Goal: Communication & Community: Share content

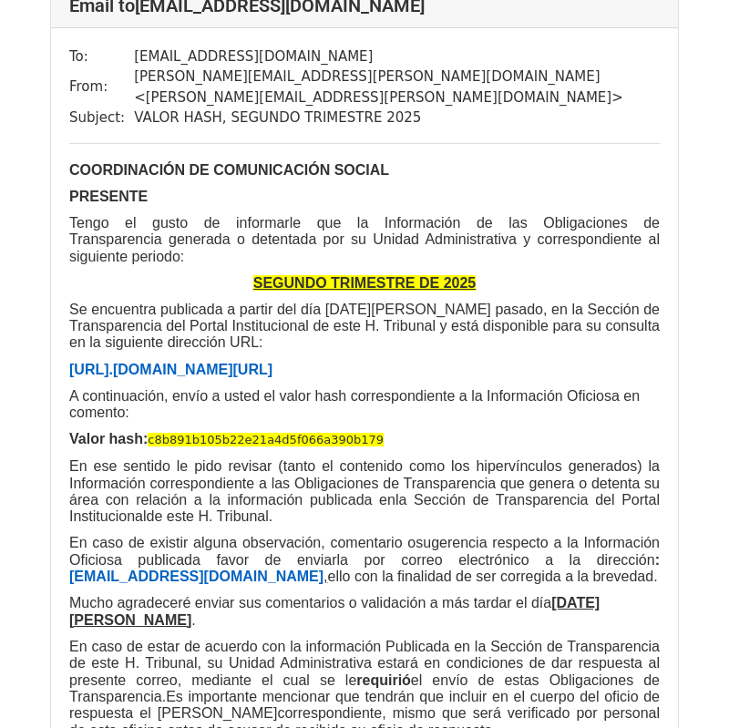
scroll to position [102, 0]
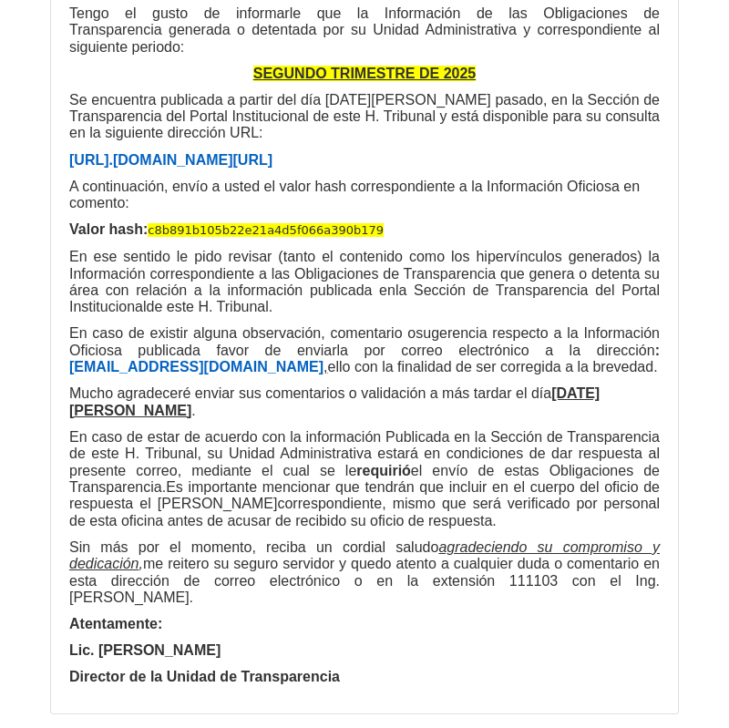
scroll to position [365, 0]
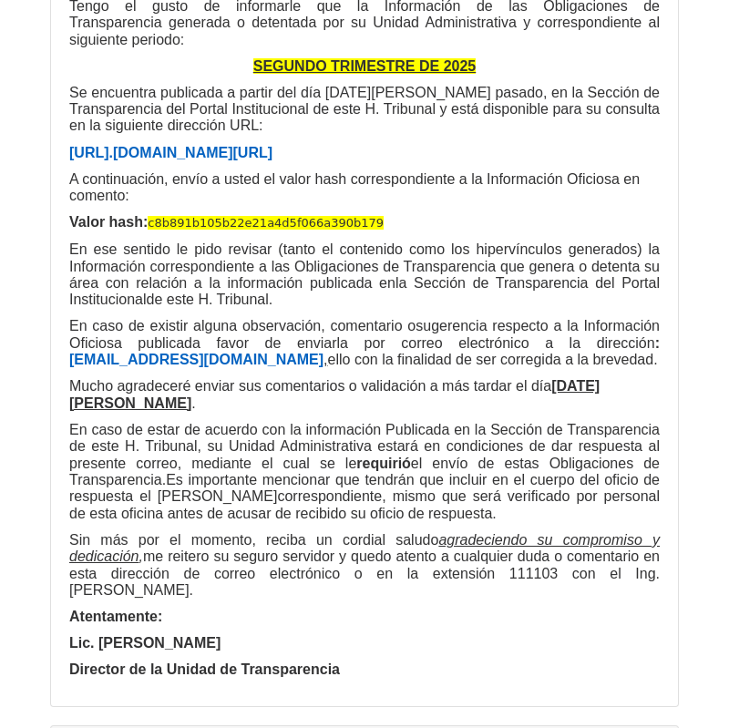
drag, startPoint x: 331, startPoint y: 553, endPoint x: 319, endPoint y: 564, distance: 16.1
click at [330, 554] on div "COORDINACIÓN DE COMUNICACIÓN SOCIAL PRESENTE Tengo el gusto de informarle que l…" at bounding box center [364, 312] width 591 height 734
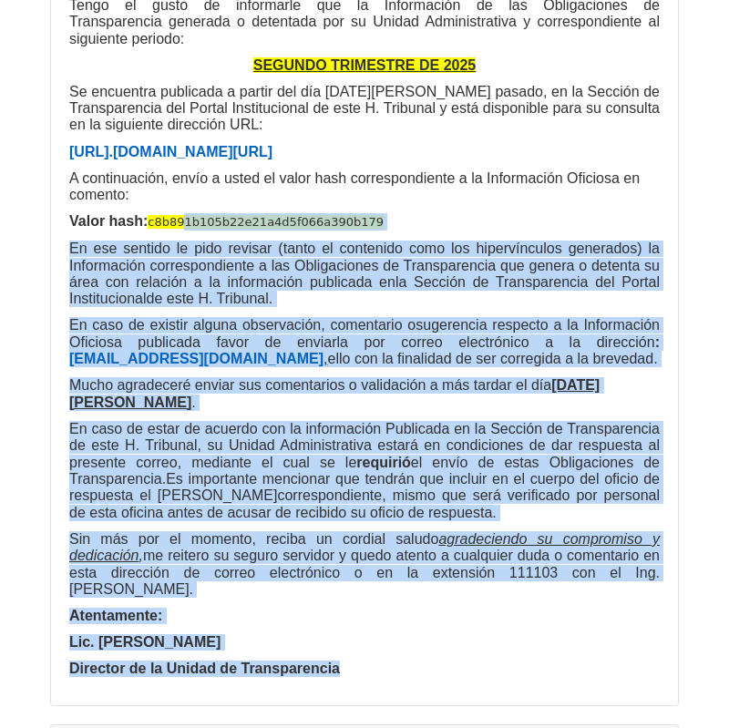
drag, startPoint x: 316, startPoint y: 568, endPoint x: 178, endPoint y: 168, distance: 423.5
click at [178, 168] on div "COORDINACIÓN DE COMUNICACIÓN SOCIAL PRESENTE Tengo el gusto de informarle que l…" at bounding box center [364, 311] width 591 height 734
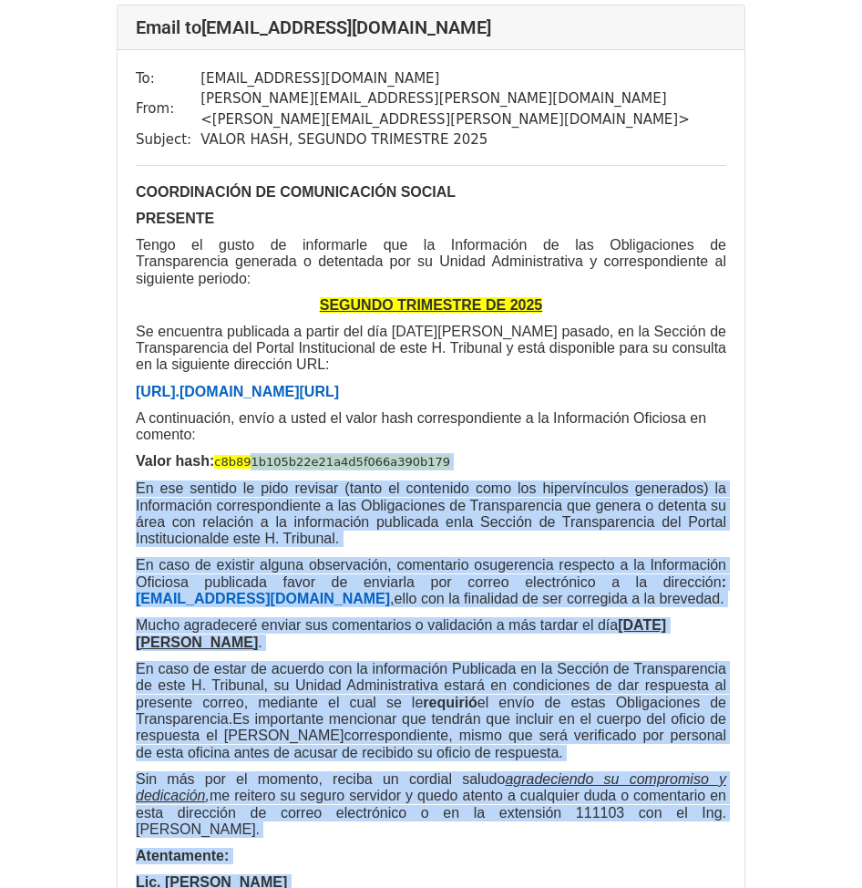
scroll to position [129, 0]
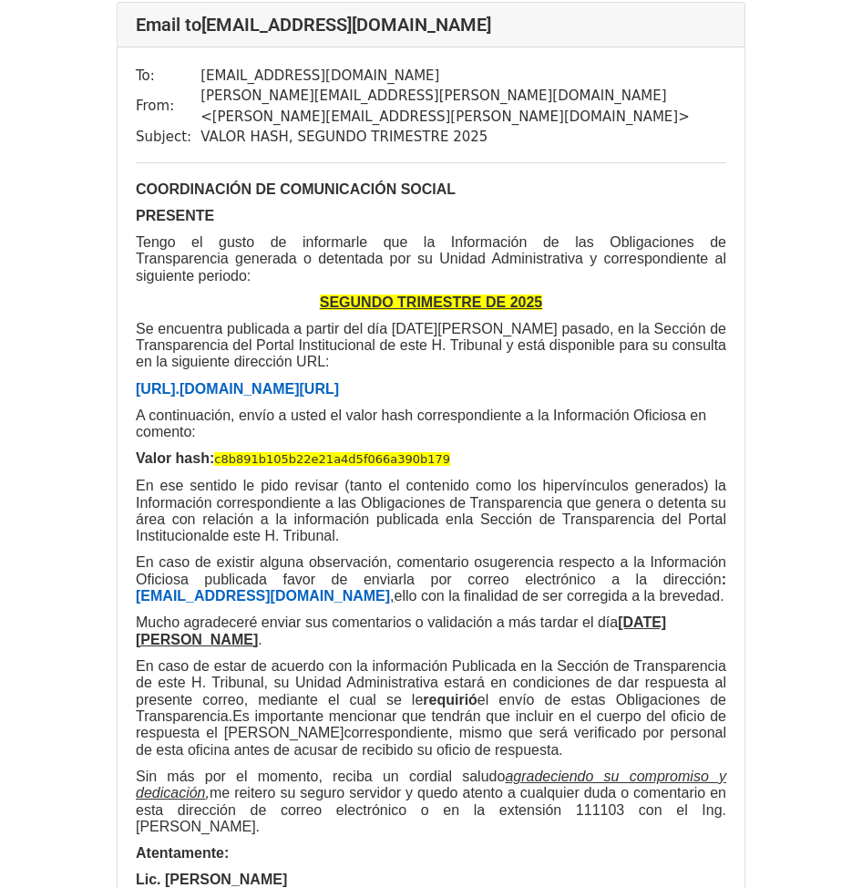
drag, startPoint x: 392, startPoint y: 732, endPoint x: 395, endPoint y: 780, distance: 48.4
click at [392, 728] on div "COORDINACIÓN DE COMUNICACIÓN SOCIAL PRESENTE Tengo el gusto de informarle que l…" at bounding box center [431, 548] width 591 height 734
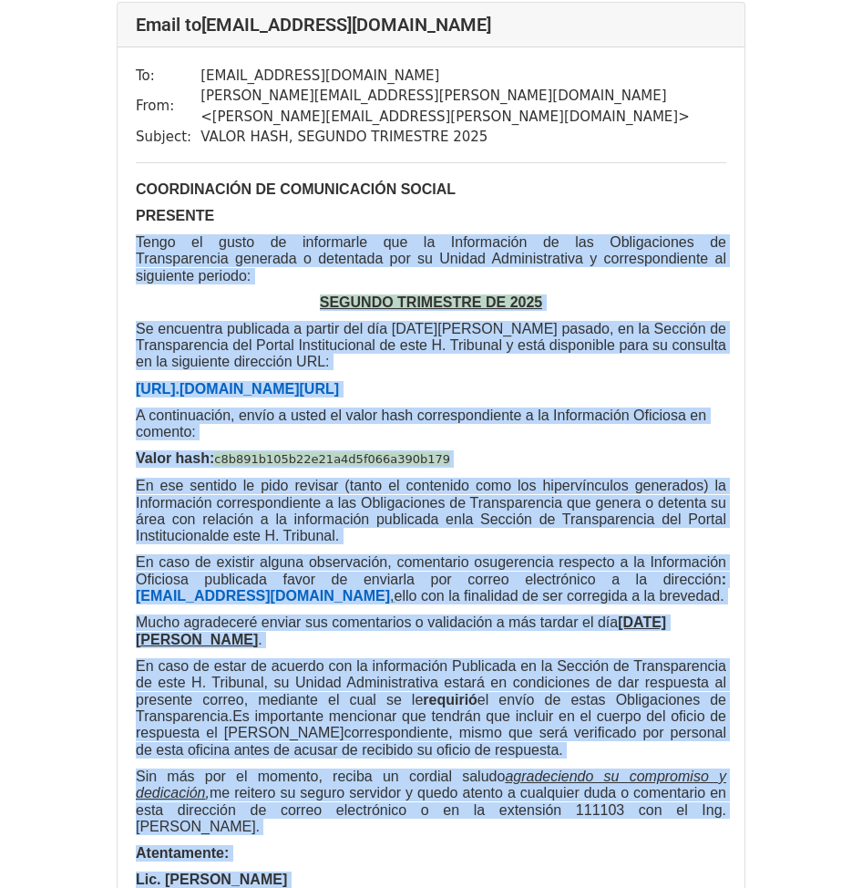
drag, startPoint x: 394, startPoint y: 799, endPoint x: 109, endPoint y: 213, distance: 650.8
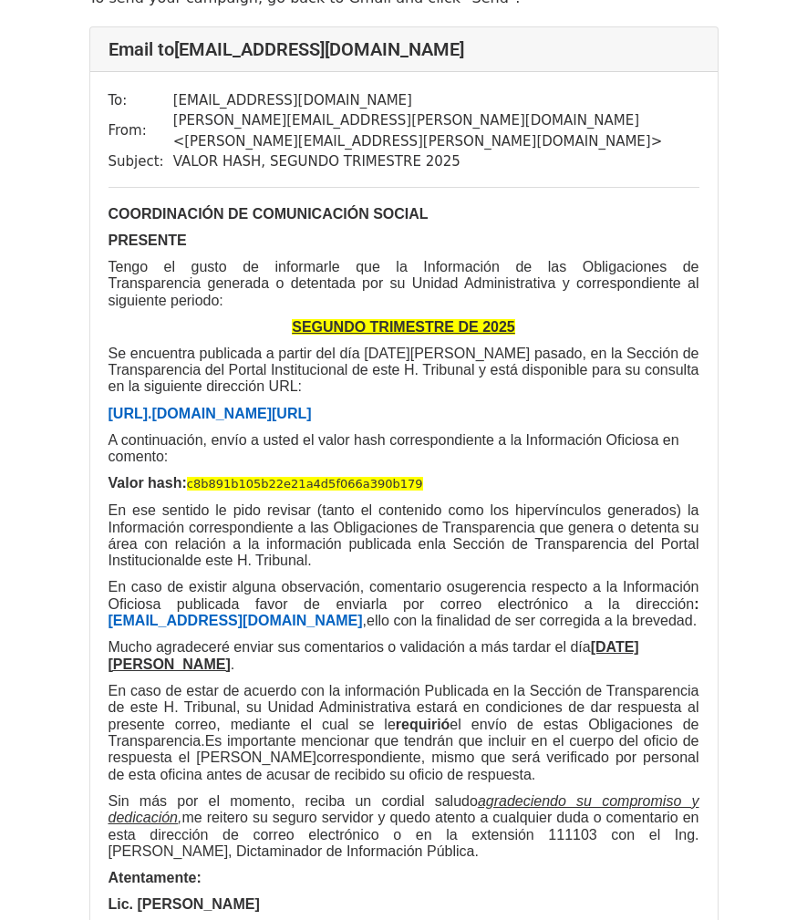
scroll to position [86, 0]
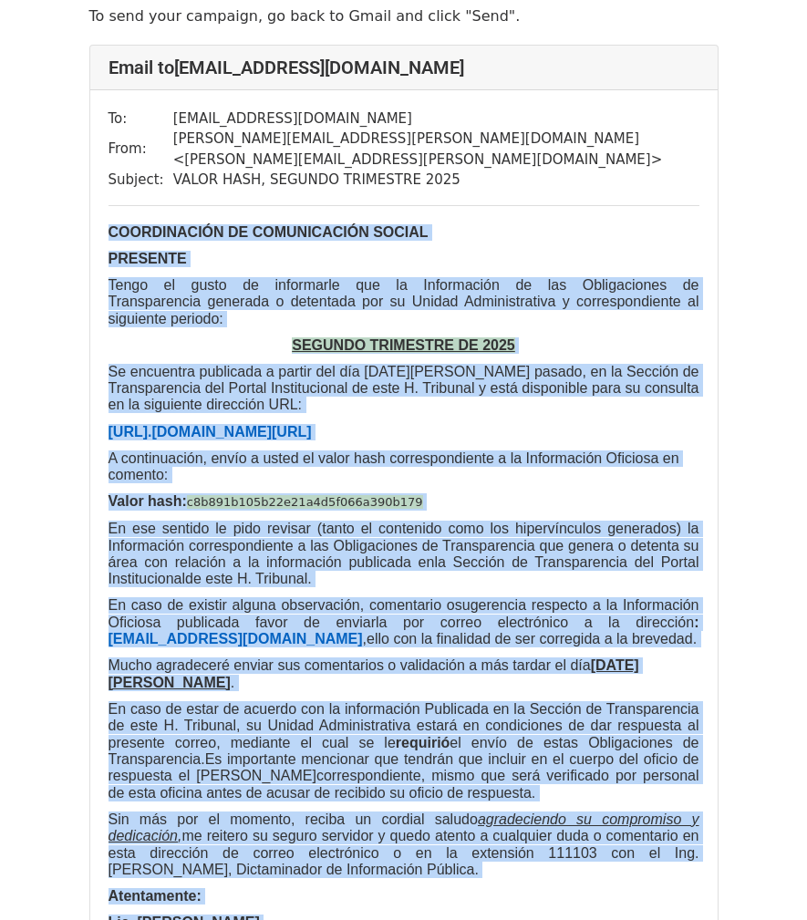
drag, startPoint x: 350, startPoint y: 864, endPoint x: 81, endPoint y: 212, distance: 706.0
copy div "LOREMIPSUMDO SI AMETCONSECTE ADIPIS ELITSEDD Eiusm te incid ut laboreetdo mag a…"
click at [339, 701] on span "En caso de estar de acuerdo con la información Publicada en la Sección de Trans…" at bounding box center [403, 734] width 591 height 66
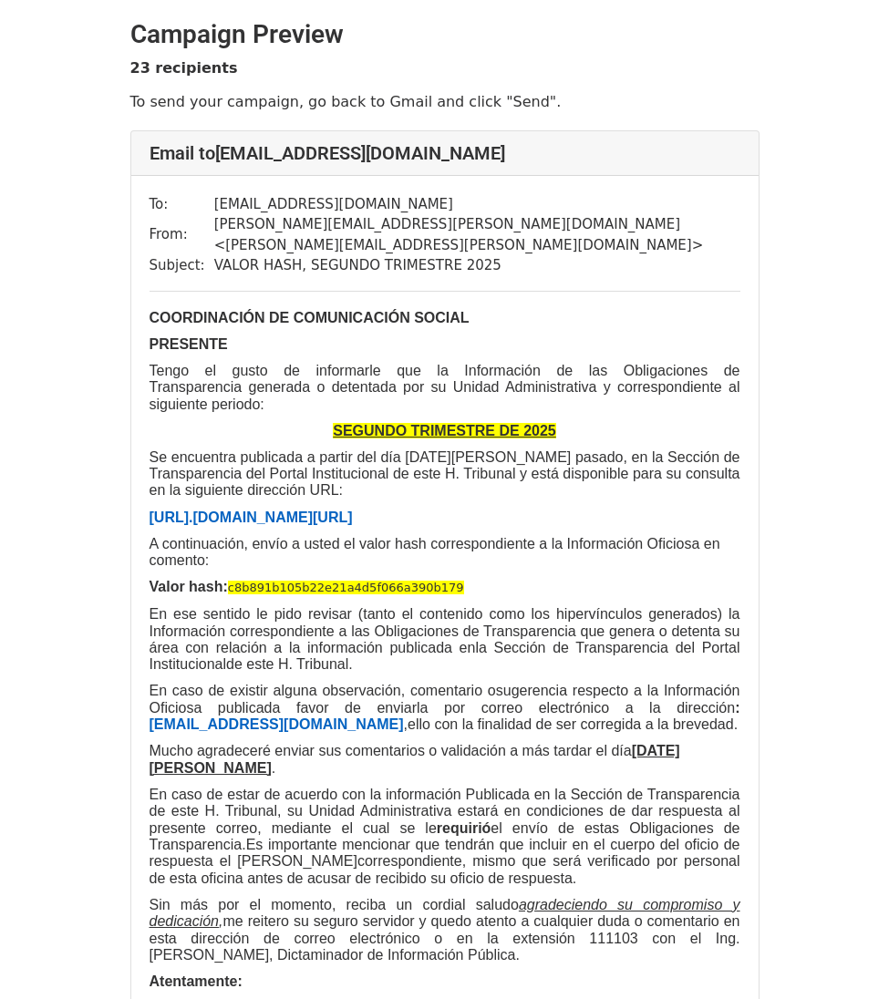
click at [554, 167] on div "Email to [EMAIL_ADDRESS][DOMAIN_NAME]" at bounding box center [444, 153] width 627 height 45
click at [534, 153] on h4 "Email to [EMAIL_ADDRESS][DOMAIN_NAME]" at bounding box center [445, 153] width 591 height 22
drag, startPoint x: 527, startPoint y: 153, endPoint x: 151, endPoint y: 156, distance: 375.6
click at [151, 156] on h4 "Email to [EMAIL_ADDRESS][DOMAIN_NAME]" at bounding box center [445, 153] width 591 height 22
drag, startPoint x: 507, startPoint y: 908, endPoint x: 453, endPoint y: 939, distance: 62.1
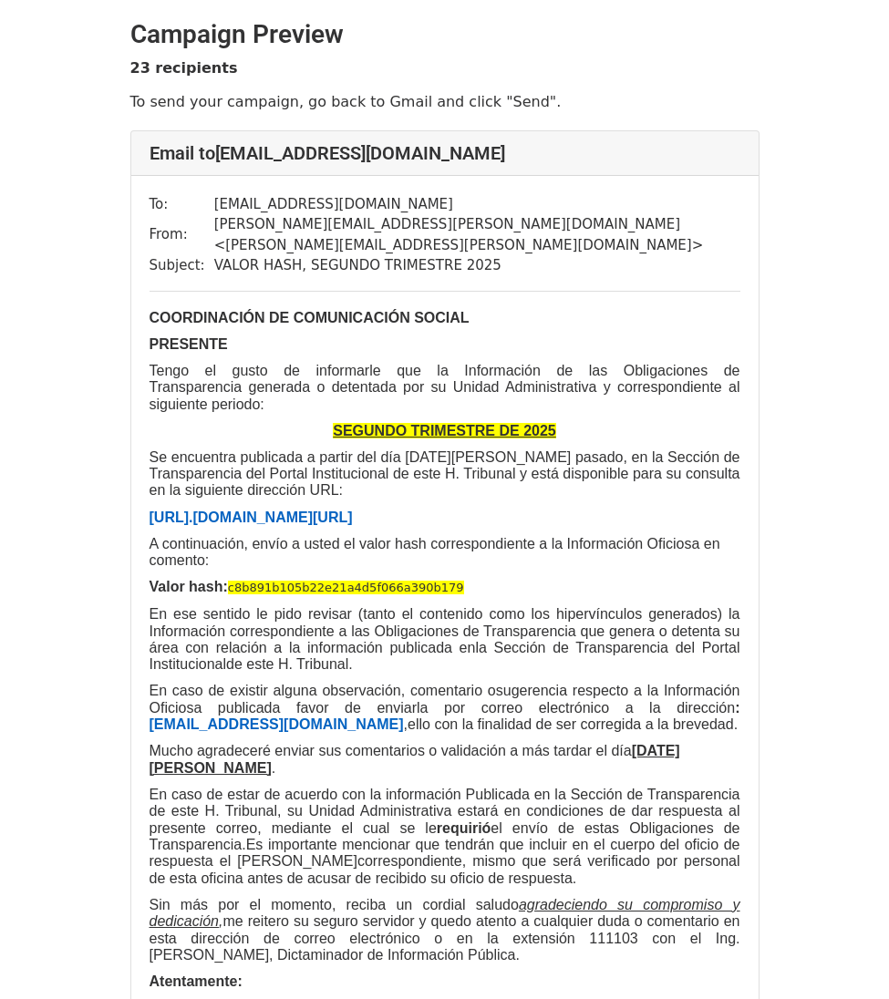
click at [507, 728] on div "COORDINACIÓN DE COMUNICACIÓN SOCIAL PRESENTE Tengo el gusto de informarle que l…" at bounding box center [445, 677] width 591 height 734
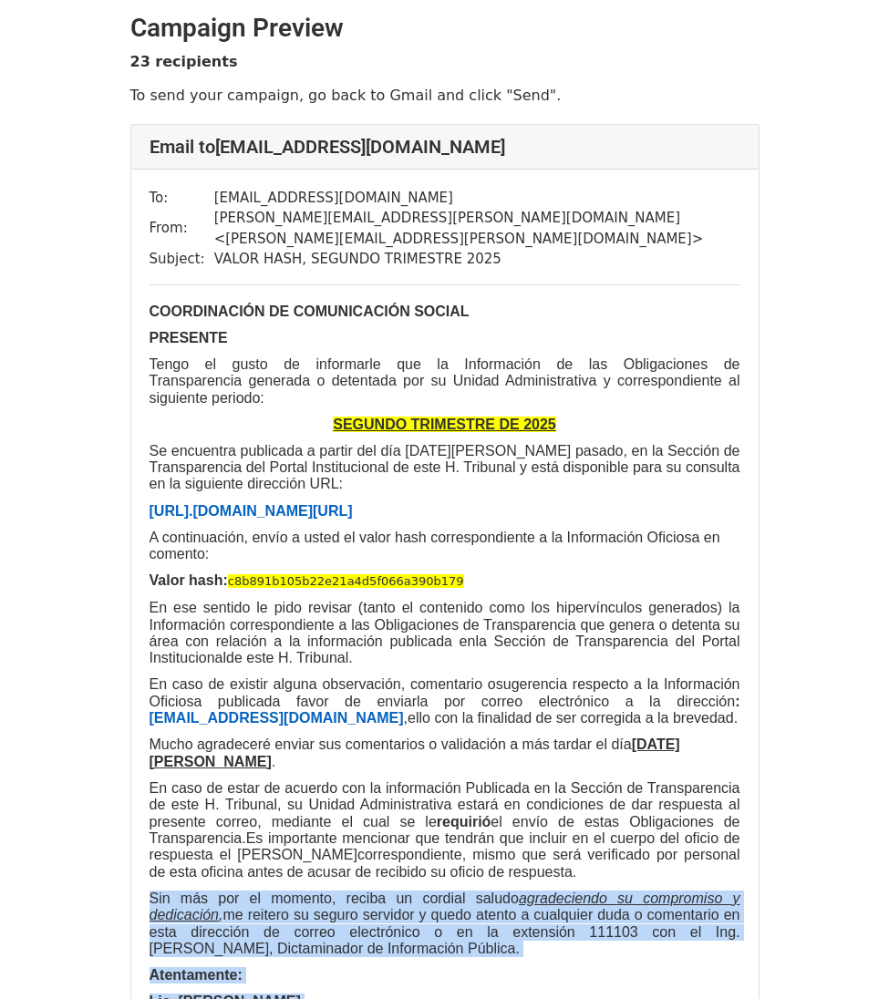
scroll to position [4, 0]
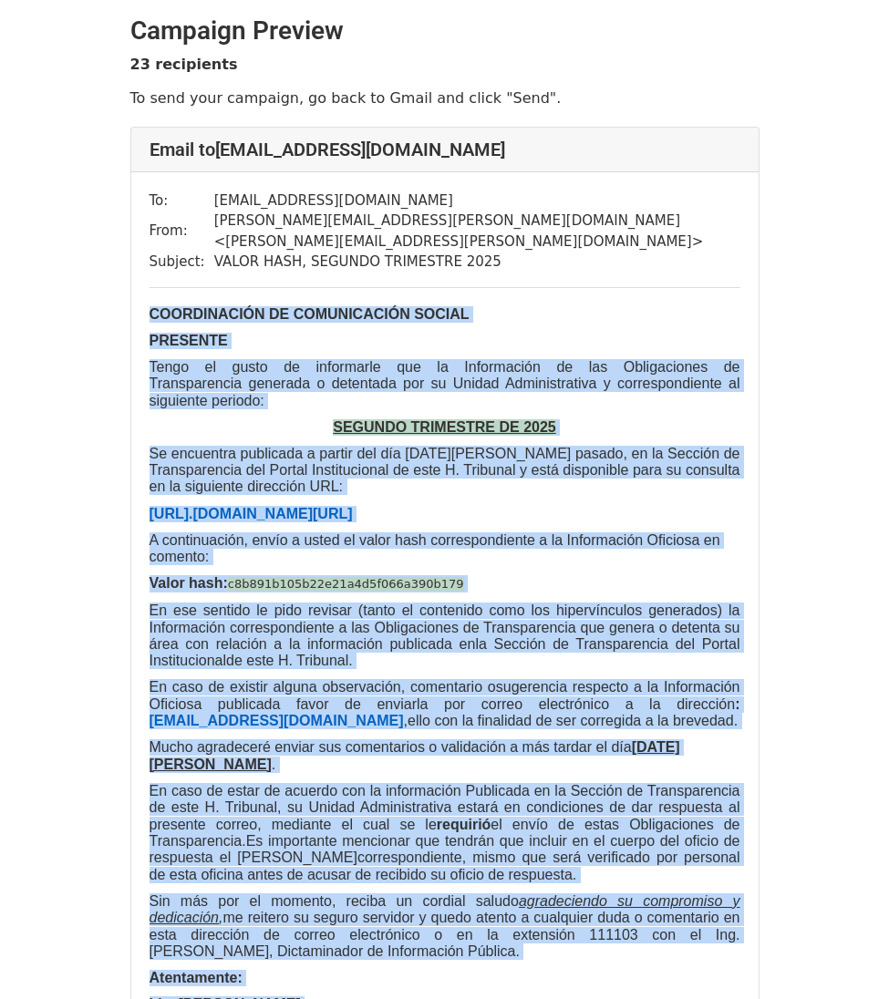
drag, startPoint x: 428, startPoint y: 952, endPoint x: 152, endPoint y: 289, distance: 717.7
click at [152, 306] on div "COORDINACIÓN DE COMUNICACIÓN SOCIAL PRESENTE Tengo el gusto de informarle que l…" at bounding box center [445, 673] width 591 height 734
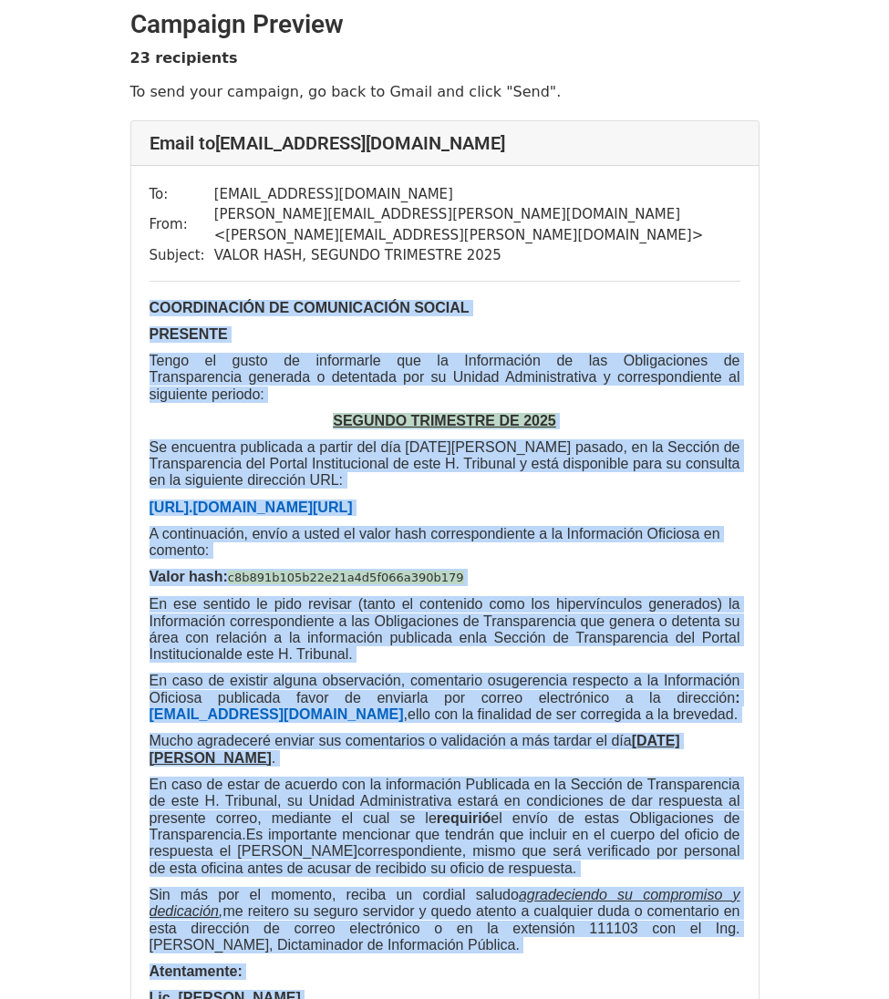
copy div "LOREMIPSUMDO SI AMETCONSECTE ADIPIS ELITSEDD Eiusm te incid ut laboreetdo mag a…"
drag, startPoint x: 542, startPoint y: 140, endPoint x: 223, endPoint y: 147, distance: 319.2
click at [223, 147] on h4 "Email to [EMAIL_ADDRESS][DOMAIN_NAME]" at bounding box center [445, 143] width 591 height 22
copy h4 "[EMAIL_ADDRESS][DOMAIN_NAME]"
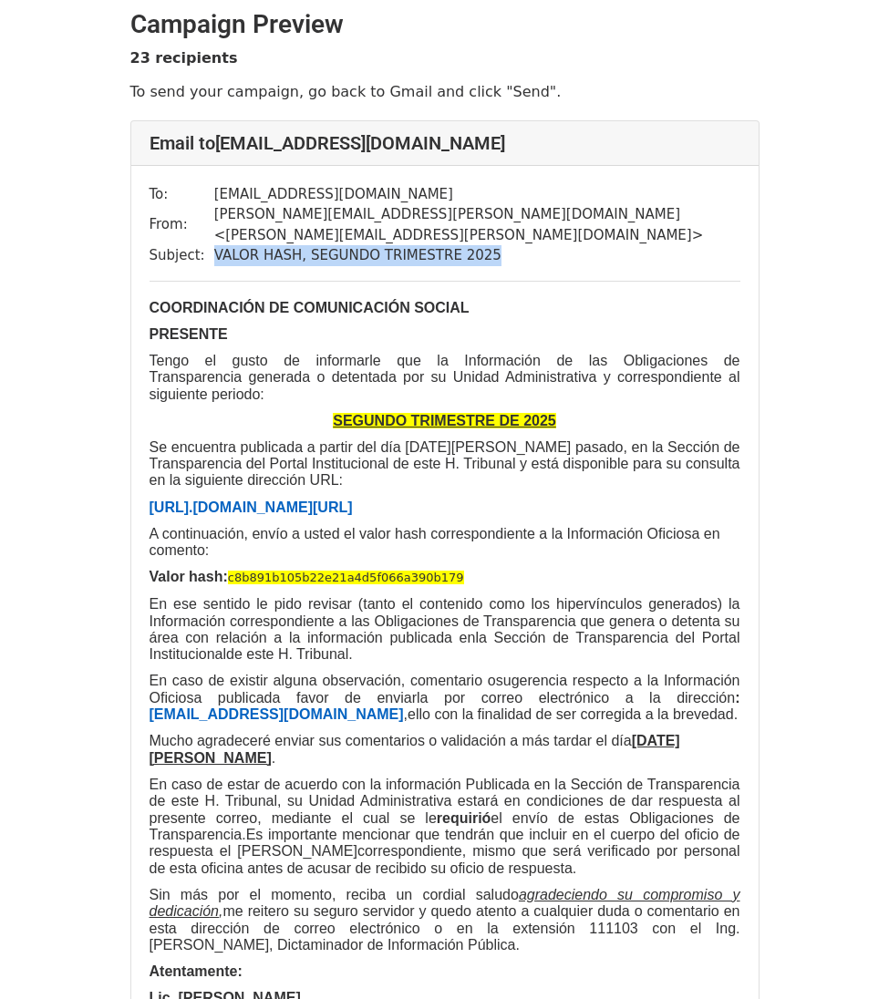
drag, startPoint x: 497, startPoint y: 238, endPoint x: 208, endPoint y: 241, distance: 289.0
click at [208, 245] on tr "Subject: VALOR HASH, SEGUNDO TRIMESTRE 2025" at bounding box center [445, 255] width 591 height 21
copy tr "VALOR HASH, SEGUNDO TRIMESTRE 2025"
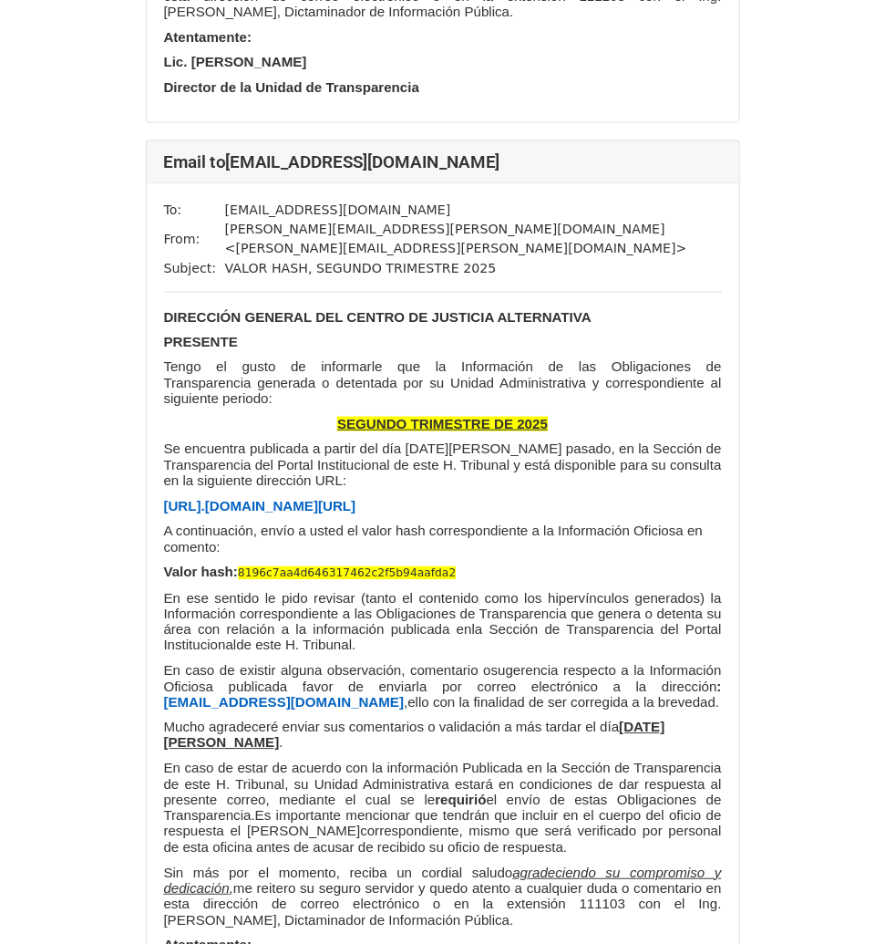
scroll to position [937, 0]
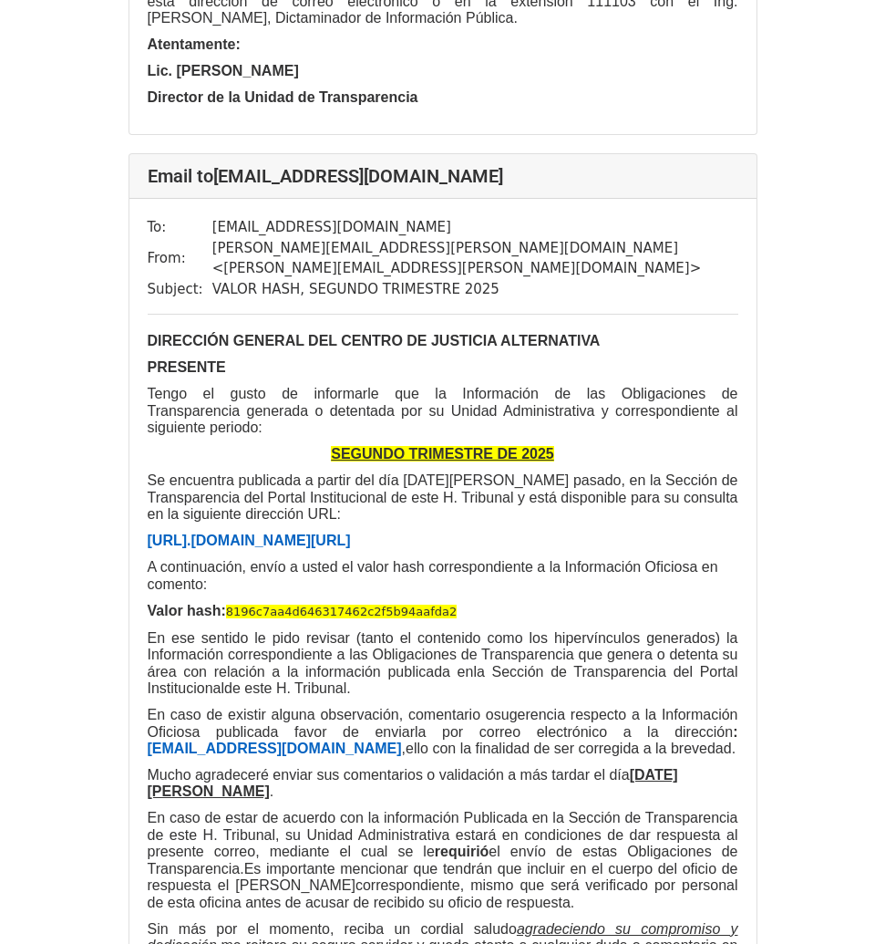
click at [535, 154] on div "Email to [EMAIL_ADDRESS][DOMAIN_NAME]" at bounding box center [442, 176] width 627 height 45
drag, startPoint x: 532, startPoint y: 88, endPoint x: 222, endPoint y: 94, distance: 311.0
click at [222, 165] on h4 "Email to [EMAIL_ADDRESS][DOMAIN_NAME]" at bounding box center [443, 176] width 591 height 22
copy h4 "[EMAIL_ADDRESS][DOMAIN_NAME]"
drag, startPoint x: 543, startPoint y: 233, endPoint x: 150, endPoint y: 240, distance: 393.0
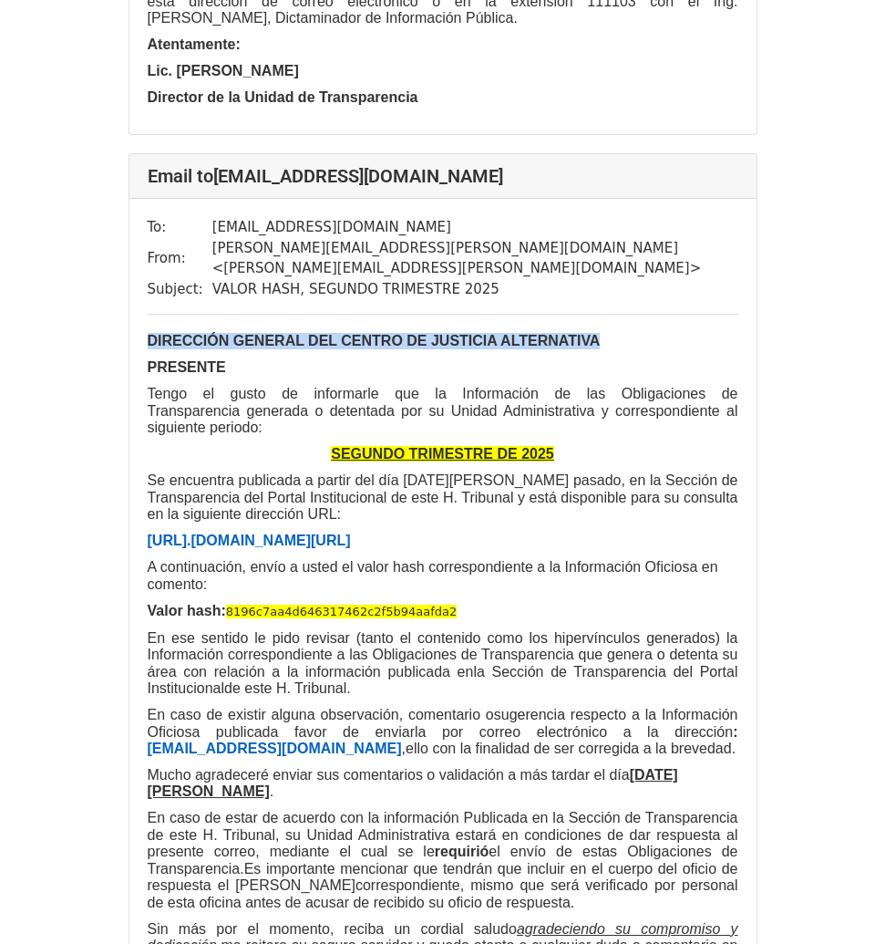
click at [150, 333] on p "DIRECCIÓN GENERAL DEL CENTRO DE JUSTICIA ALTERNATIVA" at bounding box center [443, 341] width 591 height 16
copy b "DIRECCIÓN GENERAL DEL CENTRO DE JUSTICIA ALTERNATIVA"
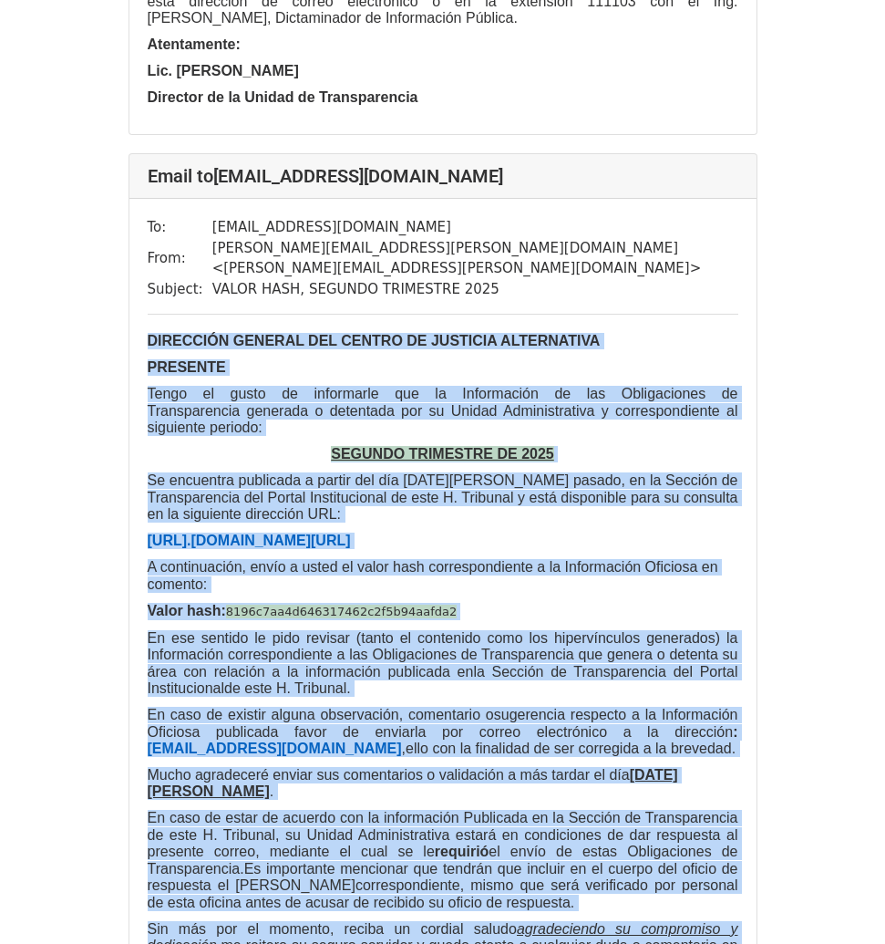
drag, startPoint x: 398, startPoint y: 881, endPoint x: 140, endPoint y: 230, distance: 700.2
click at [140, 230] on div "To: [EMAIL_ADDRESS][DOMAIN_NAME] From: [PERSON_NAME][EMAIL_ADDRESS][PERSON_NAME…" at bounding box center [442, 647] width 627 height 896
copy div "LOREMIPSU DOLORSI AME CONSEC AD ELITSEDD EIUSMODTEMP INCIDIDU Utlab et dolor ma…"
click at [472, 707] on p "En caso de existir alguna observación, comentario o sugerencia respecto a la In…" at bounding box center [443, 732] width 591 height 50
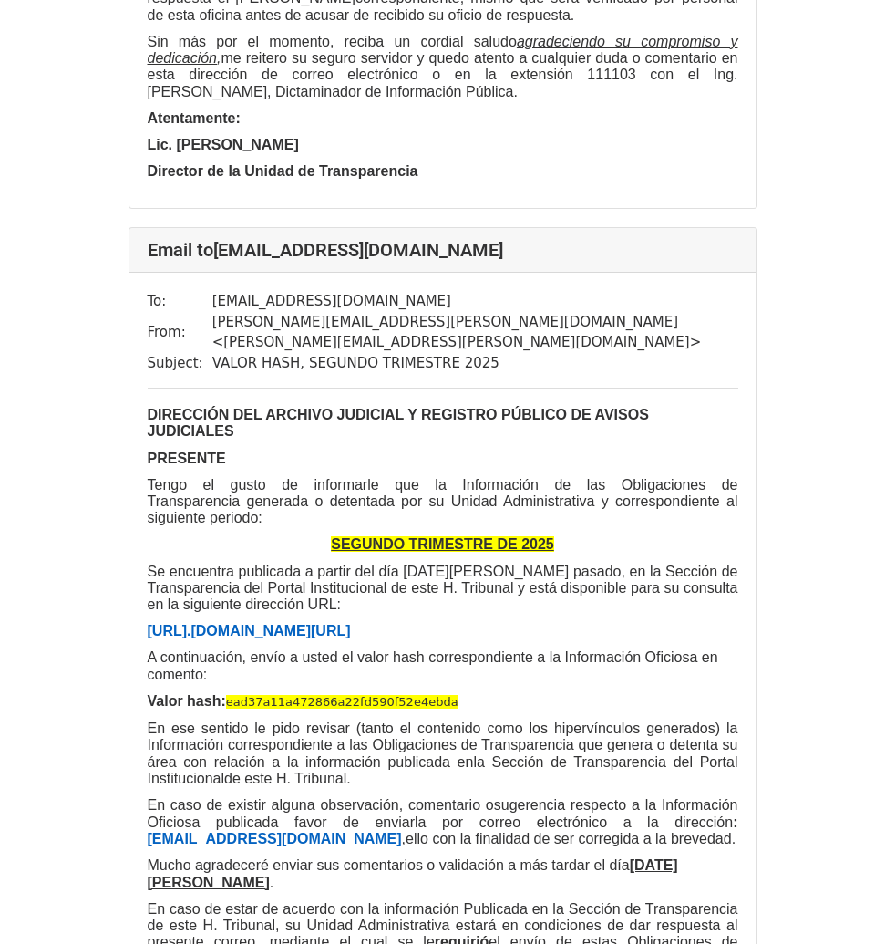
scroll to position [1822, 0]
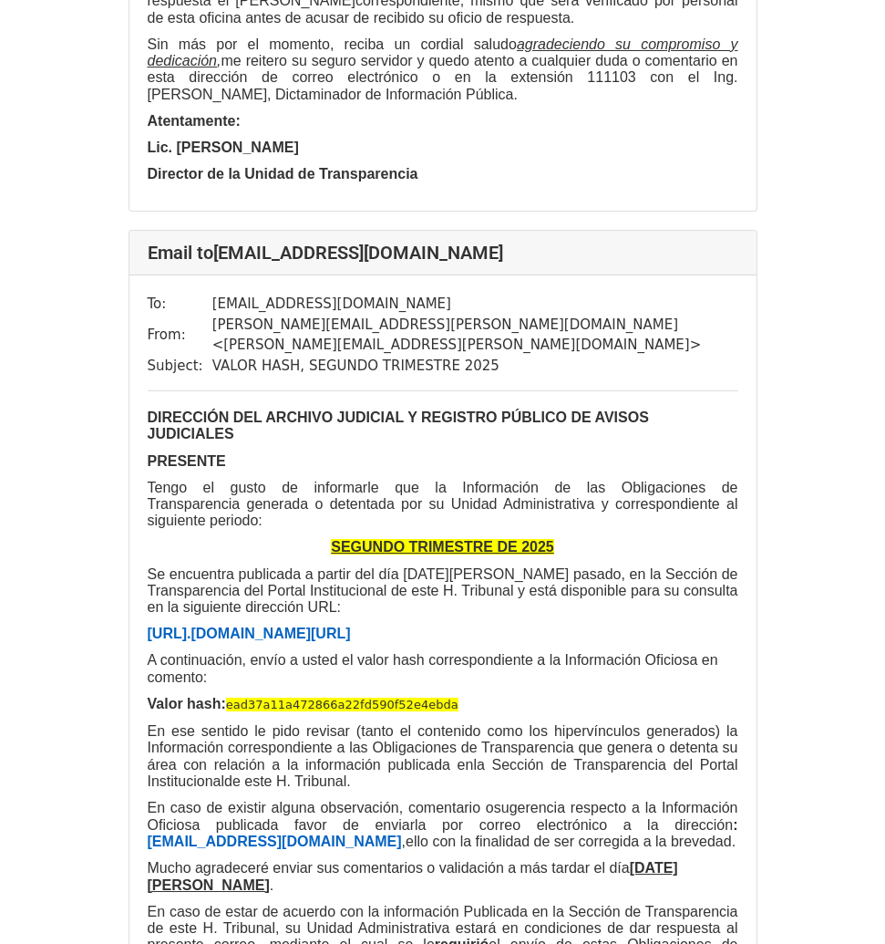
click at [518, 231] on div "Email to [EMAIL_ADDRESS][DOMAIN_NAME]" at bounding box center [442, 253] width 627 height 45
drag, startPoint x: 535, startPoint y: 77, endPoint x: 222, endPoint y: 82, distance: 313.7
click at [222, 242] on h4 "Email to [EMAIL_ADDRESS][DOMAIN_NAME]" at bounding box center [443, 253] width 591 height 22
copy h4 "[EMAIL_ADDRESS][DOMAIN_NAME]"
drag, startPoint x: 494, startPoint y: 171, endPoint x: 210, endPoint y: 171, distance: 284.4
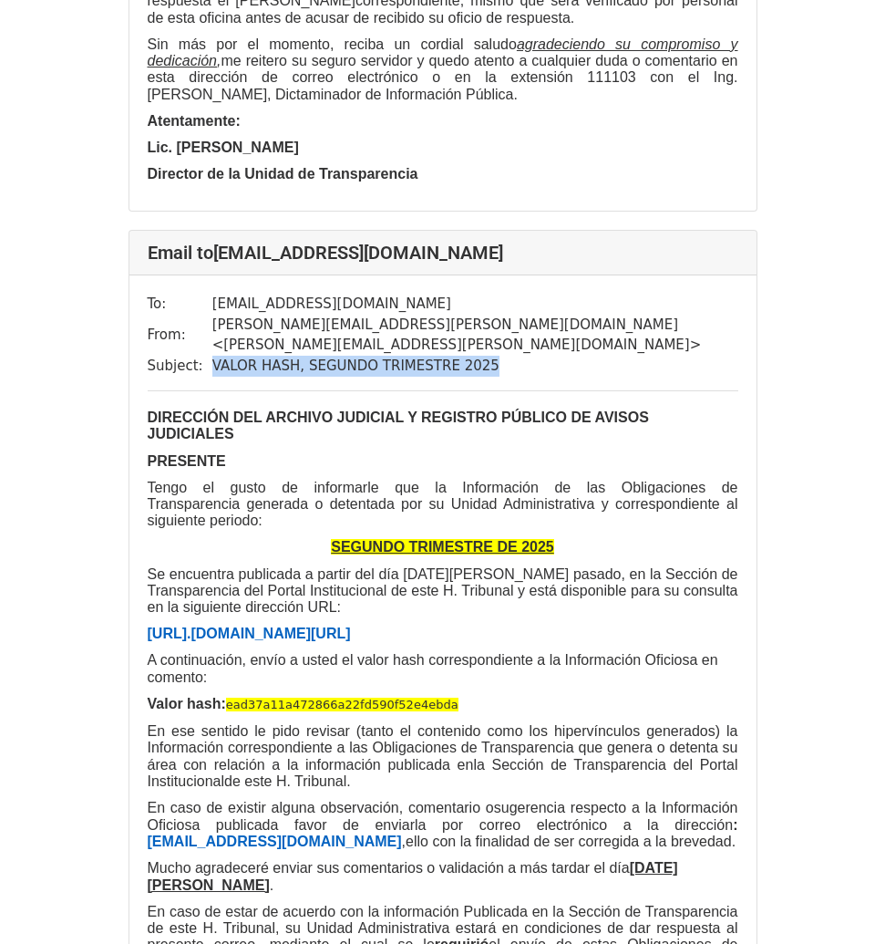
click at [212, 356] on td "VALOR HASH, SEGUNDO TRIMESTRE 2025" at bounding box center [475, 366] width 526 height 21
copy td "VALOR HASH, SEGUNDO TRIMESTRE 2025"
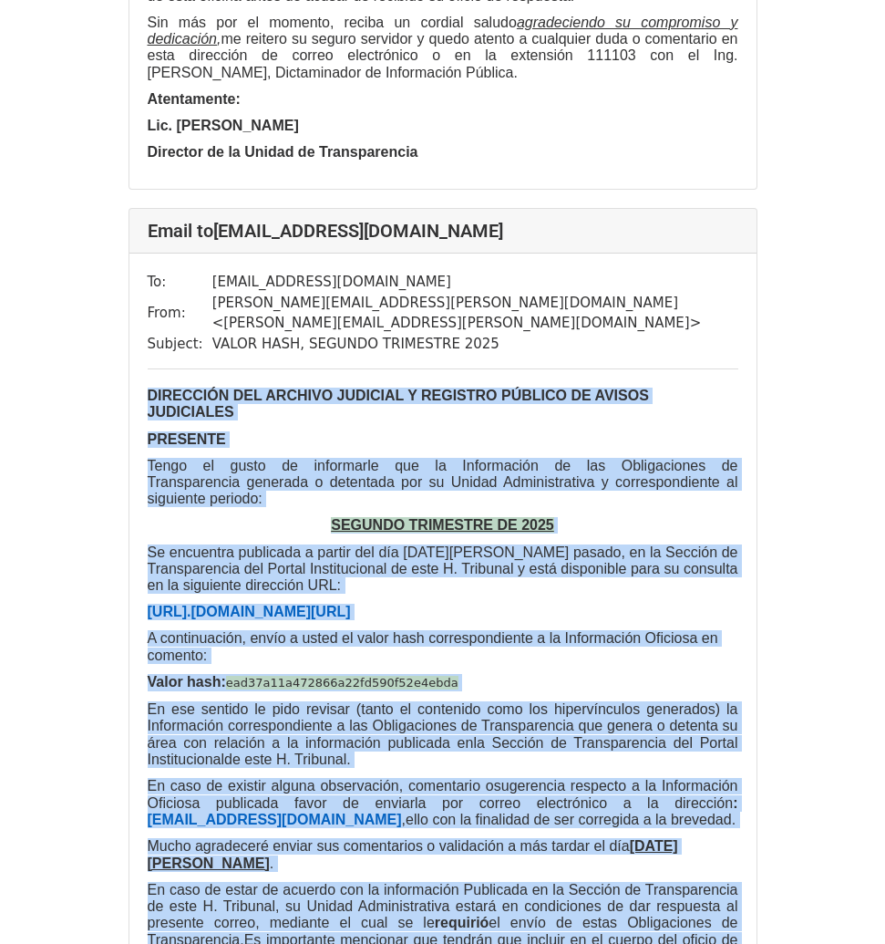
drag, startPoint x: 394, startPoint y: 852, endPoint x: 122, endPoint y: 200, distance: 707.1
copy div "LOREMIPSU DOL SITAMET CONSECTE A ELITSEDD EIUSMOD TE INCIDI UTLABOREET DOLOREMA…"
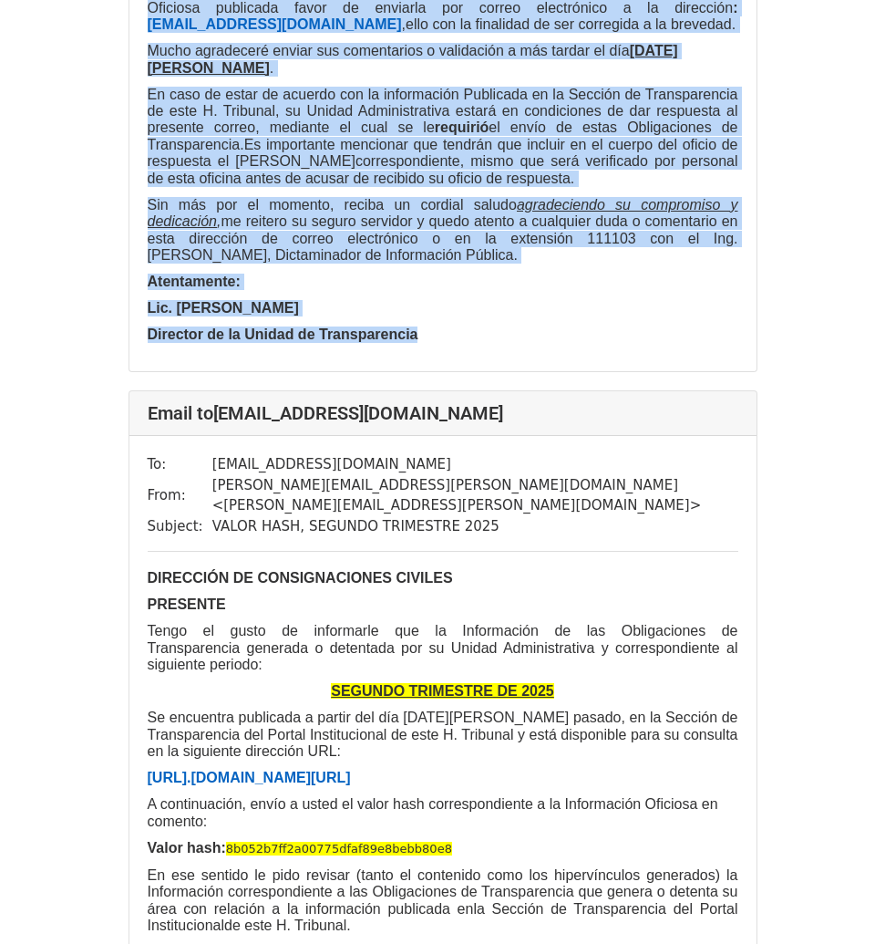
scroll to position [2639, 0]
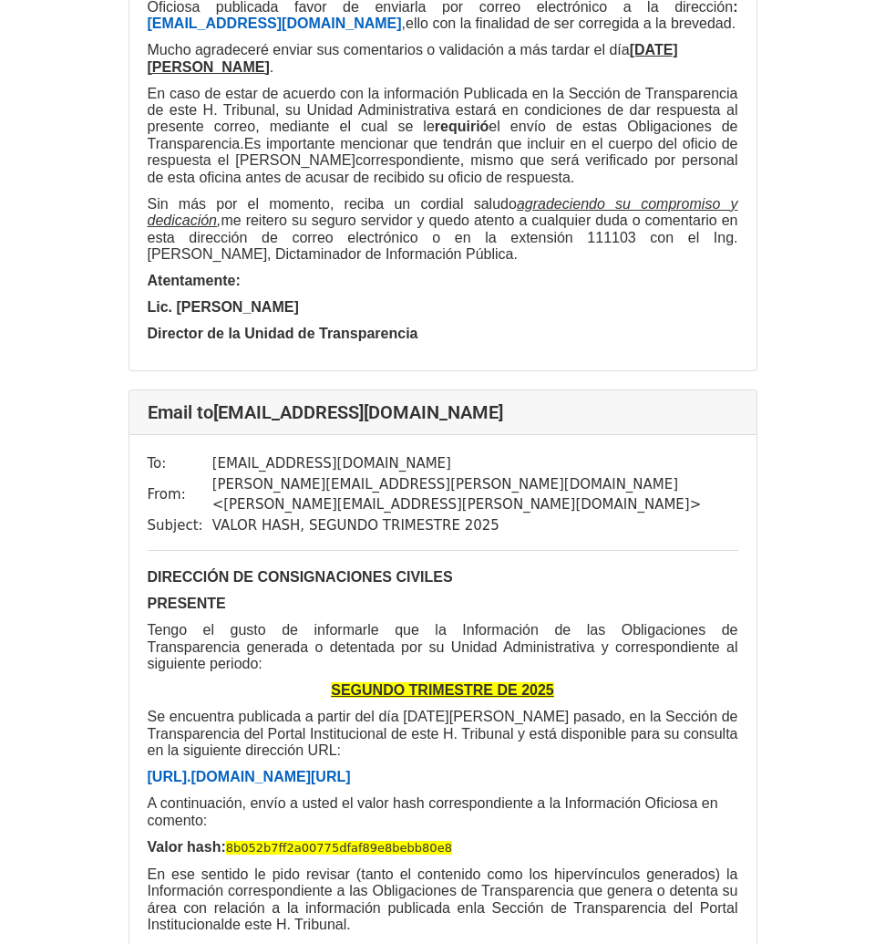
click at [494, 401] on h4 "Email to [EMAIL_ADDRESS][DOMAIN_NAME]" at bounding box center [443, 412] width 591 height 22
drag, startPoint x: 523, startPoint y: 129, endPoint x: 220, endPoint y: 140, distance: 303.8
click at [220, 401] on h4 "Email to [EMAIL_ADDRESS][DOMAIN_NAME]" at bounding box center [443, 412] width 591 height 22
copy h4 "[EMAIL_ADDRESS][DOMAIN_NAME]"
drag, startPoint x: 494, startPoint y: 226, endPoint x: 211, endPoint y: 224, distance: 283.5
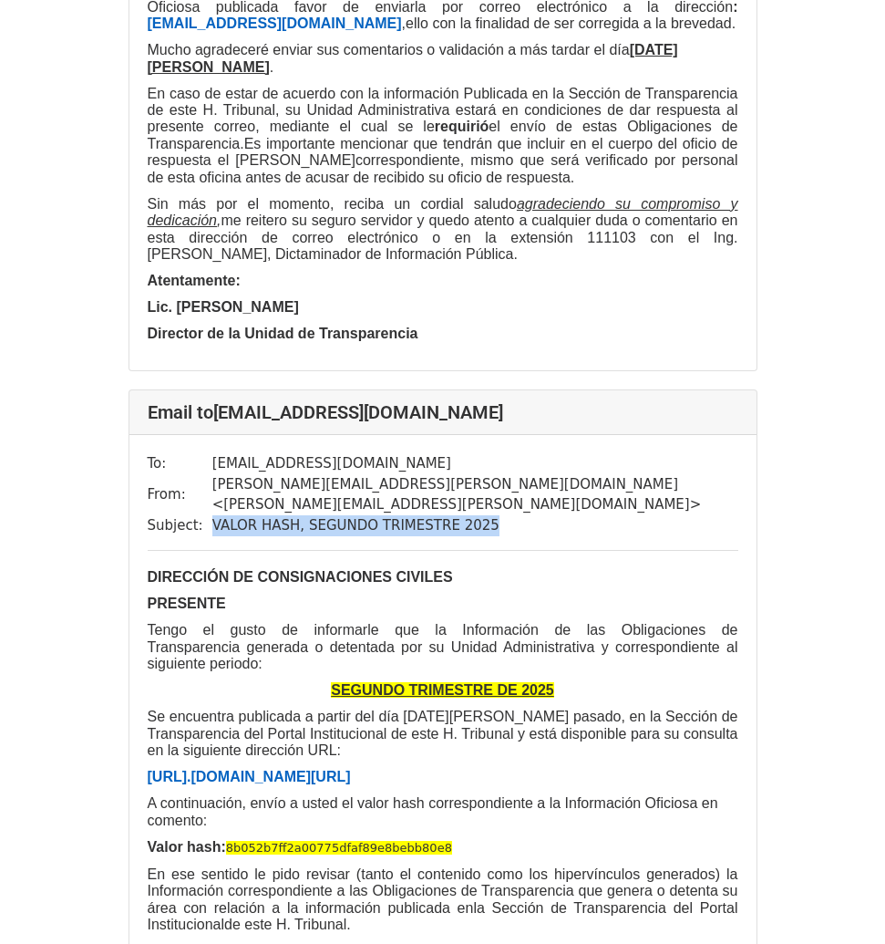
click at [212, 515] on td "VALOR HASH, SEGUNDO TRIMESTRE 2025" at bounding box center [475, 525] width 526 height 21
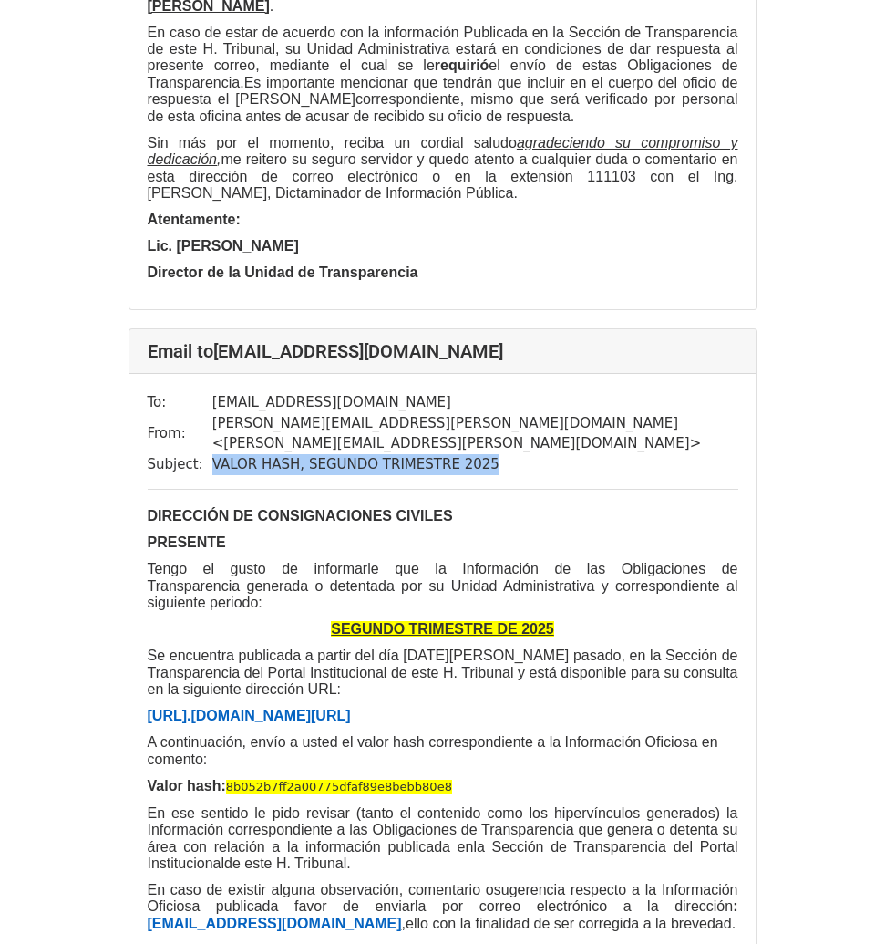
scroll to position [2703, 0]
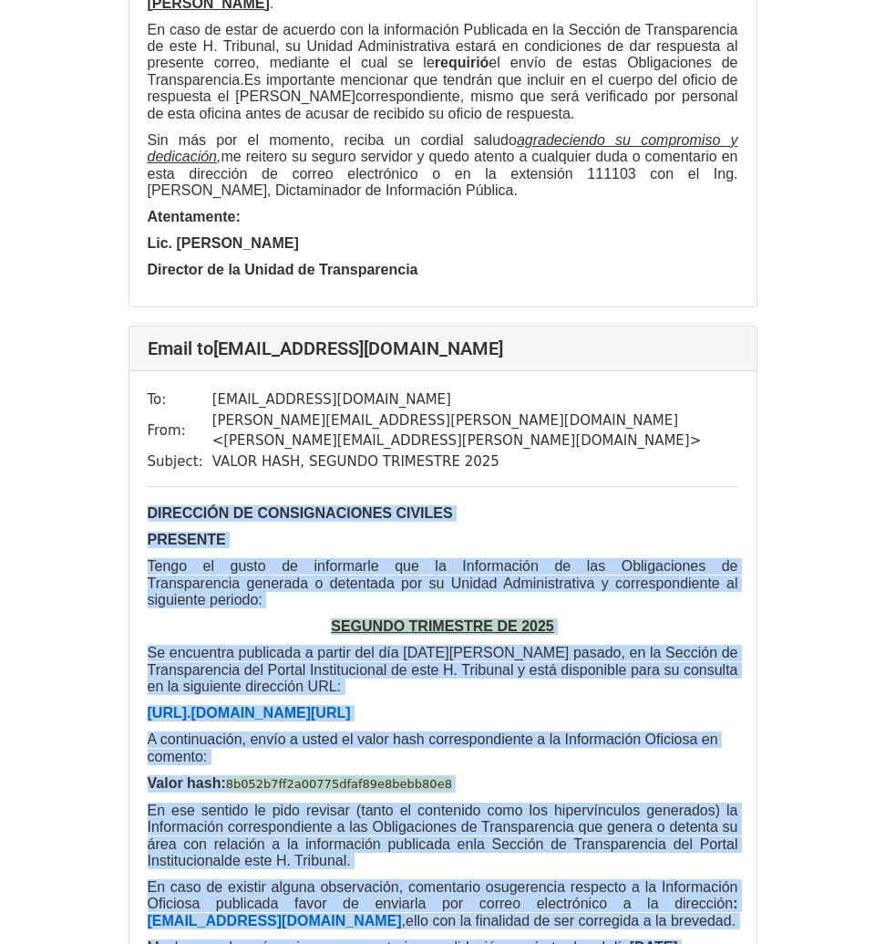
drag, startPoint x: 398, startPoint y: 862, endPoint x: 150, endPoint y: 215, distance: 693.5
click at [150, 505] on div "DIRECCIÓN DE CONSIGNACIONES CIVILES PRESENTE Tengo el gusto de informarle que l…" at bounding box center [443, 872] width 591 height 734
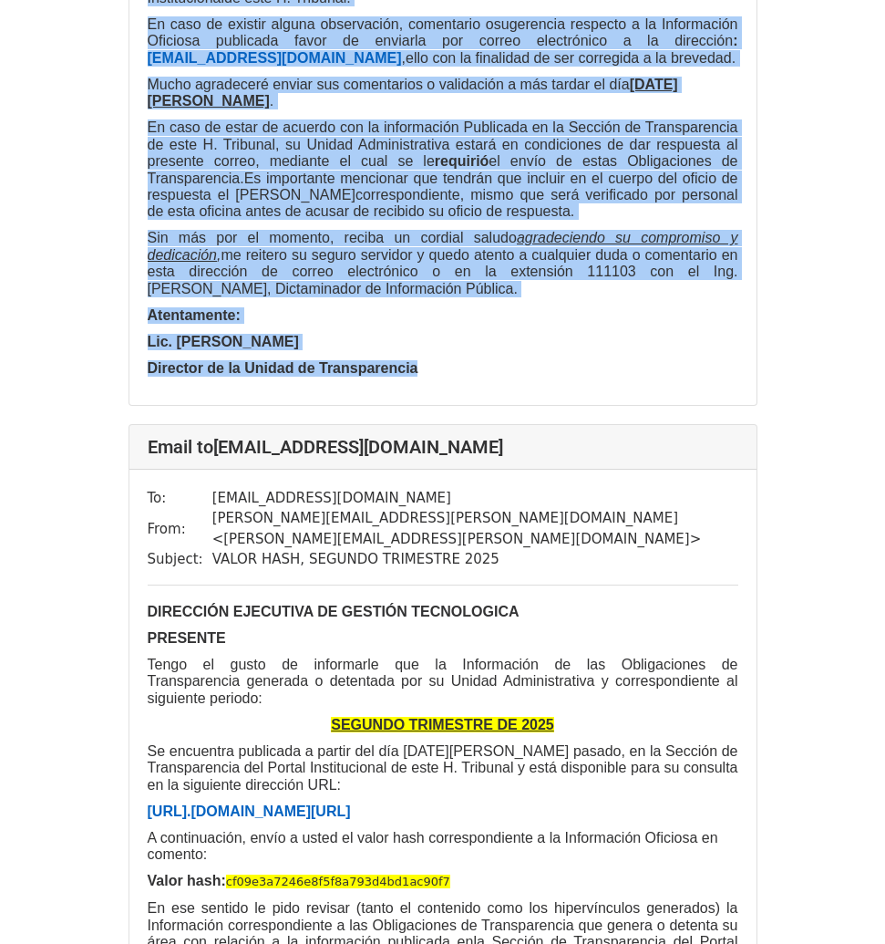
scroll to position [3567, 0]
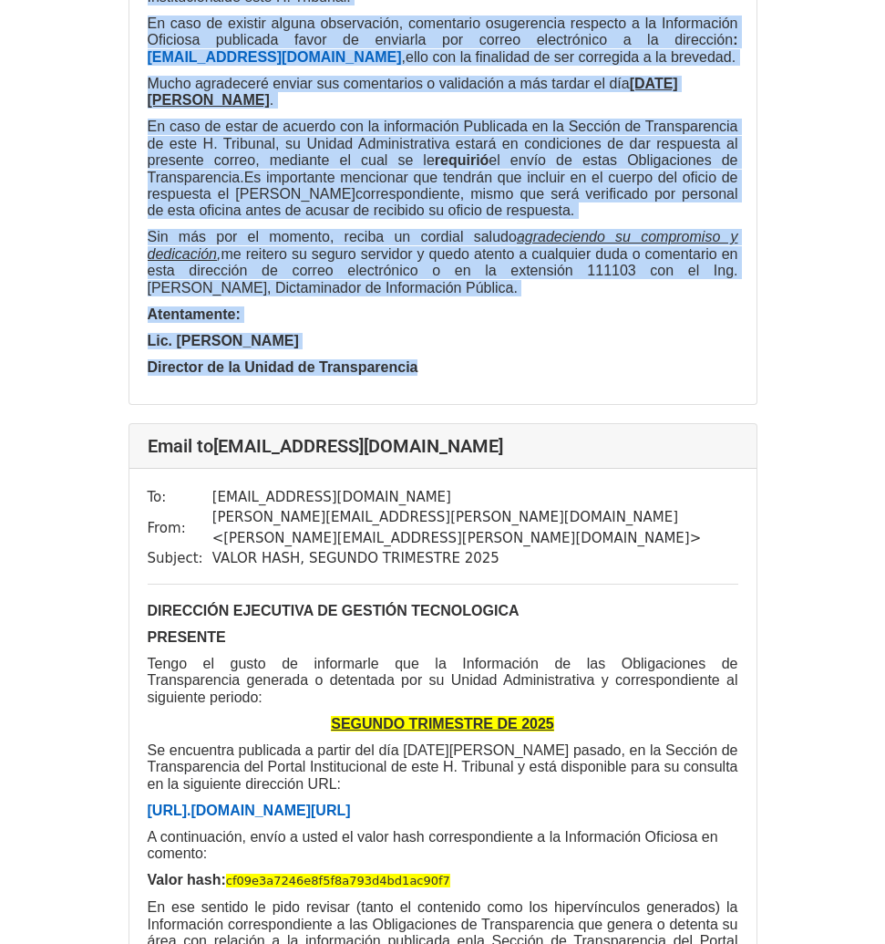
drag, startPoint x: 548, startPoint y: 83, endPoint x: 222, endPoint y: 85, distance: 325.5
click at [222, 435] on h4 "Email to [EMAIL_ADDRESS][DOMAIN_NAME]" at bounding box center [443, 446] width 591 height 22
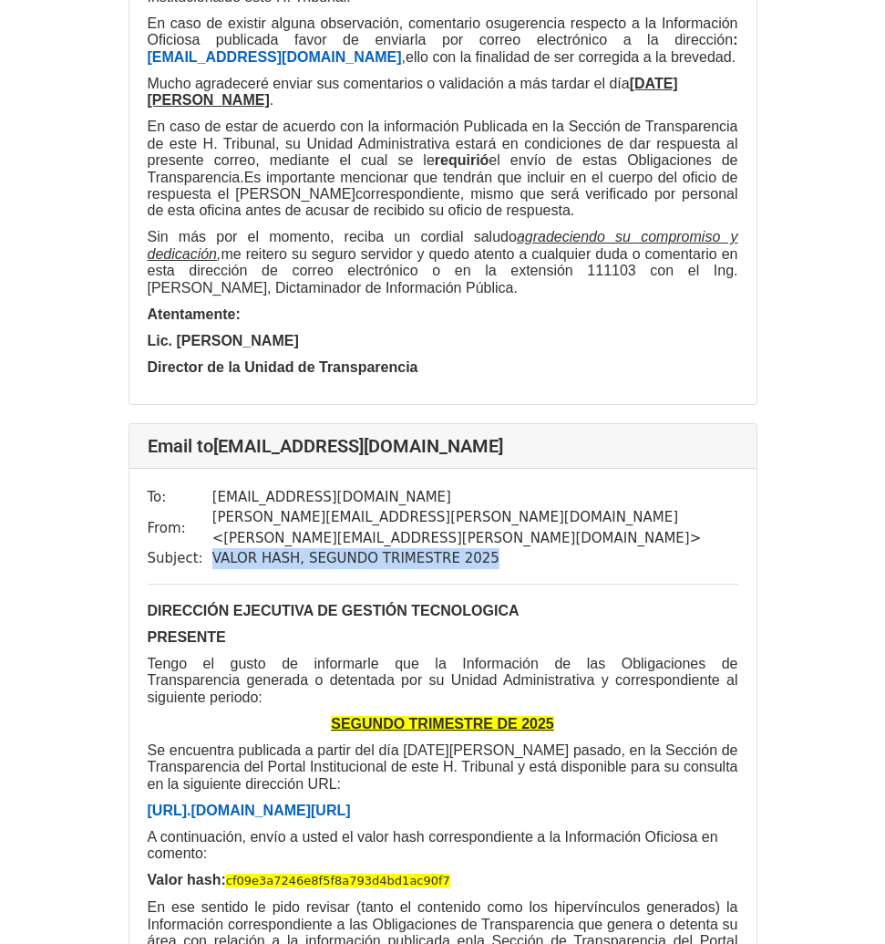
drag, startPoint x: 498, startPoint y: 175, endPoint x: 211, endPoint y: 173, distance: 287.2
click at [212, 548] on td "VALOR HASH, SEGUNDO TRIMESTRE 2025" at bounding box center [475, 558] width 526 height 21
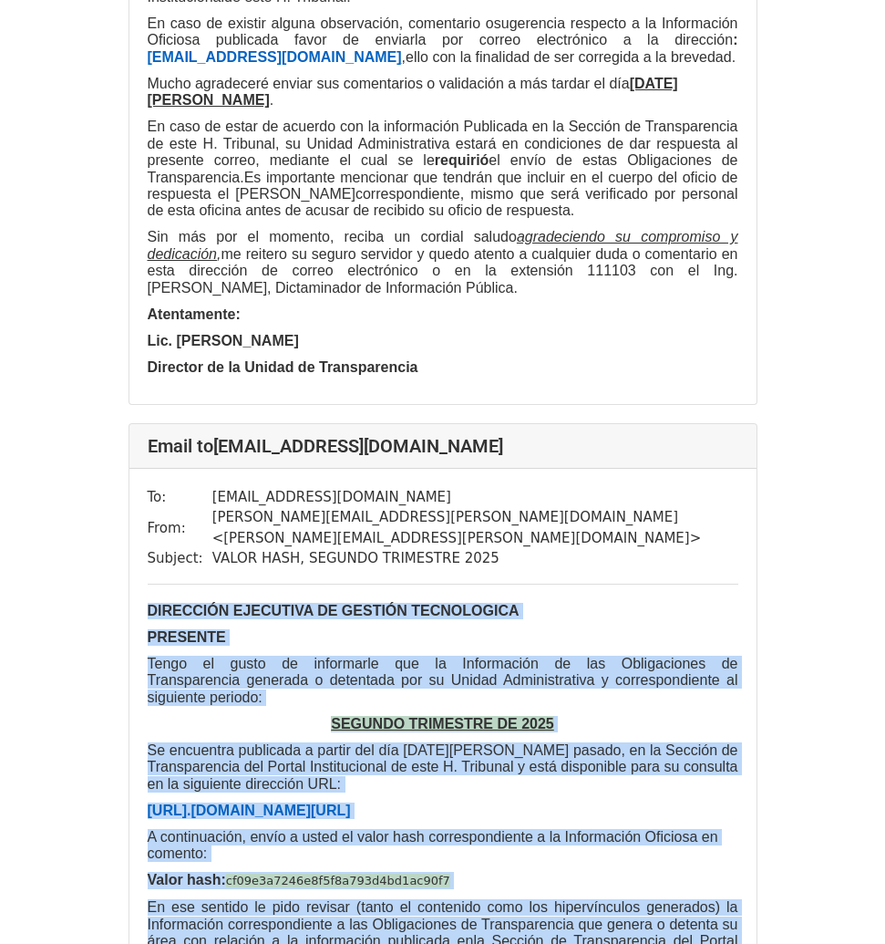
drag, startPoint x: 410, startPoint y: 875, endPoint x: 142, endPoint y: 228, distance: 700.6
click at [142, 469] on div "To: [EMAIL_ADDRESS][DOMAIN_NAME] From: [PERSON_NAME][EMAIL_ADDRESS][PERSON_NAME…" at bounding box center [442, 917] width 627 height 896
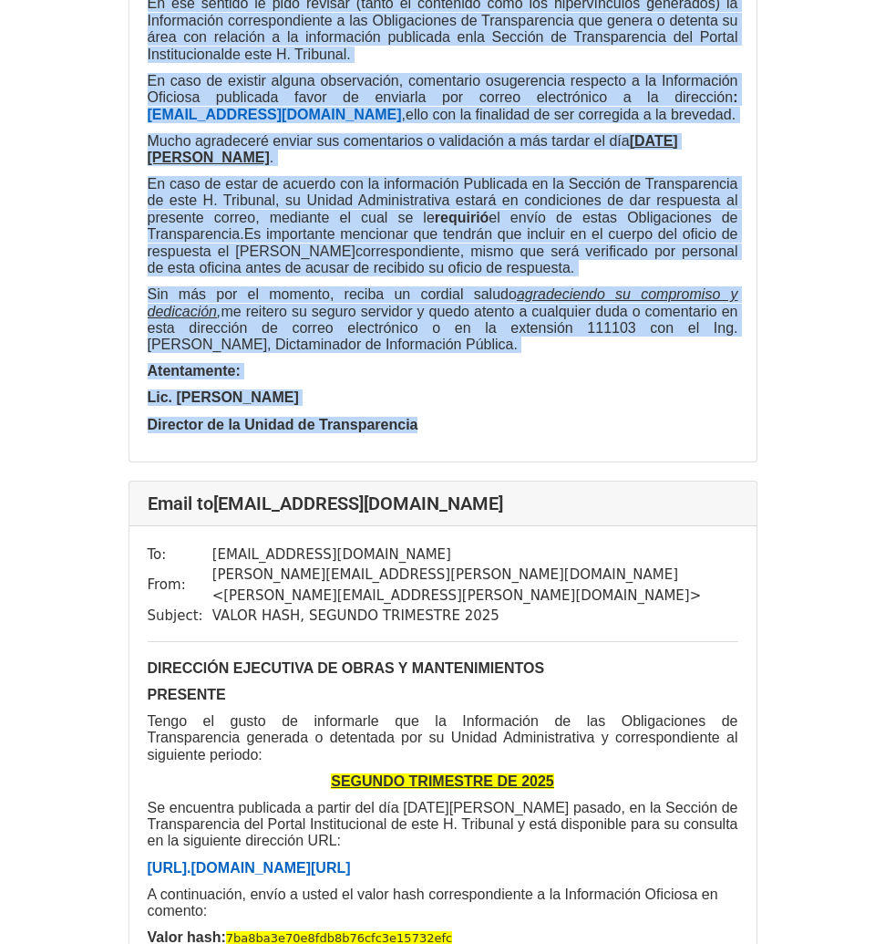
scroll to position [4476, 0]
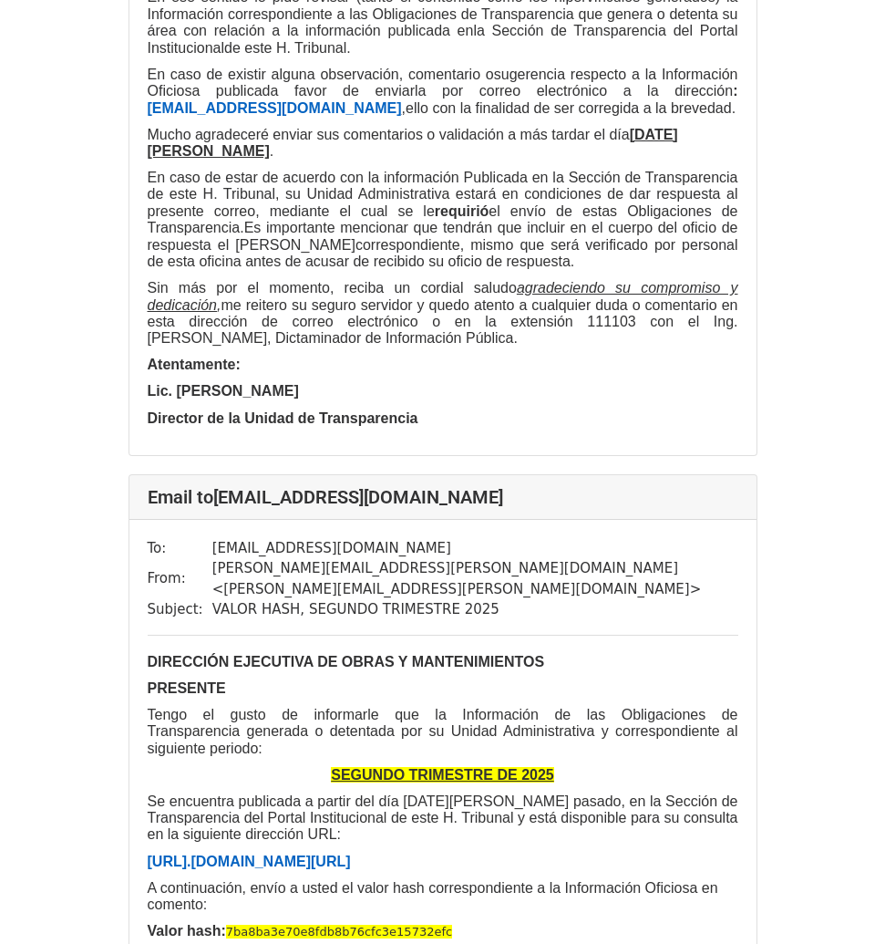
click at [542, 475] on div "Email to [EMAIL_ADDRESS][DOMAIN_NAME]" at bounding box center [442, 497] width 627 height 45
drag, startPoint x: 569, startPoint y: 37, endPoint x: 218, endPoint y: 41, distance: 351.0
click at [218, 486] on h4 "Email to [EMAIL_ADDRESS][DOMAIN_NAME]" at bounding box center [443, 497] width 591 height 22
drag, startPoint x: 492, startPoint y: 136, endPoint x: 210, endPoint y: 142, distance: 282.7
click at [212, 599] on td "VALOR HASH, SEGUNDO TRIMESTRE 2025" at bounding box center [475, 609] width 526 height 21
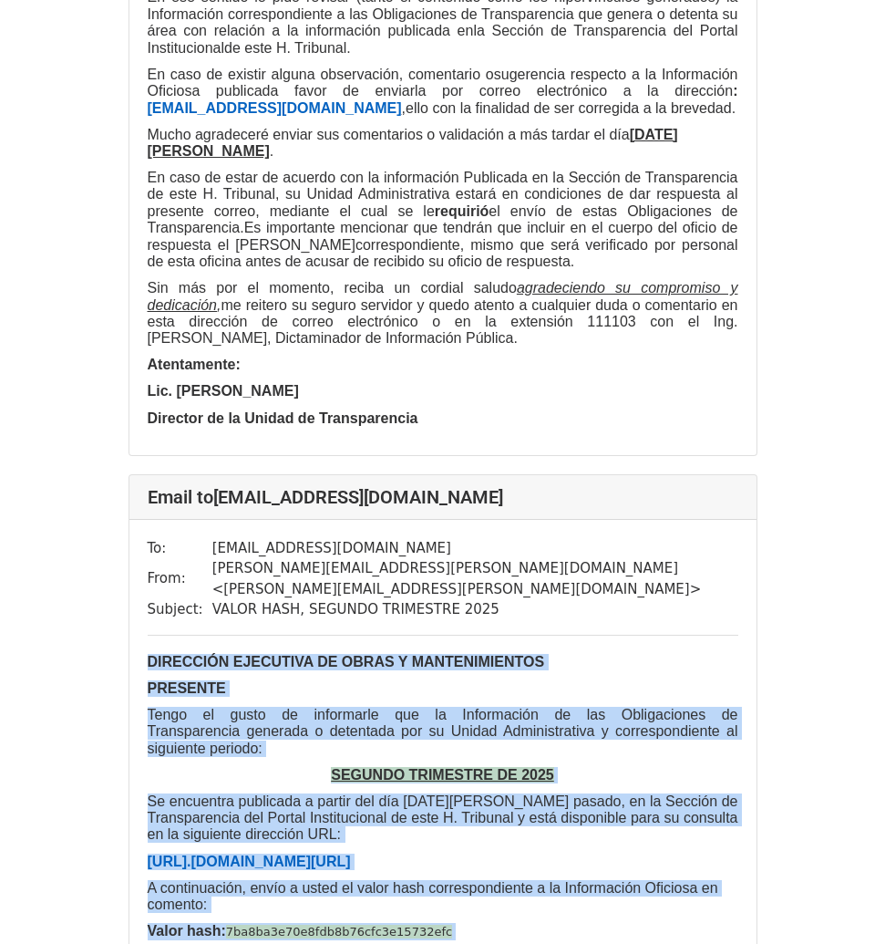
drag, startPoint x: 400, startPoint y: 839, endPoint x: 131, endPoint y: 181, distance: 710.2
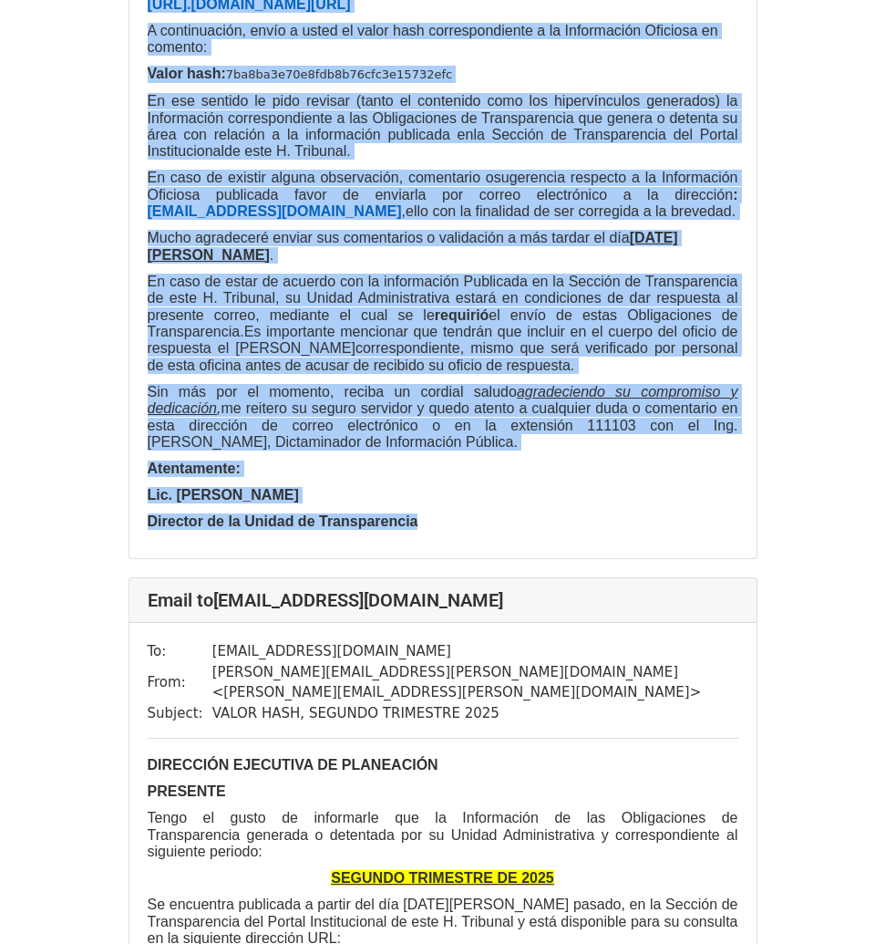
scroll to position [5327, 0]
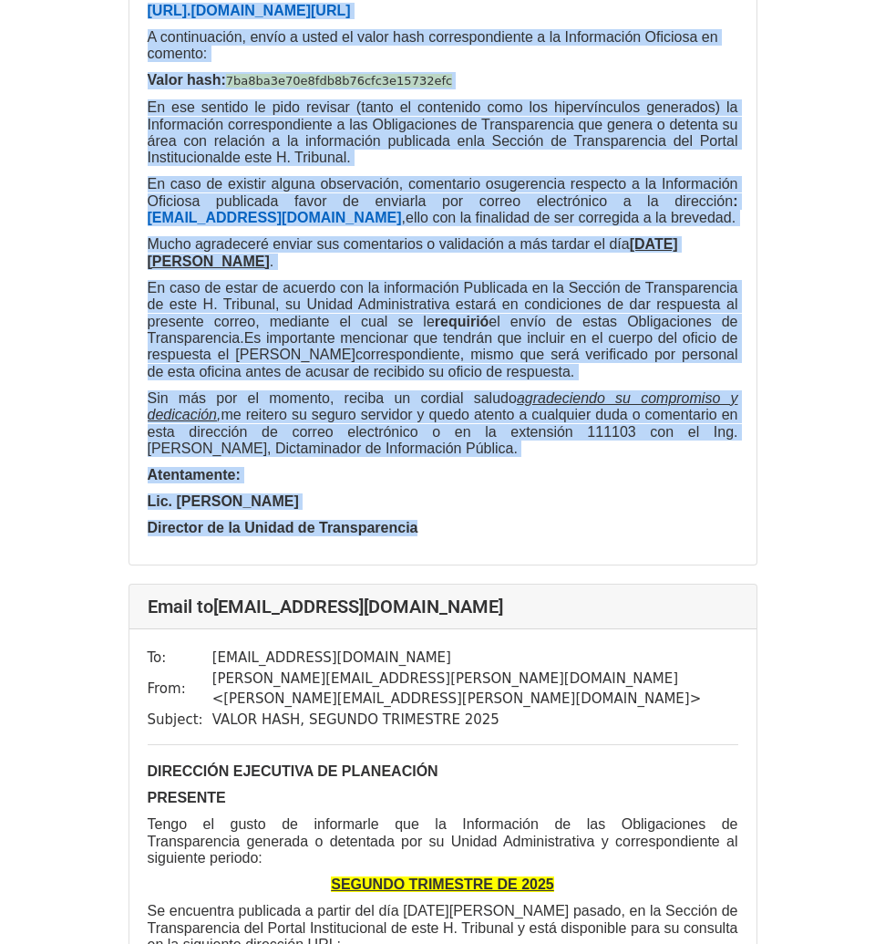
drag, startPoint x: 559, startPoint y: 62, endPoint x: 222, endPoint y: 72, distance: 336.6
click at [222, 595] on h4 "Email to [EMAIL_ADDRESS][DOMAIN_NAME]" at bounding box center [443, 606] width 591 height 22
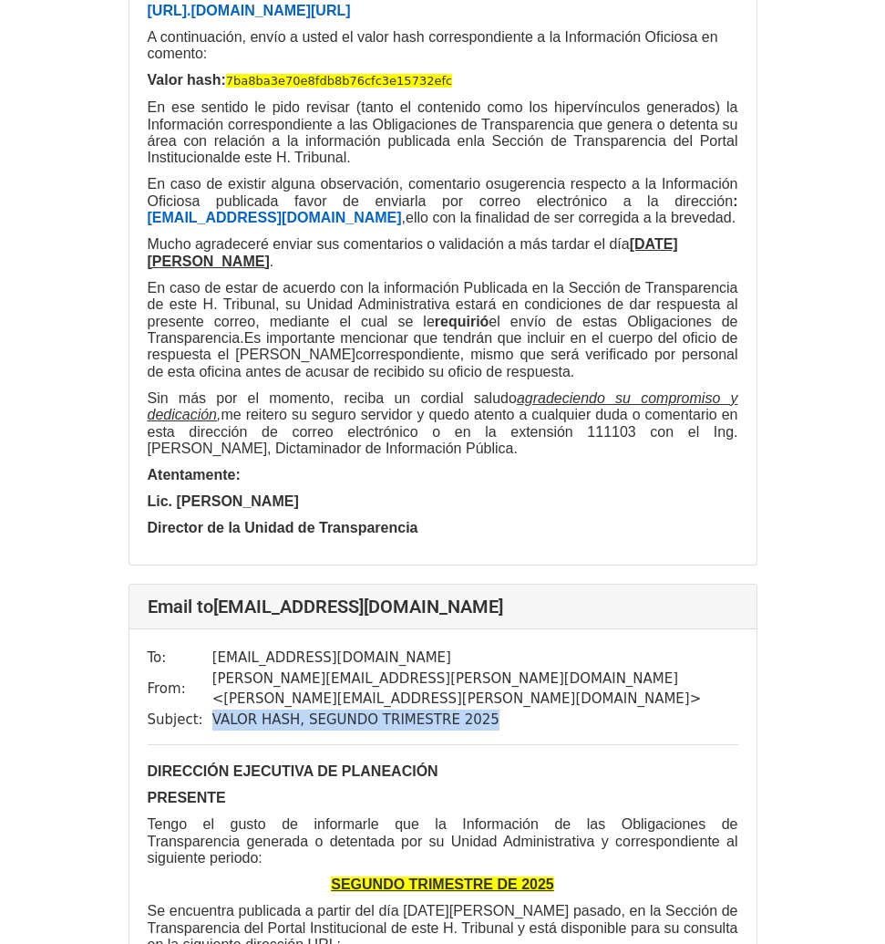
drag, startPoint x: 484, startPoint y: 156, endPoint x: 212, endPoint y: 154, distance: 272.6
click at [212, 709] on td "VALOR HASH, SEGUNDO TRIMESTRE 2025" at bounding box center [475, 719] width 526 height 21
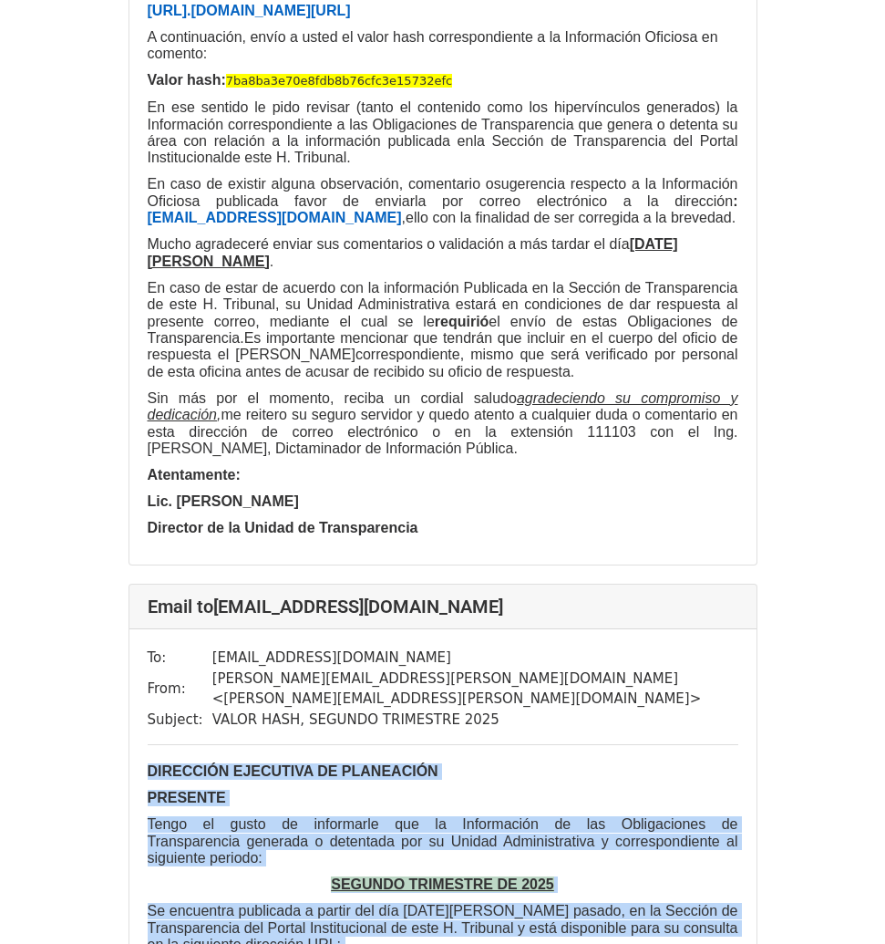
drag, startPoint x: 390, startPoint y: 856, endPoint x: 149, endPoint y: 212, distance: 688.4
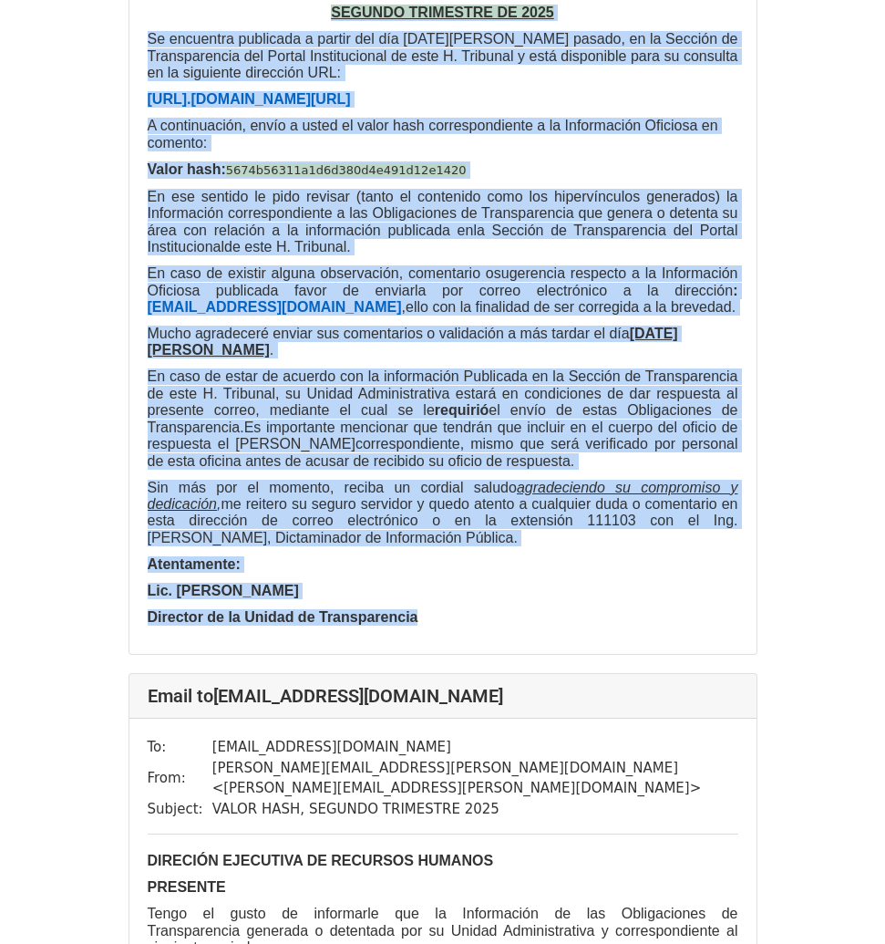
scroll to position [6200, 0]
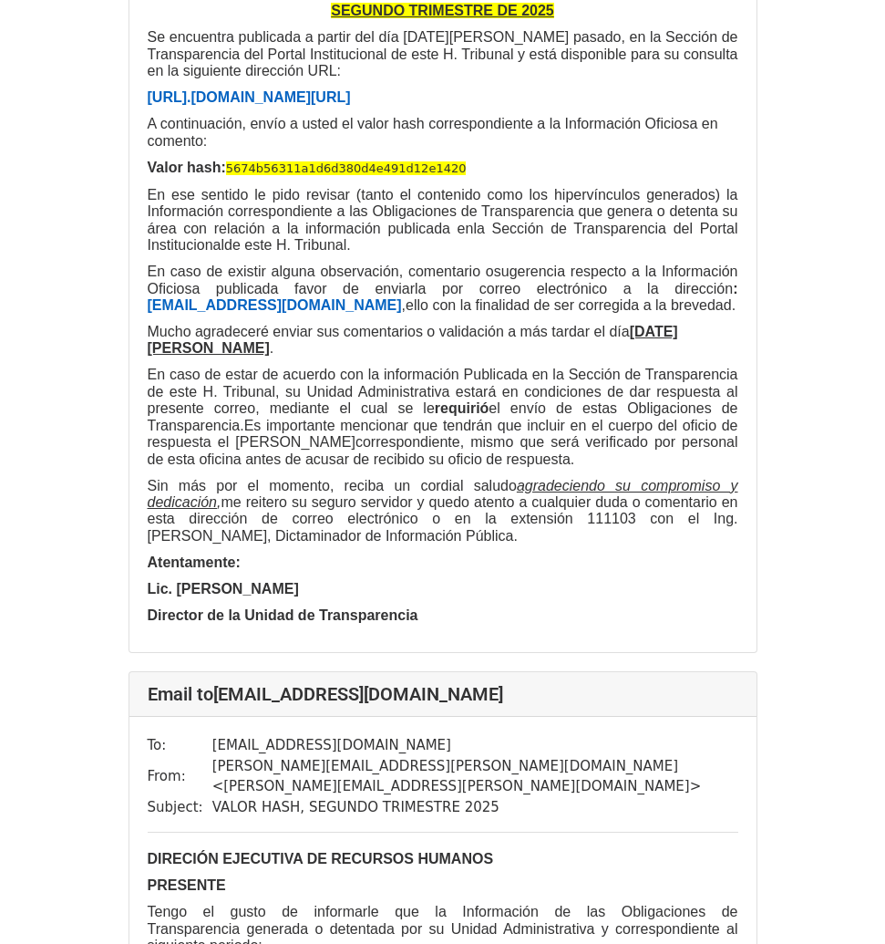
click at [553, 683] on h4 "Email to [EMAIL_ADDRESS][DOMAIN_NAME]" at bounding box center [443, 694] width 591 height 22
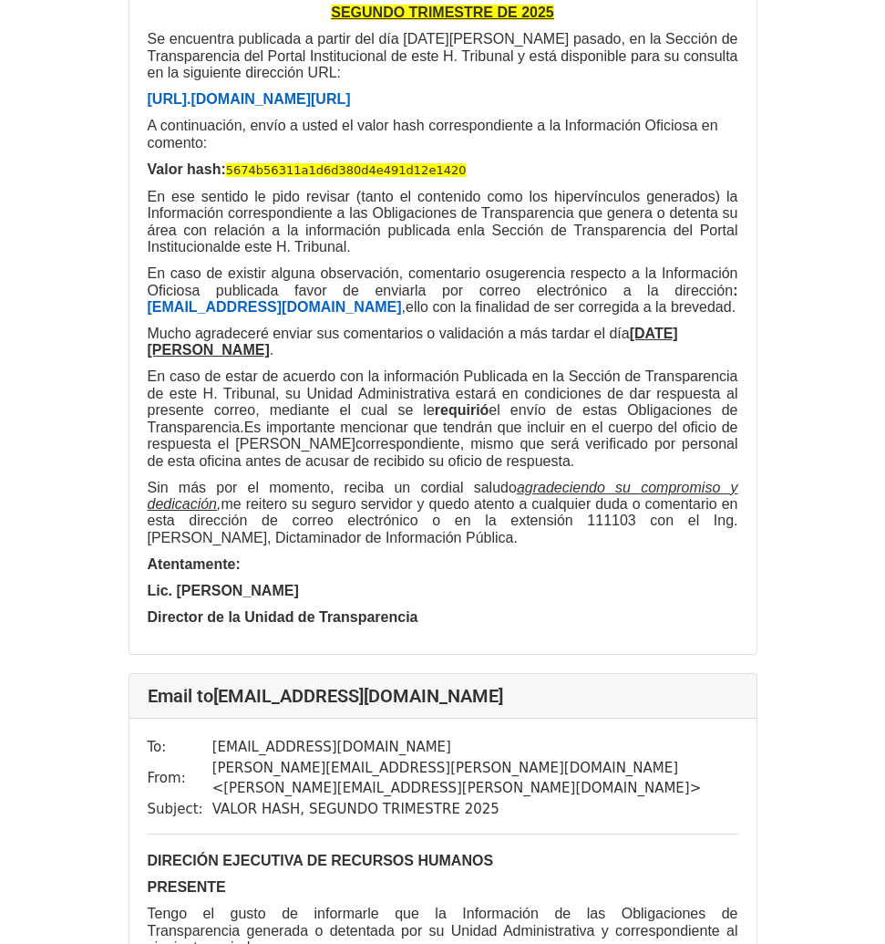
drag, startPoint x: 547, startPoint y: 63, endPoint x: 221, endPoint y: 72, distance: 326.5
click at [221, 685] on h4 "Email to [EMAIL_ADDRESS][DOMAIN_NAME]" at bounding box center [443, 696] width 591 height 22
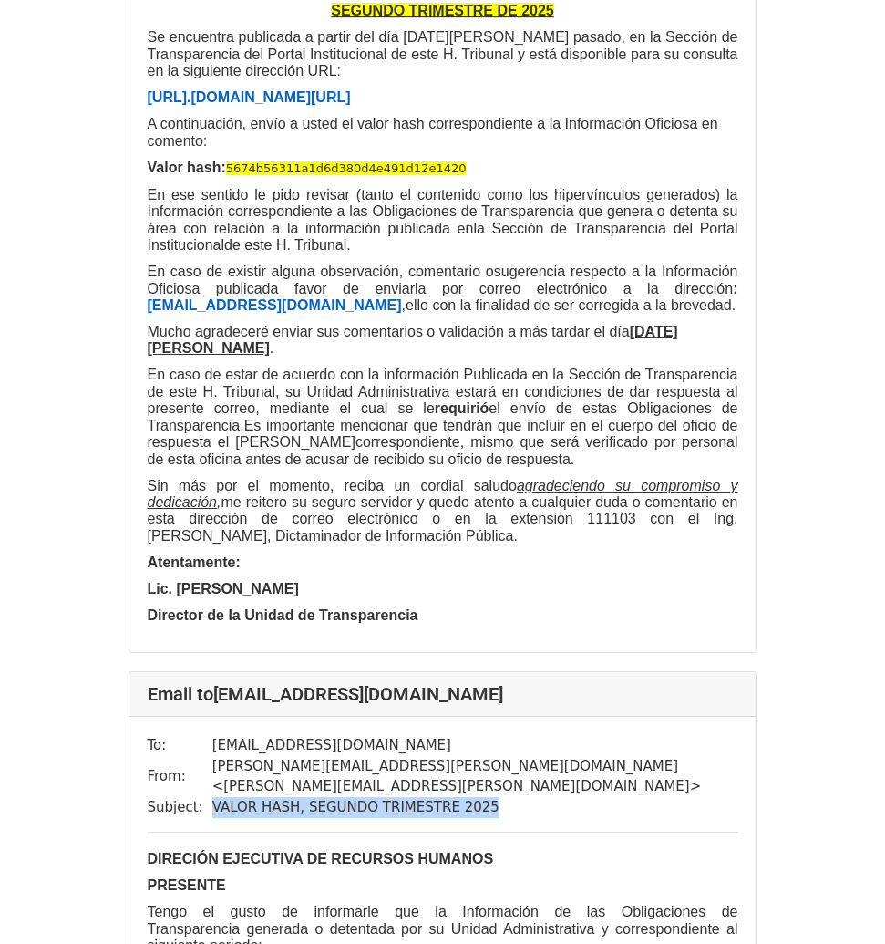
drag, startPoint x: 480, startPoint y: 155, endPoint x: 210, endPoint y: 166, distance: 271.0
click at [212, 728] on td "VALOR HASH, SEGUNDO TRIMESTRE 2025" at bounding box center [475, 807] width 526 height 21
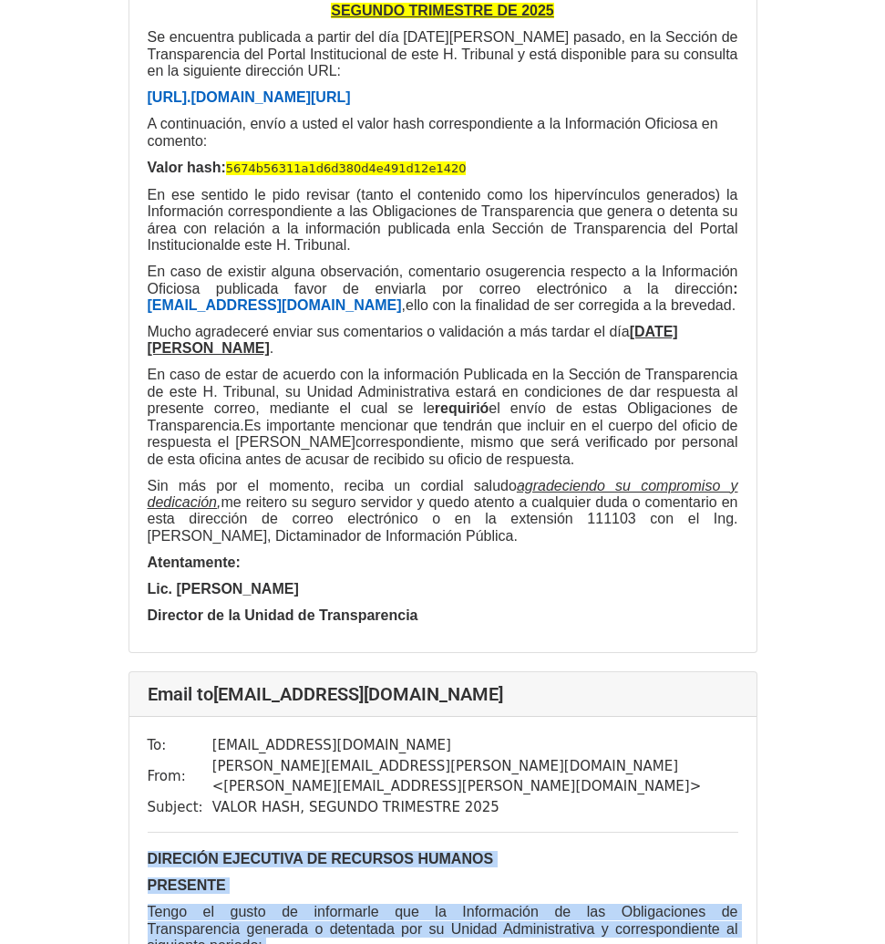
drag, startPoint x: 395, startPoint y: 863, endPoint x: 86, endPoint y: 209, distance: 723.9
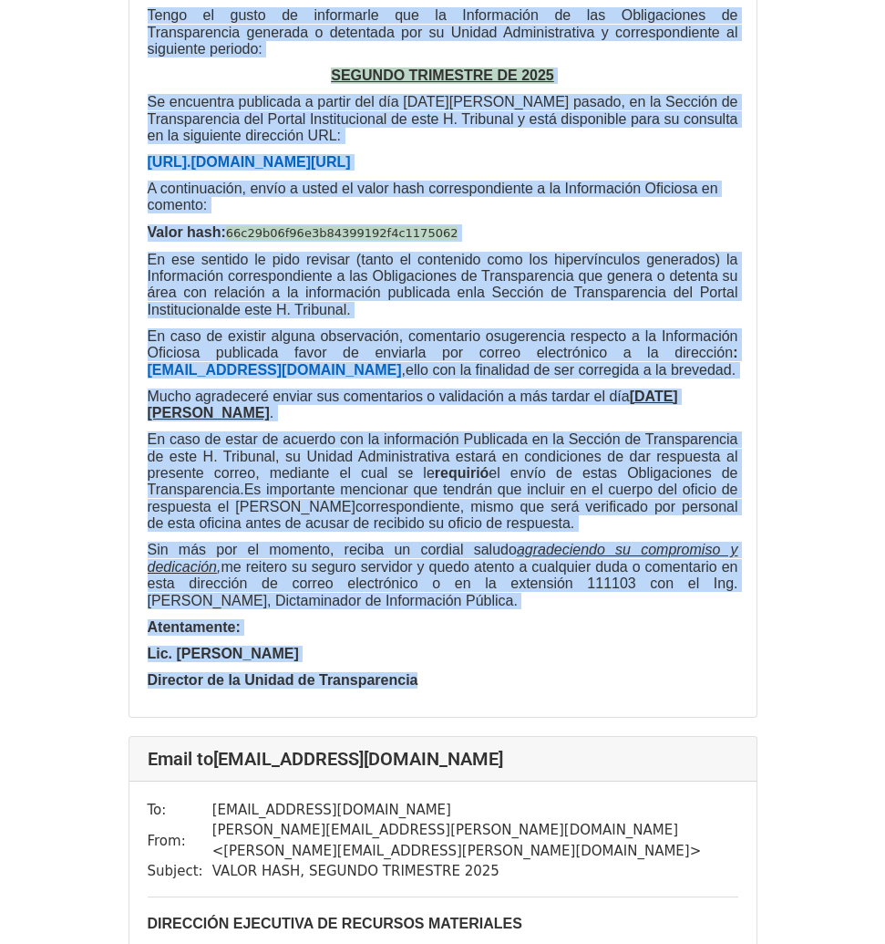
scroll to position [7101, 0]
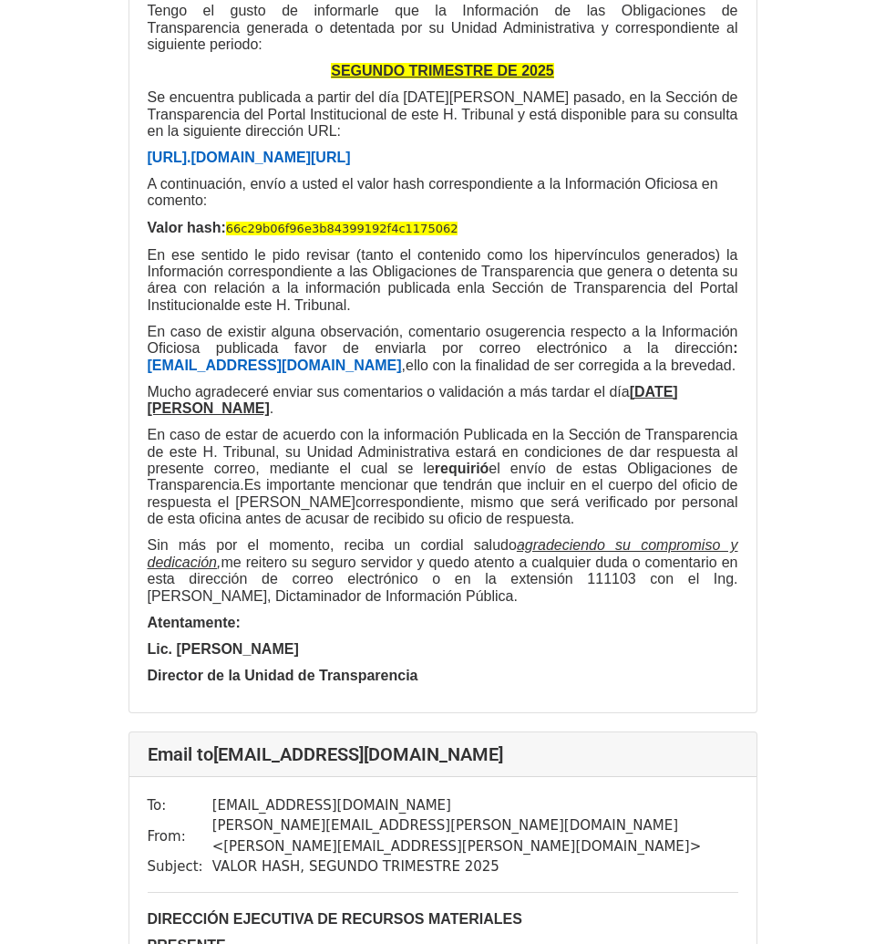
click at [550, 728] on h4 "Email to [EMAIL_ADDRESS][DOMAIN_NAME]" at bounding box center [443, 754] width 591 height 22
drag, startPoint x: 559, startPoint y: 33, endPoint x: 216, endPoint y: 39, distance: 342.9
click at [216, 728] on h4 "Email to [EMAIL_ADDRESS][DOMAIN_NAME]" at bounding box center [443, 754] width 591 height 22
drag, startPoint x: 495, startPoint y: 129, endPoint x: 208, endPoint y: 137, distance: 287.3
click at [212, 728] on td "VALOR HASH, SEGUNDO TRIMESTRE 2025" at bounding box center [475, 866] width 526 height 21
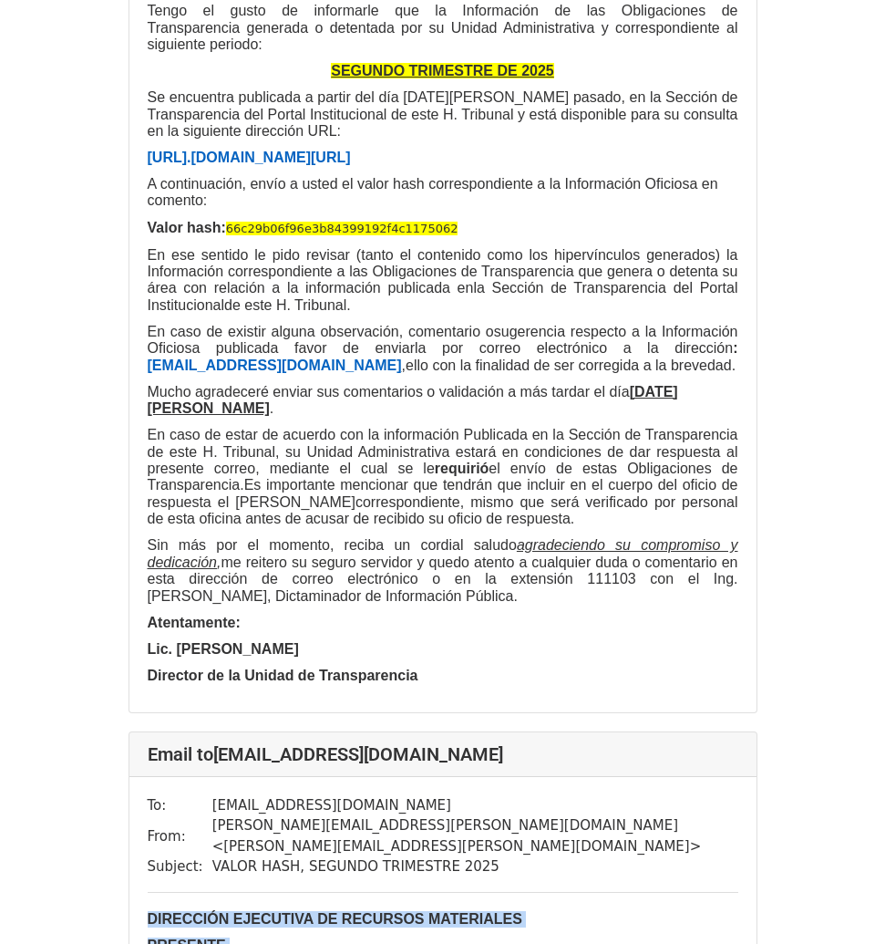
drag, startPoint x: 389, startPoint y: 831, endPoint x: 132, endPoint y: 175, distance: 705.0
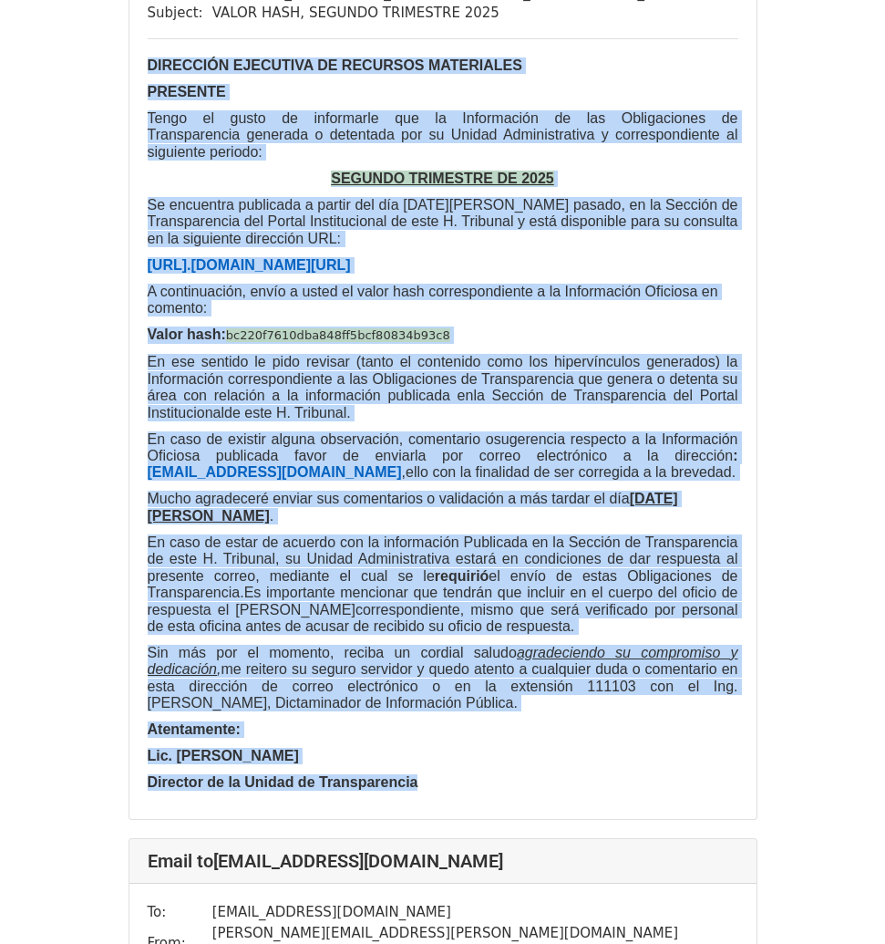
scroll to position [7956, 0]
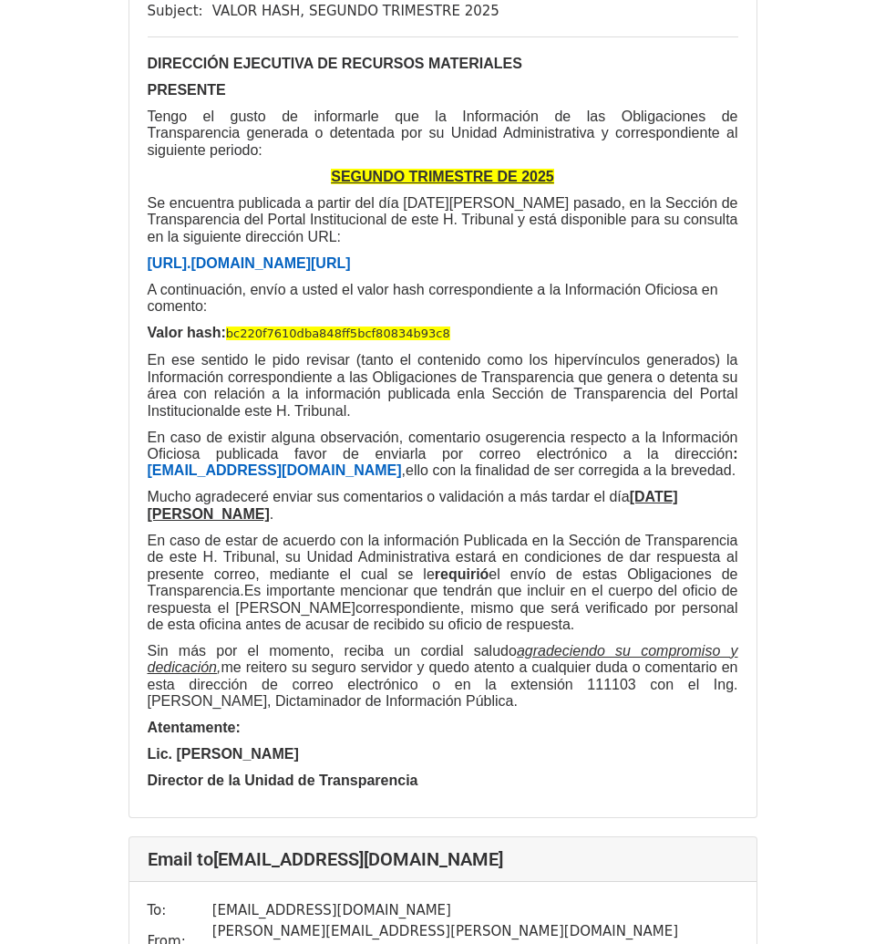
click at [538, 728] on h4 "Email to [EMAIL_ADDRESS][DOMAIN_NAME]" at bounding box center [443, 859] width 591 height 22
drag, startPoint x: 465, startPoint y: 54, endPoint x: 220, endPoint y: 46, distance: 245.4
click at [220, 728] on h4 "Email to [EMAIL_ADDRESS][DOMAIN_NAME]" at bounding box center [443, 859] width 591 height 22
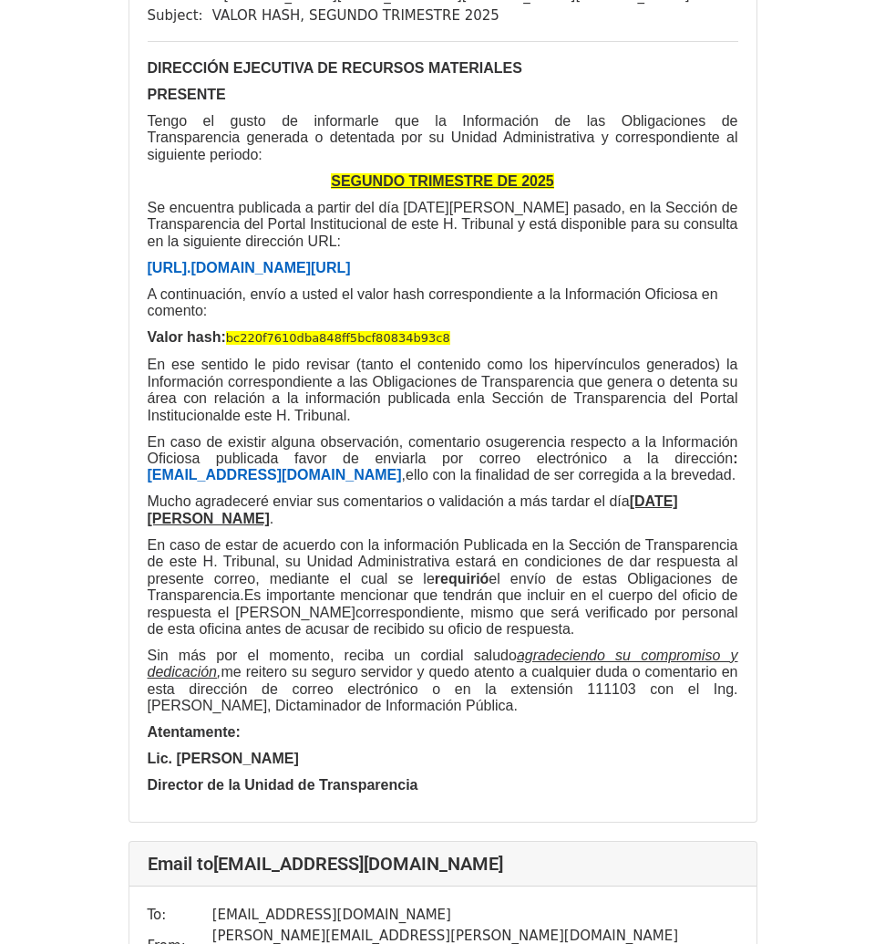
drag, startPoint x: 510, startPoint y: 150, endPoint x: 213, endPoint y: 154, distance: 296.3
drag, startPoint x: 395, startPoint y: 854, endPoint x: 139, endPoint y: 205, distance: 697.5
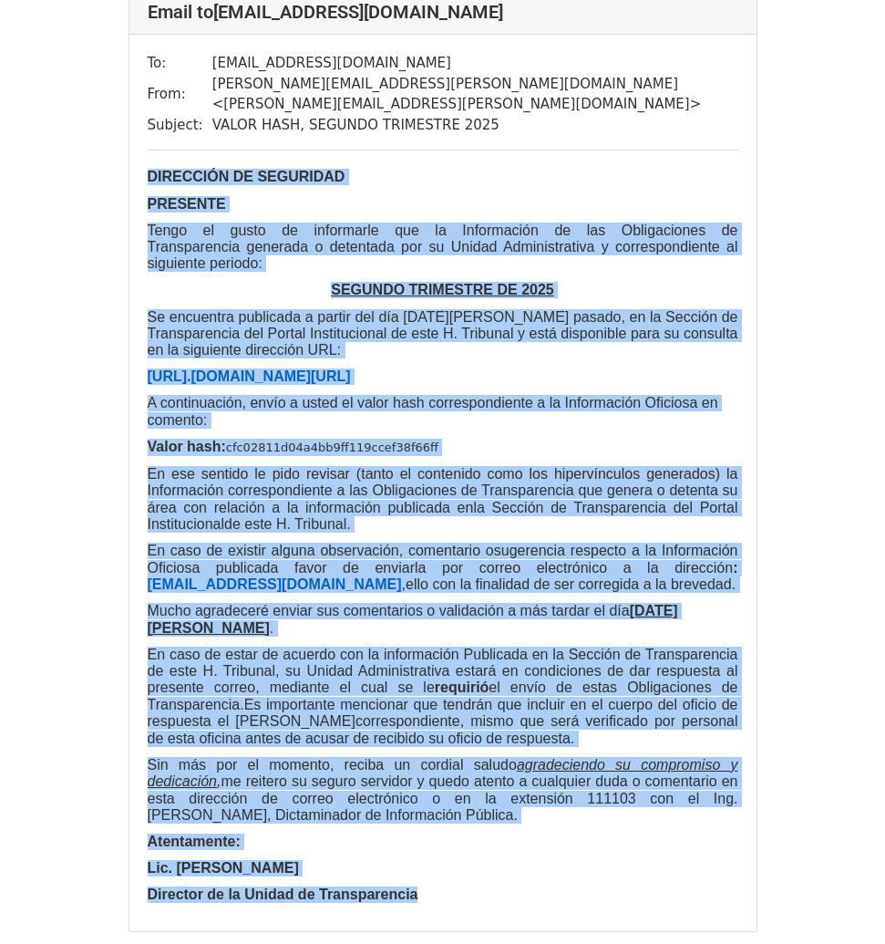
scroll to position [8812, 0]
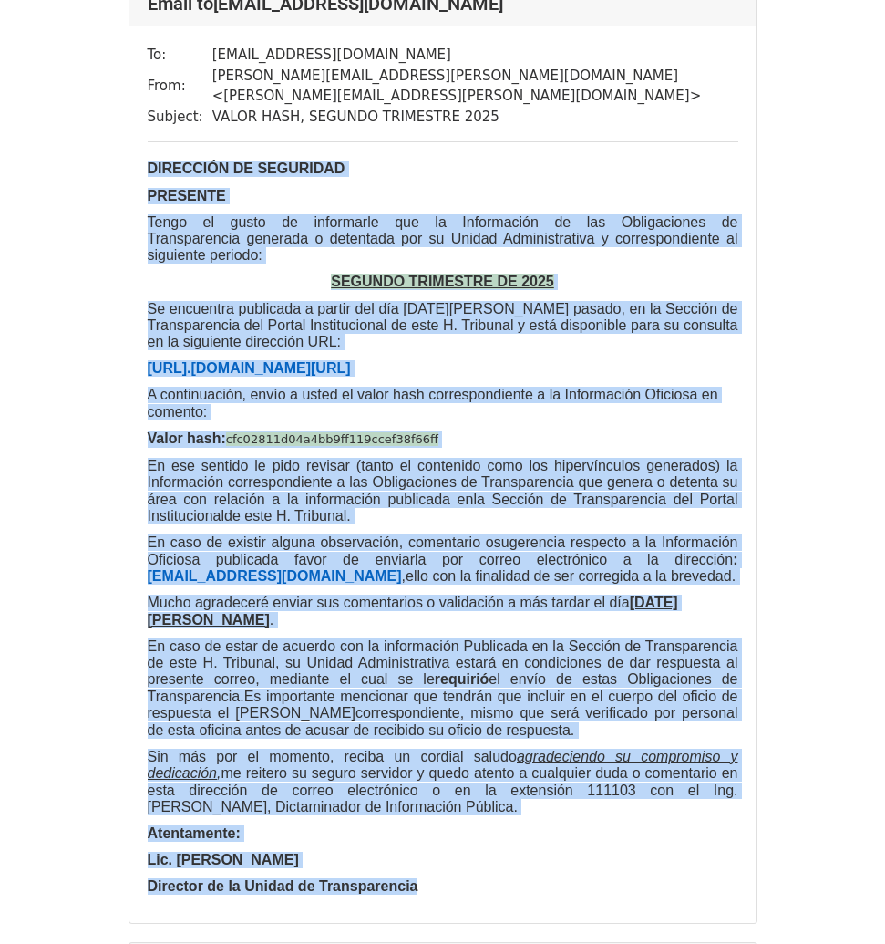
drag, startPoint x: 542, startPoint y: 74, endPoint x: 220, endPoint y: 77, distance: 321.8
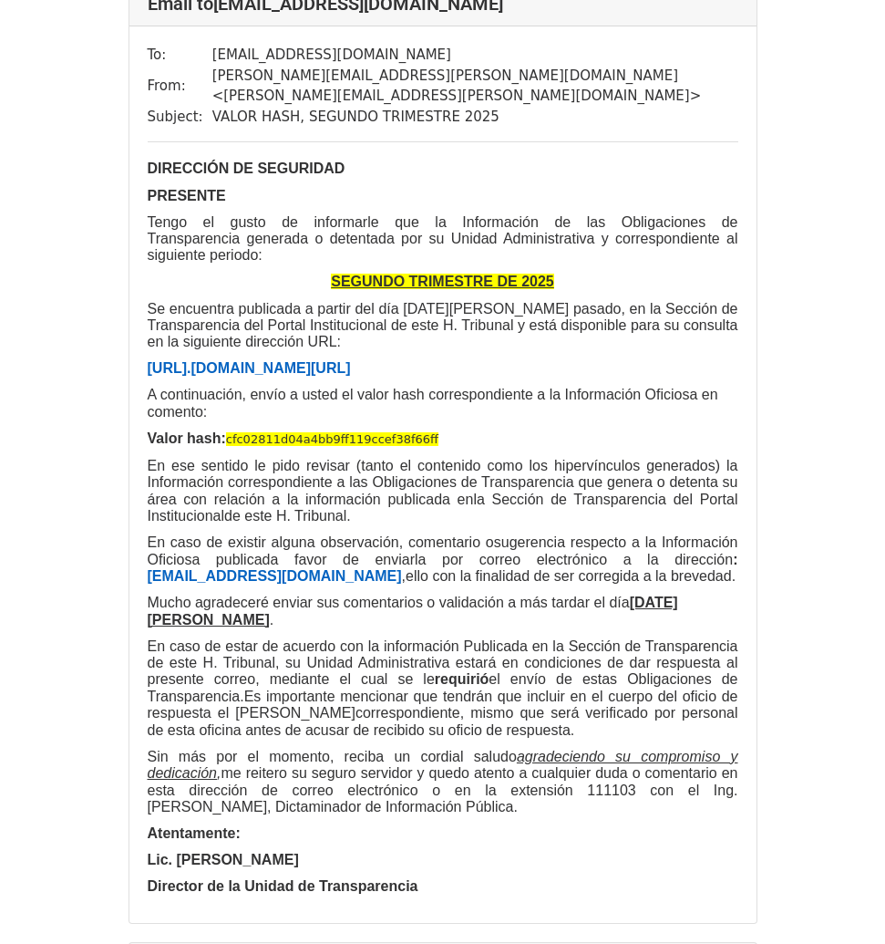
drag, startPoint x: 479, startPoint y: 168, endPoint x: 204, endPoint y: 174, distance: 274.5
drag, startPoint x: 397, startPoint y: 866, endPoint x: 134, endPoint y: 218, distance: 699.7
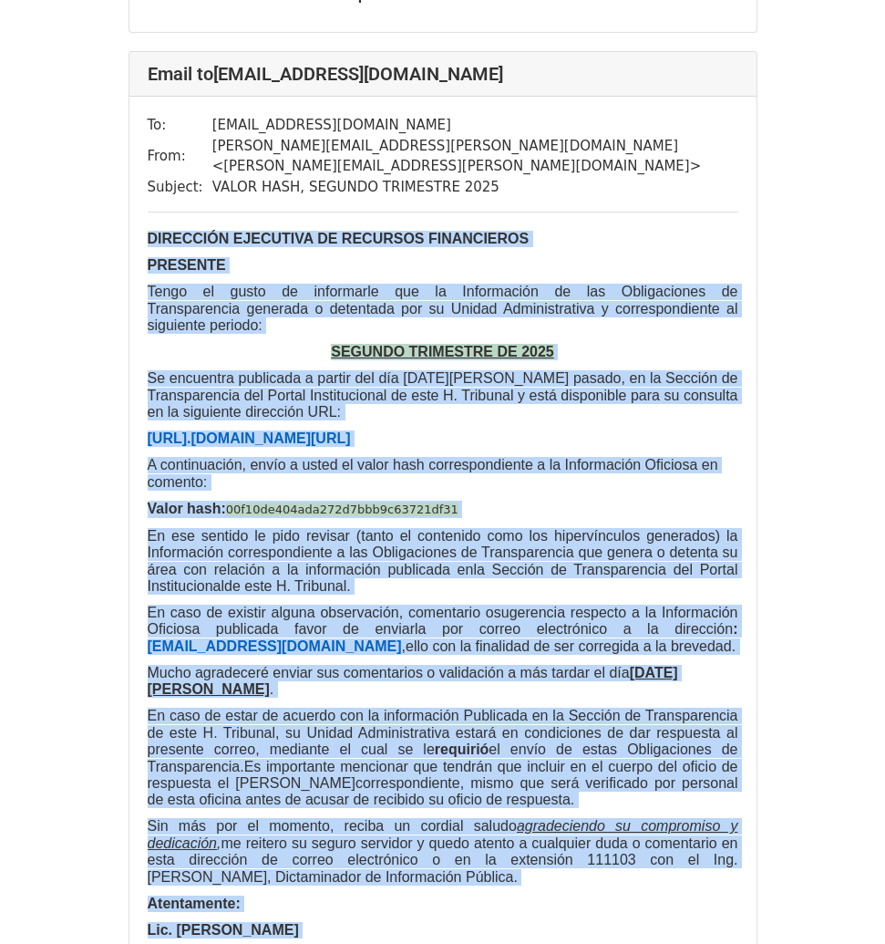
scroll to position [9707, 0]
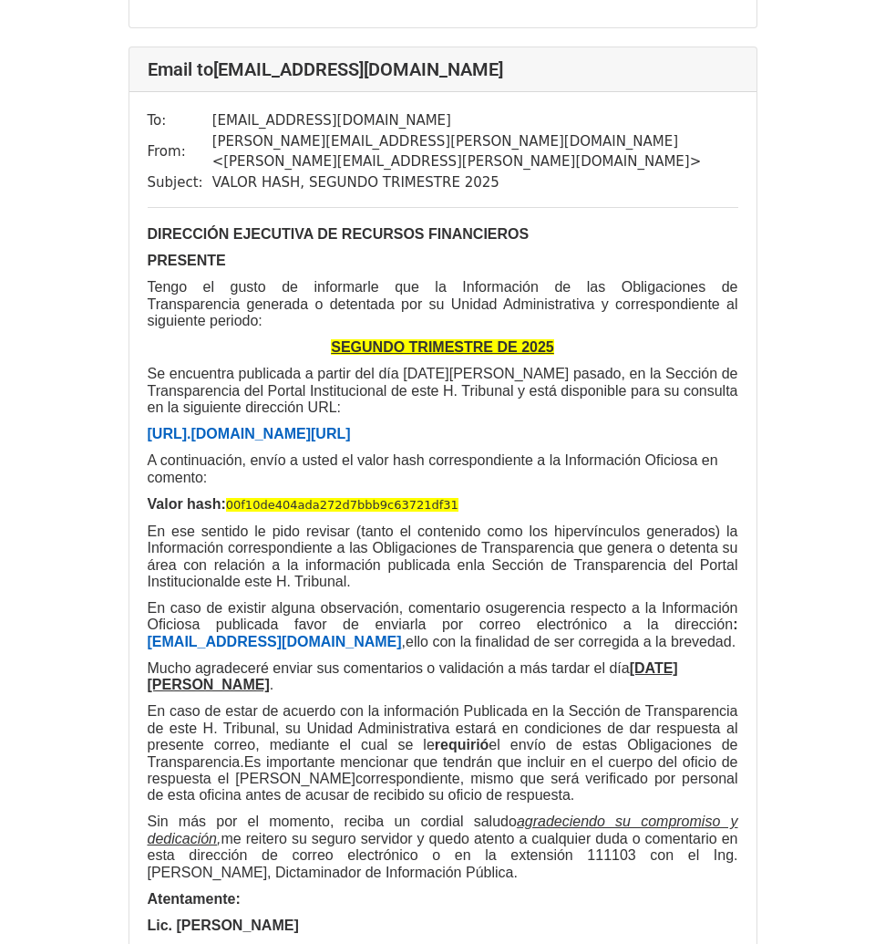
drag, startPoint x: 549, startPoint y: 46, endPoint x: 221, endPoint y: 55, distance: 328.3
drag, startPoint x: 513, startPoint y: 51, endPoint x: 218, endPoint y: 53, distance: 295.4
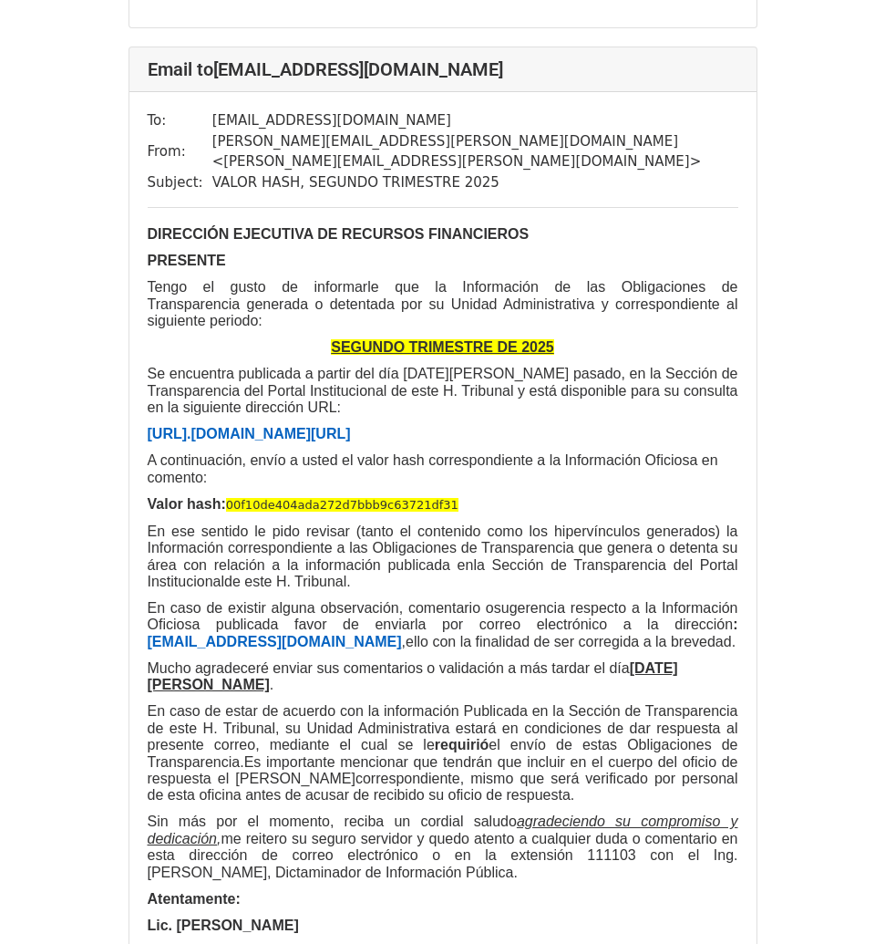
drag, startPoint x: 516, startPoint y: 137, endPoint x: 210, endPoint y: 139, distance: 306.3
drag, startPoint x: 416, startPoint y: 854, endPoint x: 119, endPoint y: 191, distance: 726.4
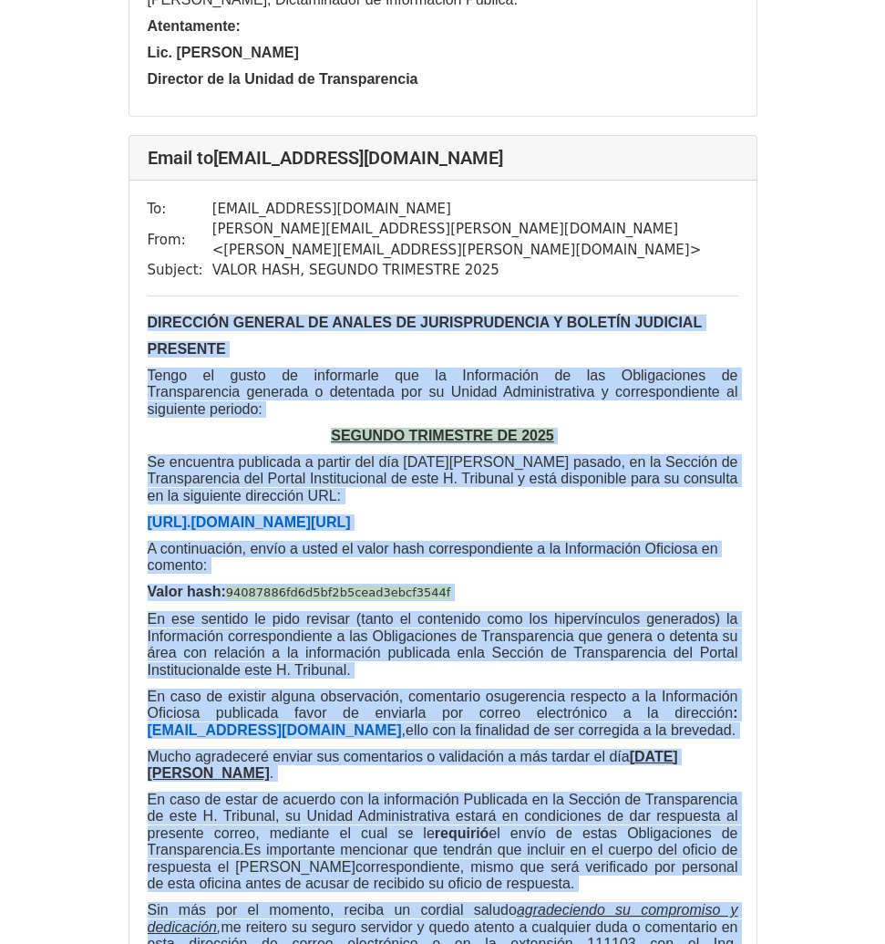
scroll to position [10583, 0]
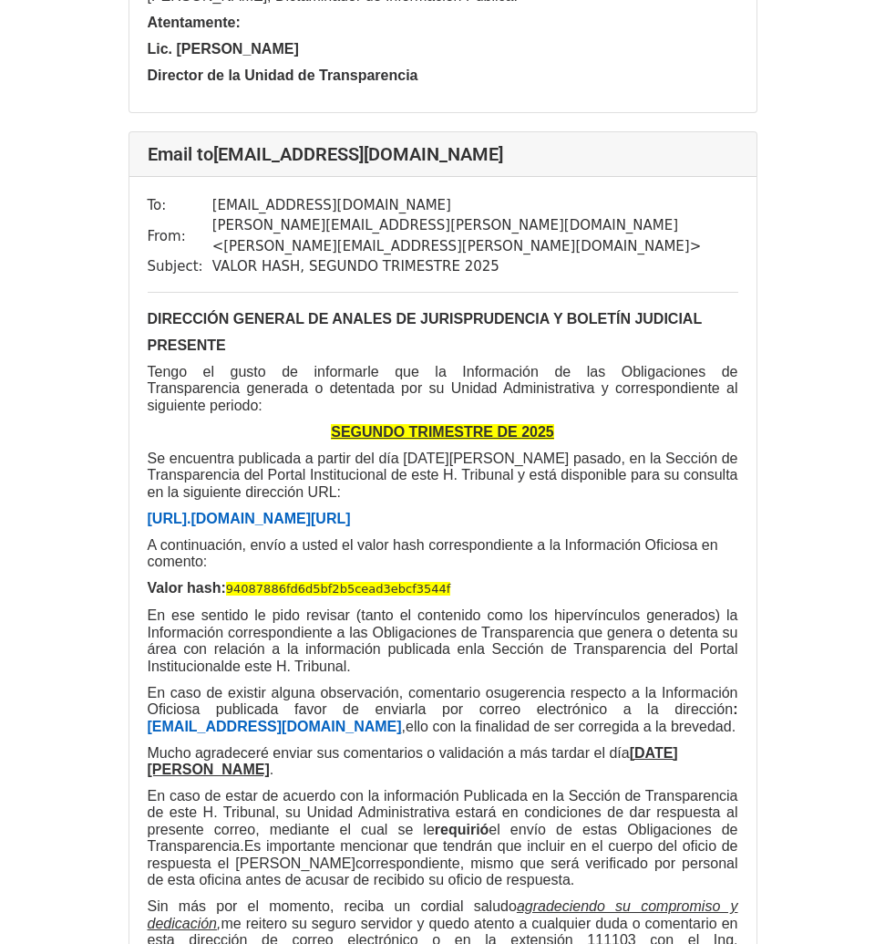
drag, startPoint x: 535, startPoint y: 48, endPoint x: 223, endPoint y: 46, distance: 311.8
drag, startPoint x: 543, startPoint y: 47, endPoint x: 221, endPoint y: 49, distance: 322.7
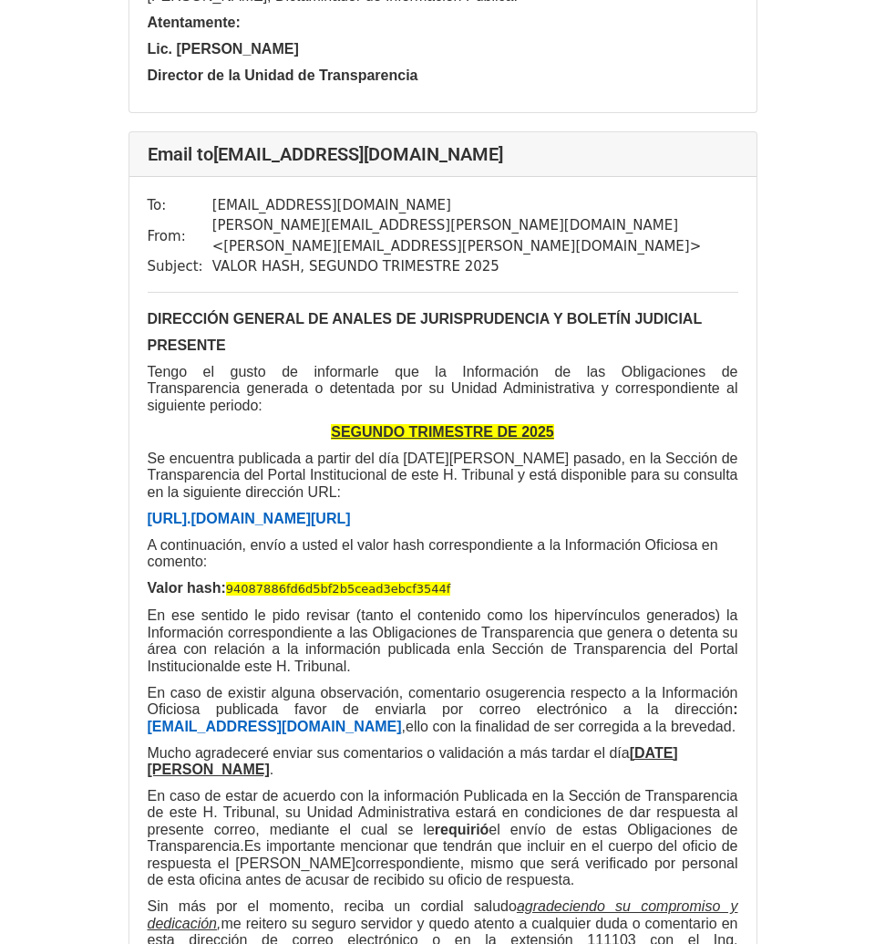
drag, startPoint x: 490, startPoint y: 138, endPoint x: 211, endPoint y: 131, distance: 279.1
drag, startPoint x: 397, startPoint y: 844, endPoint x: 131, endPoint y: 191, distance: 705.0
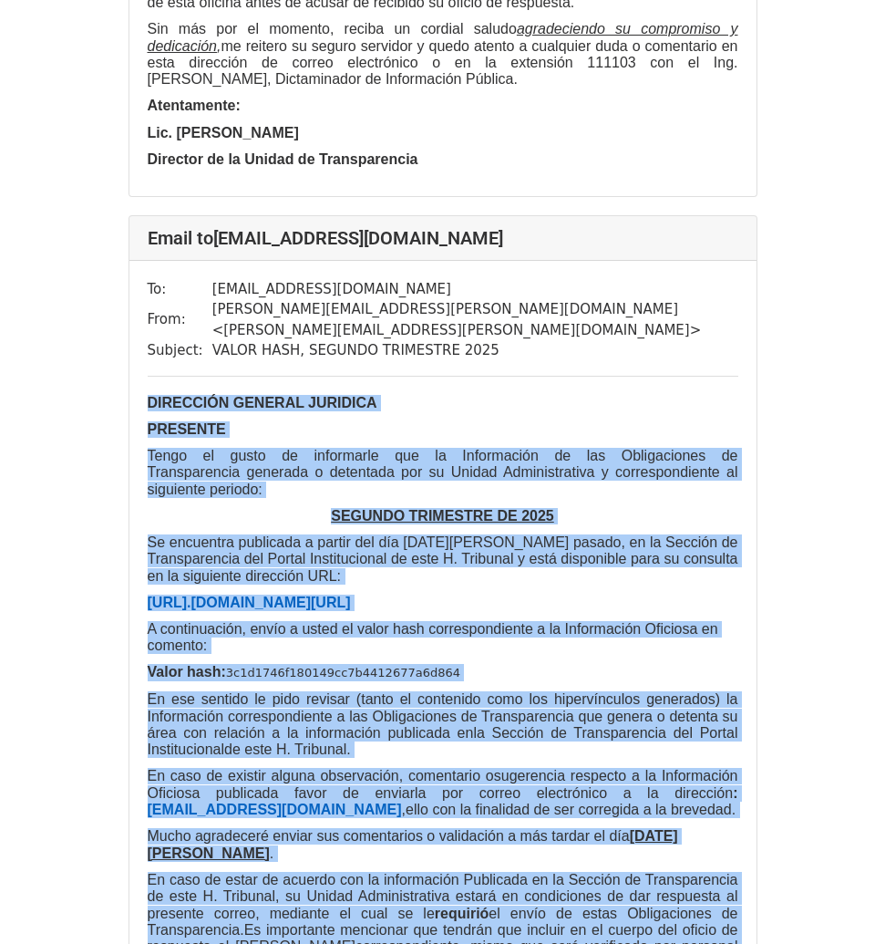
scroll to position [11459, 0]
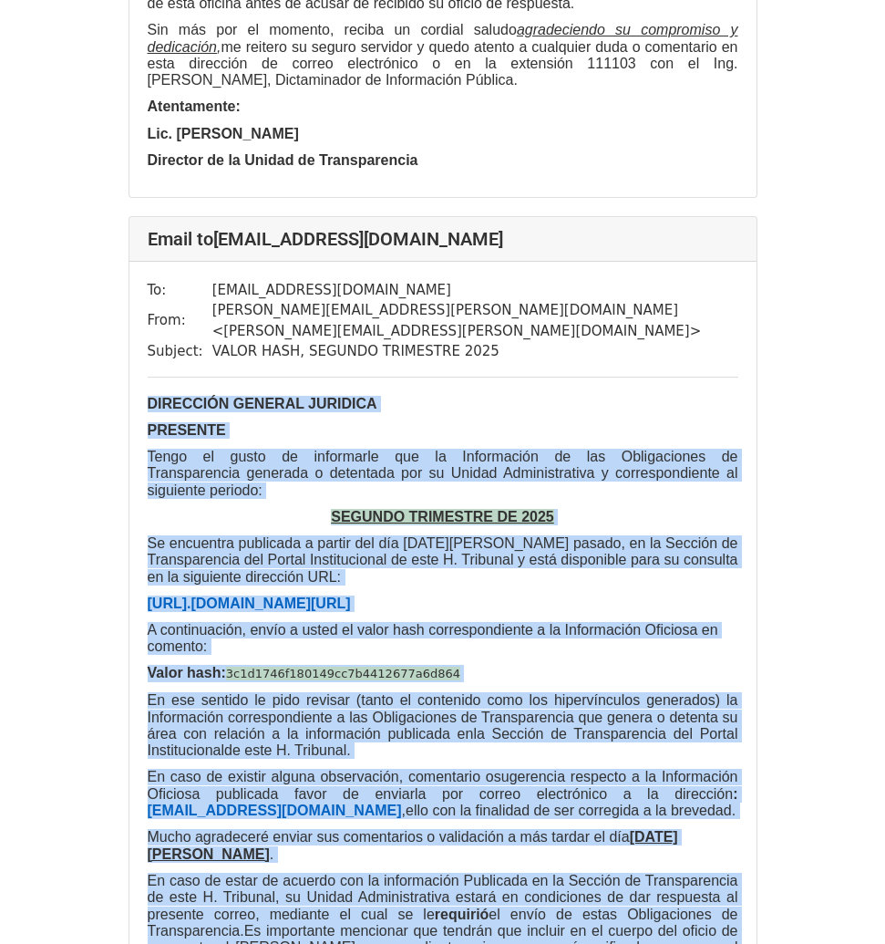
drag, startPoint x: 527, startPoint y: 42, endPoint x: 222, endPoint y: 49, distance: 304.6
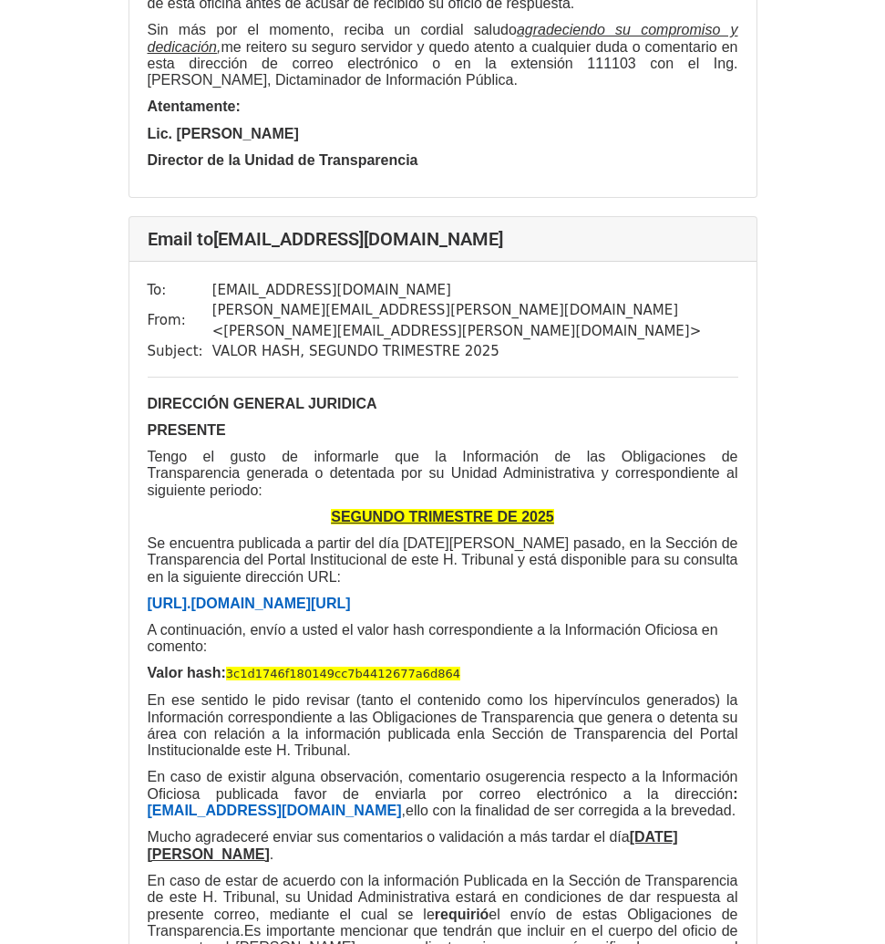
drag, startPoint x: 493, startPoint y: 135, endPoint x: 208, endPoint y: 137, distance: 285.4
drag, startPoint x: 403, startPoint y: 837, endPoint x: 98, endPoint y: 169, distance: 734.8
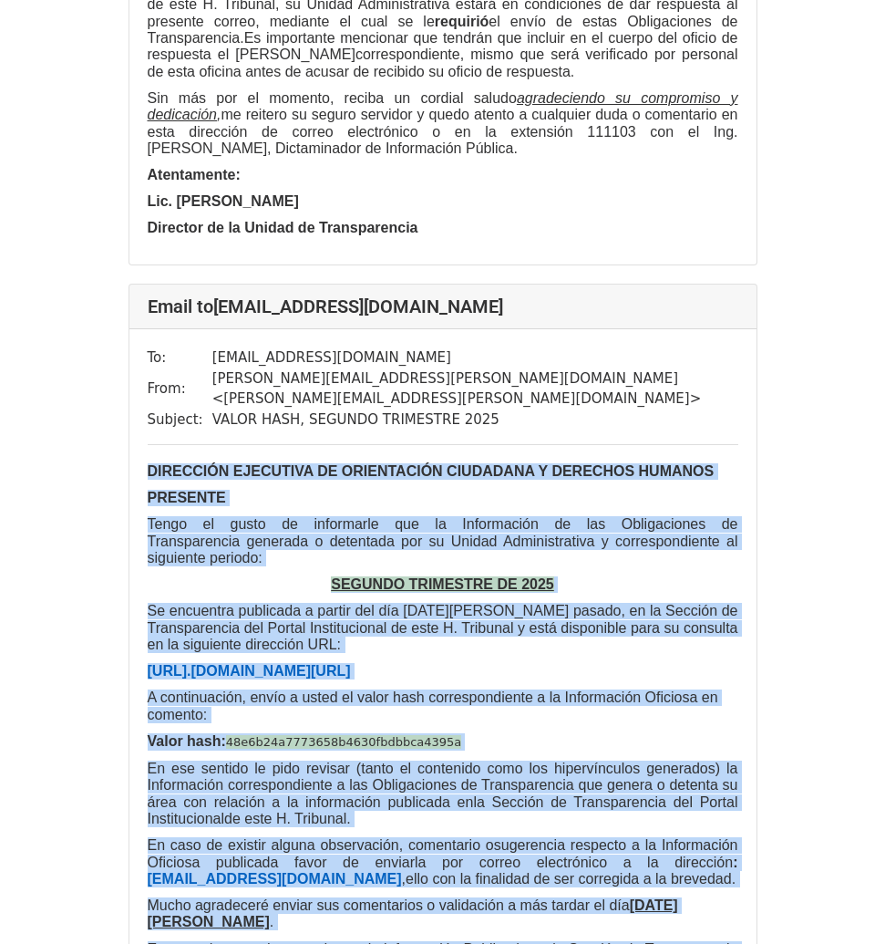
scroll to position [12319, 0]
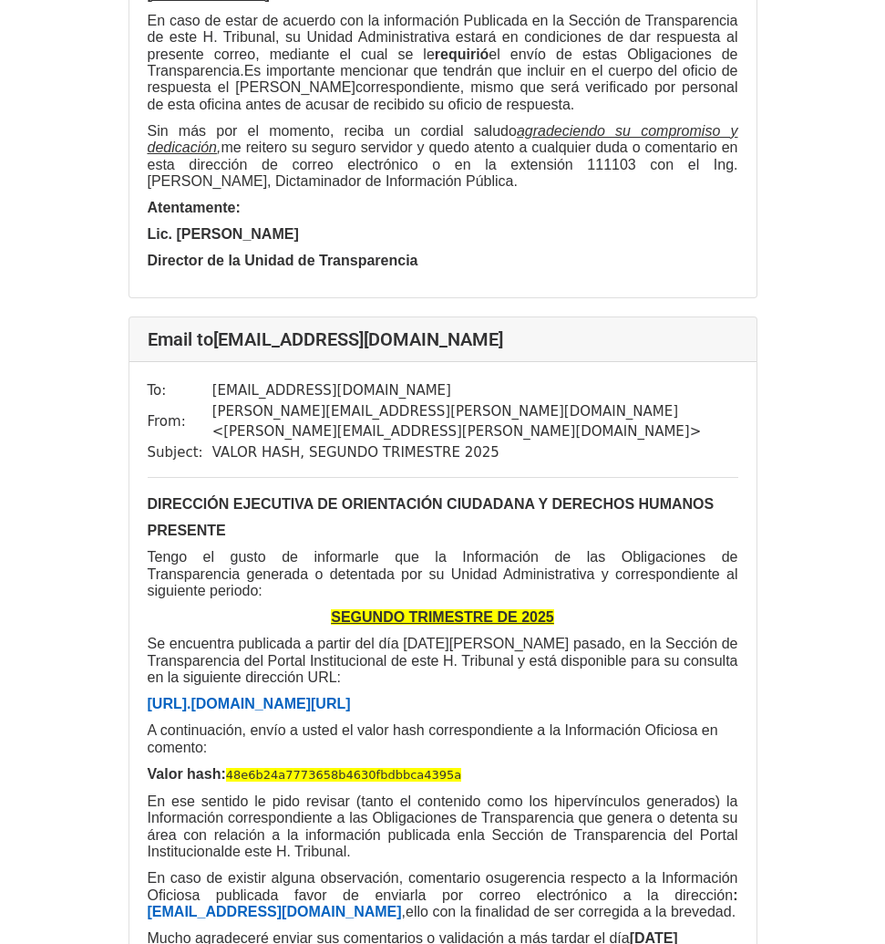
drag, startPoint x: 548, startPoint y: 57, endPoint x: 218, endPoint y: 63, distance: 330.1
drag, startPoint x: 501, startPoint y: 145, endPoint x: 208, endPoint y: 139, distance: 292.7
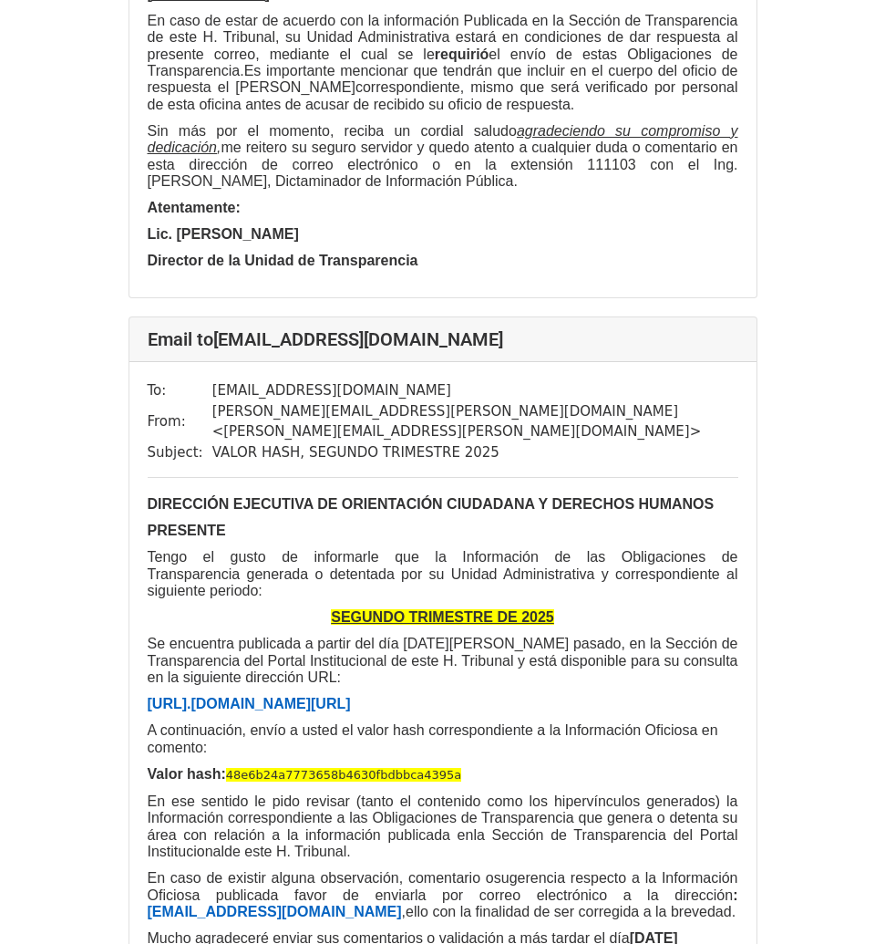
drag, startPoint x: 399, startPoint y: 848, endPoint x: 130, endPoint y: 201, distance: 700.1
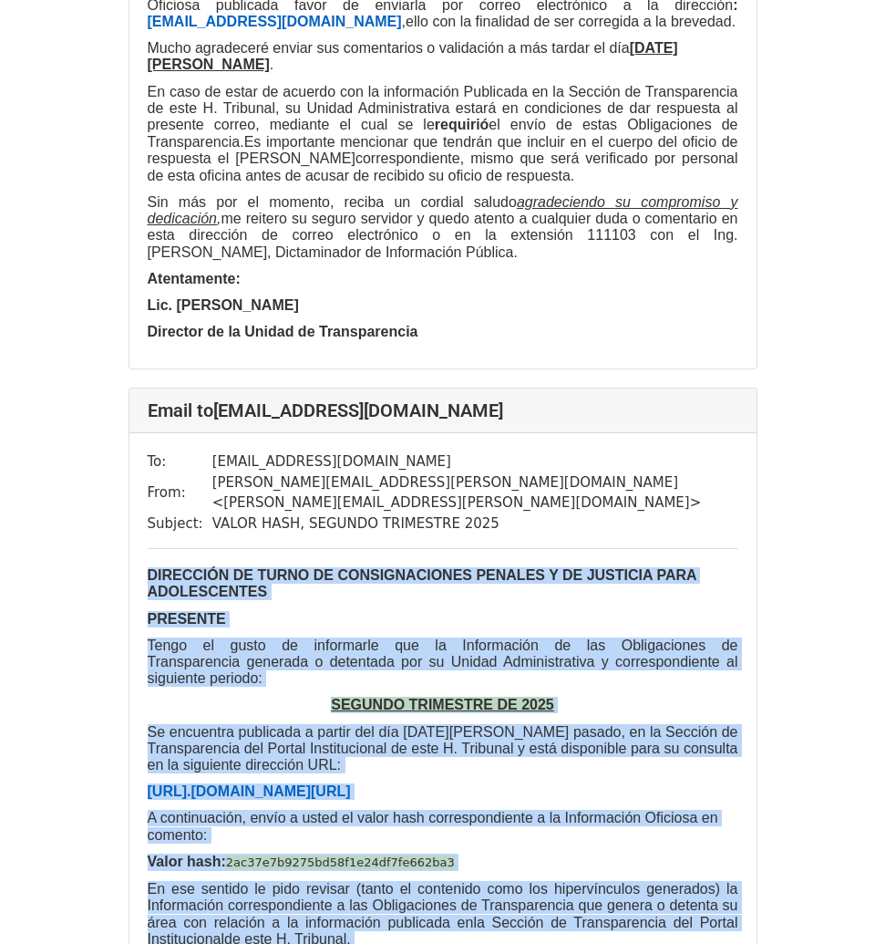
scroll to position [13212, 0]
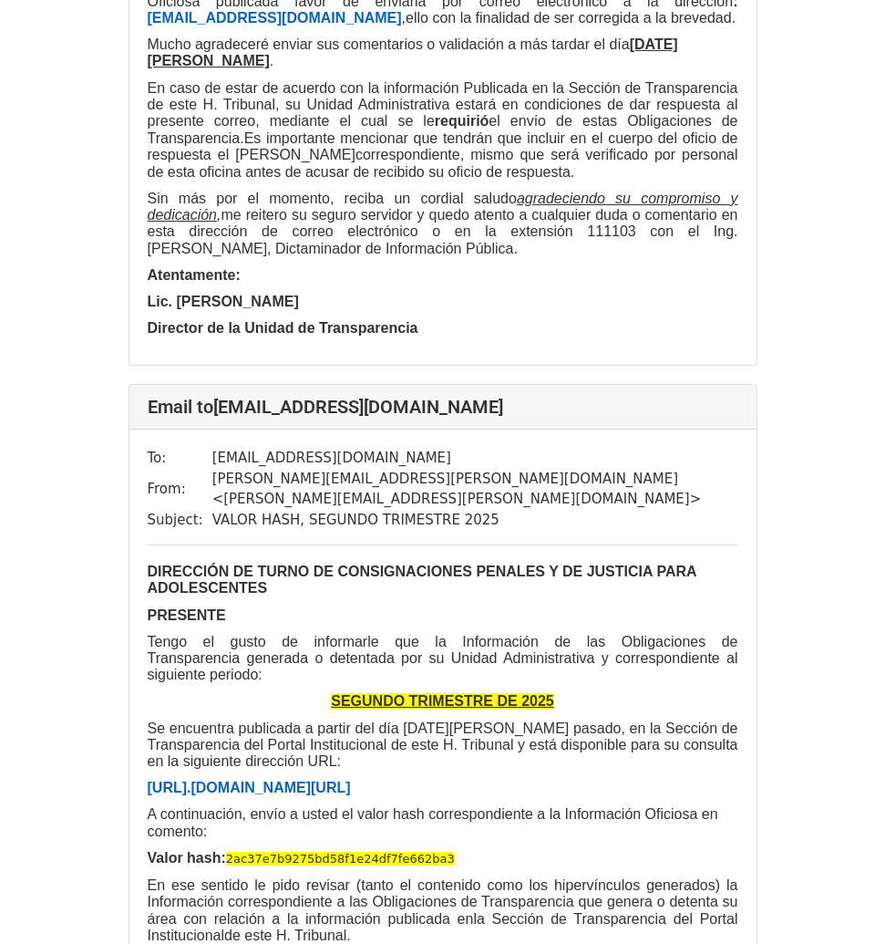
drag, startPoint x: 523, startPoint y: 37, endPoint x: 216, endPoint y: 40, distance: 307.3
drag, startPoint x: 477, startPoint y: 132, endPoint x: 212, endPoint y: 132, distance: 265.3
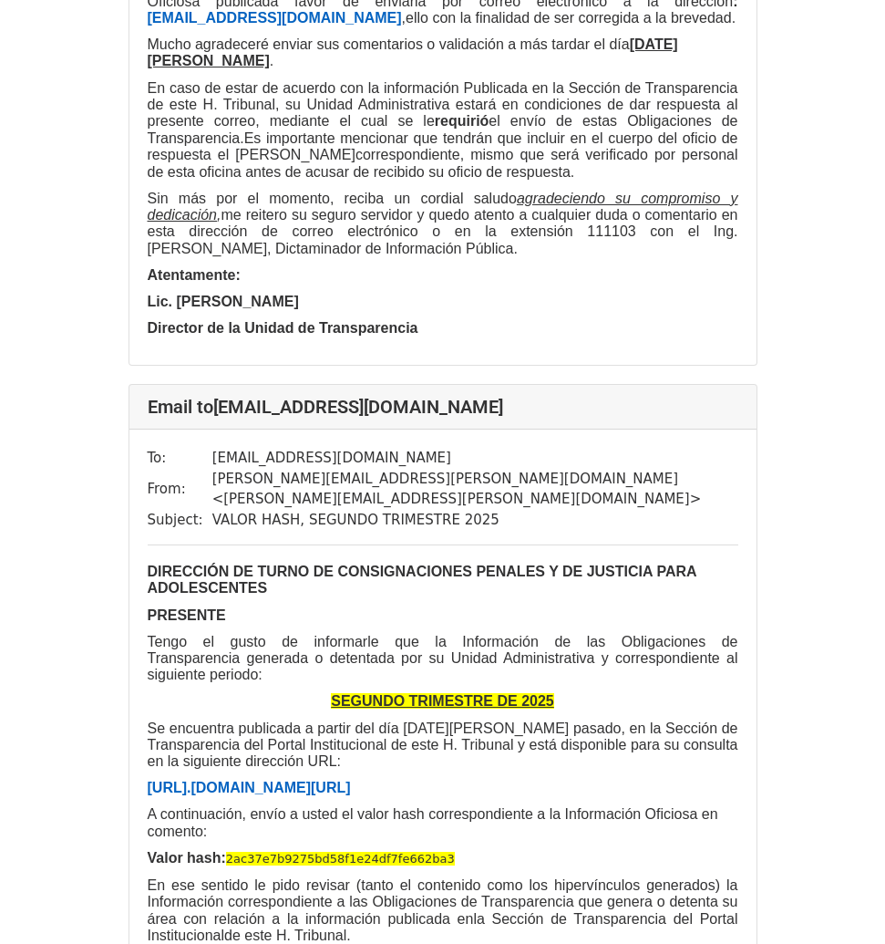
drag, startPoint x: 413, startPoint y: 830, endPoint x: 190, endPoint y: 158, distance: 708.1
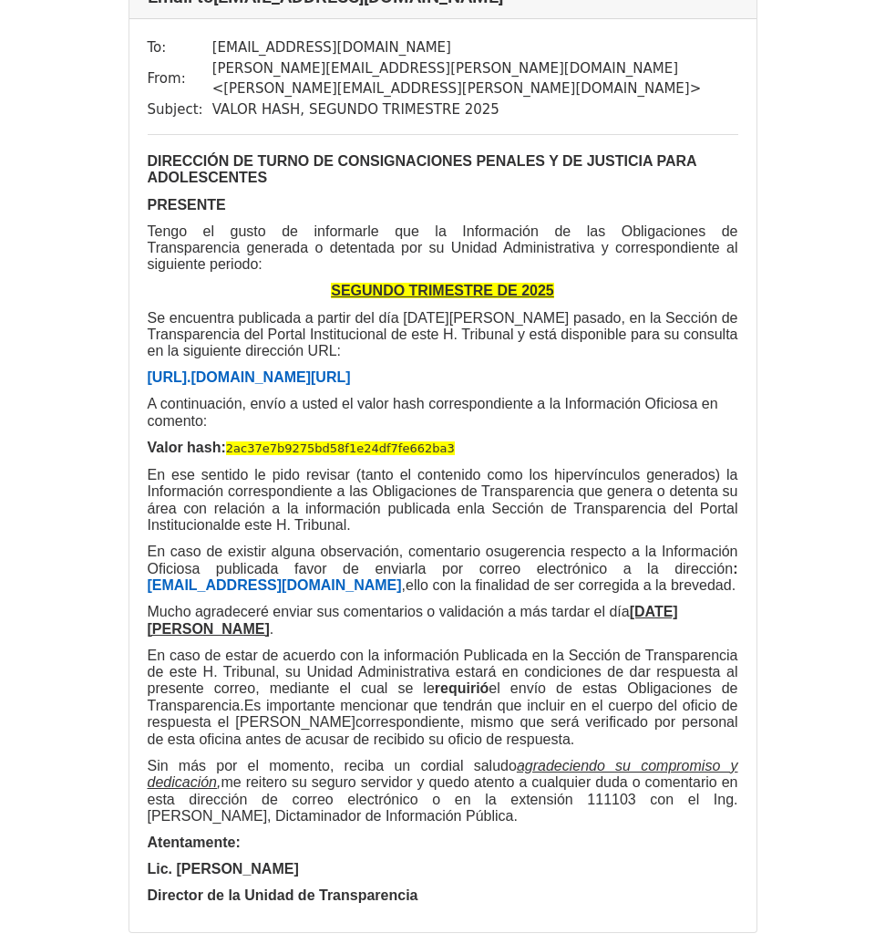
scroll to position [13626, 0]
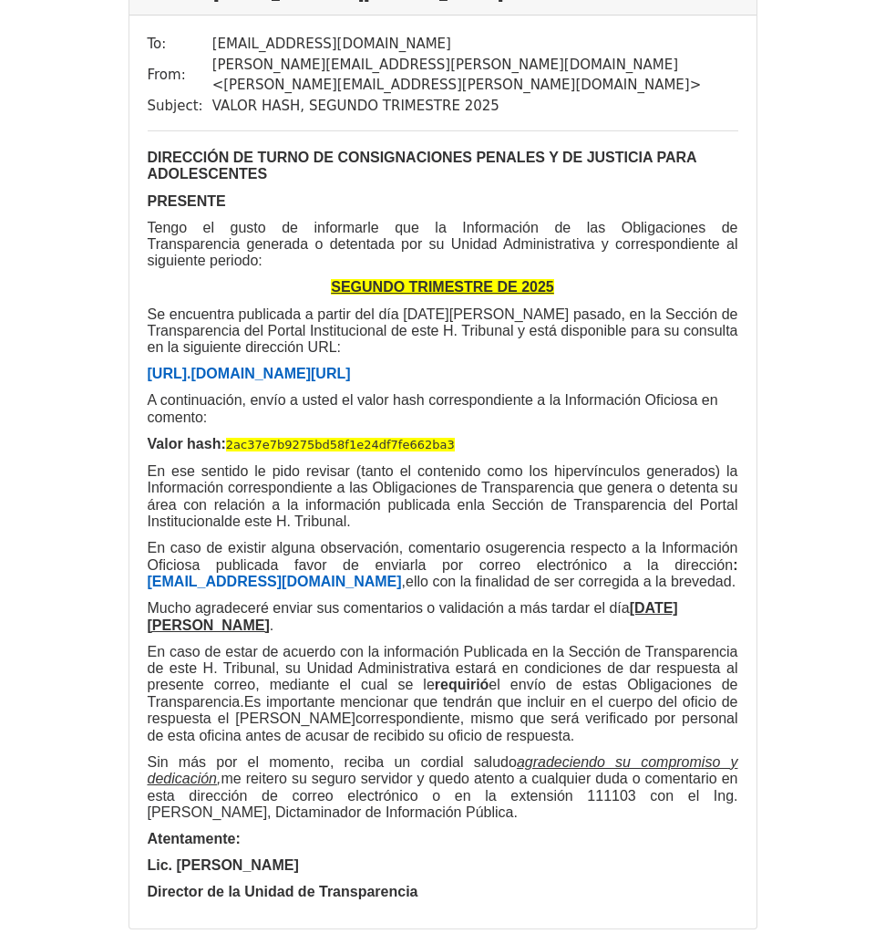
drag, startPoint x: 557, startPoint y: 492, endPoint x: 194, endPoint y: 583, distance: 373.9
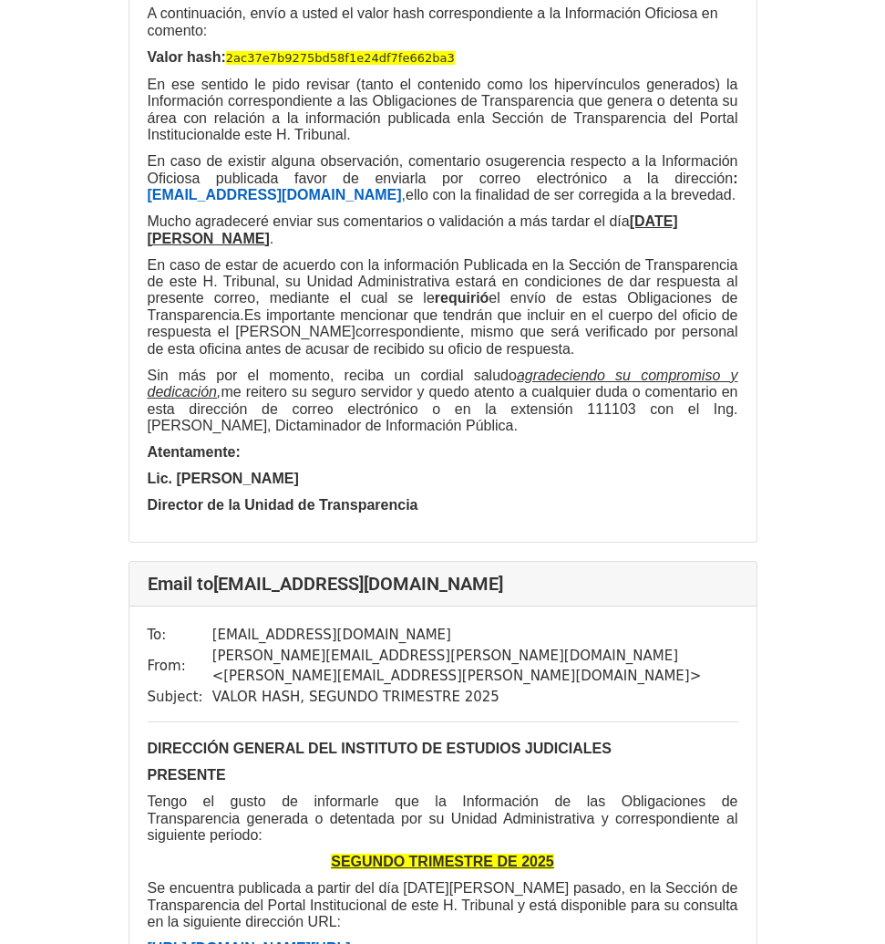
scroll to position [14045, 0]
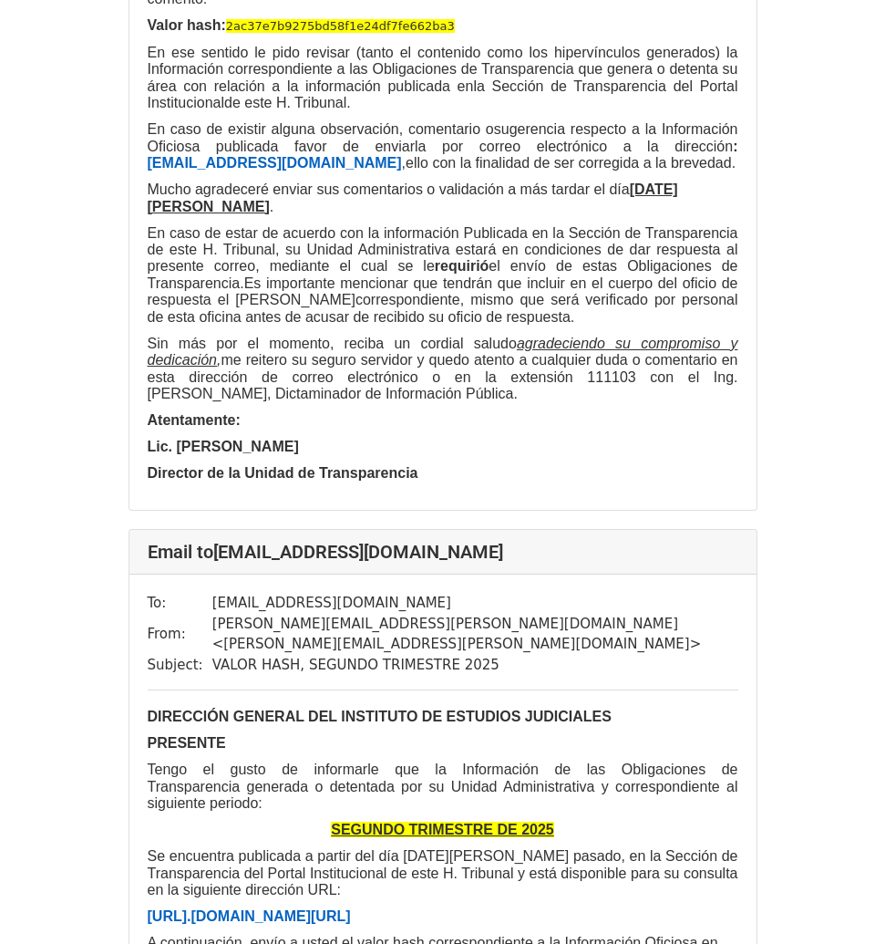
drag, startPoint x: 491, startPoint y: 169, endPoint x: 218, endPoint y: 176, distance: 273.6
drag, startPoint x: 401, startPoint y: 878, endPoint x: 90, endPoint y: 226, distance: 722.2
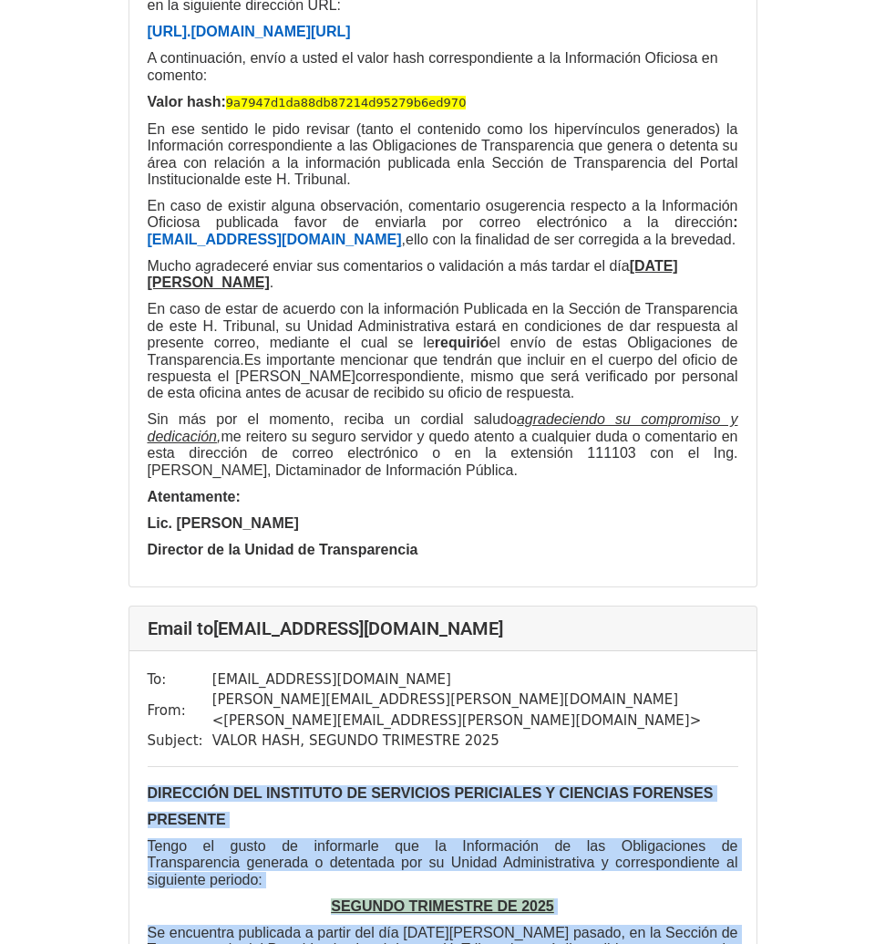
scroll to position [14935, 0]
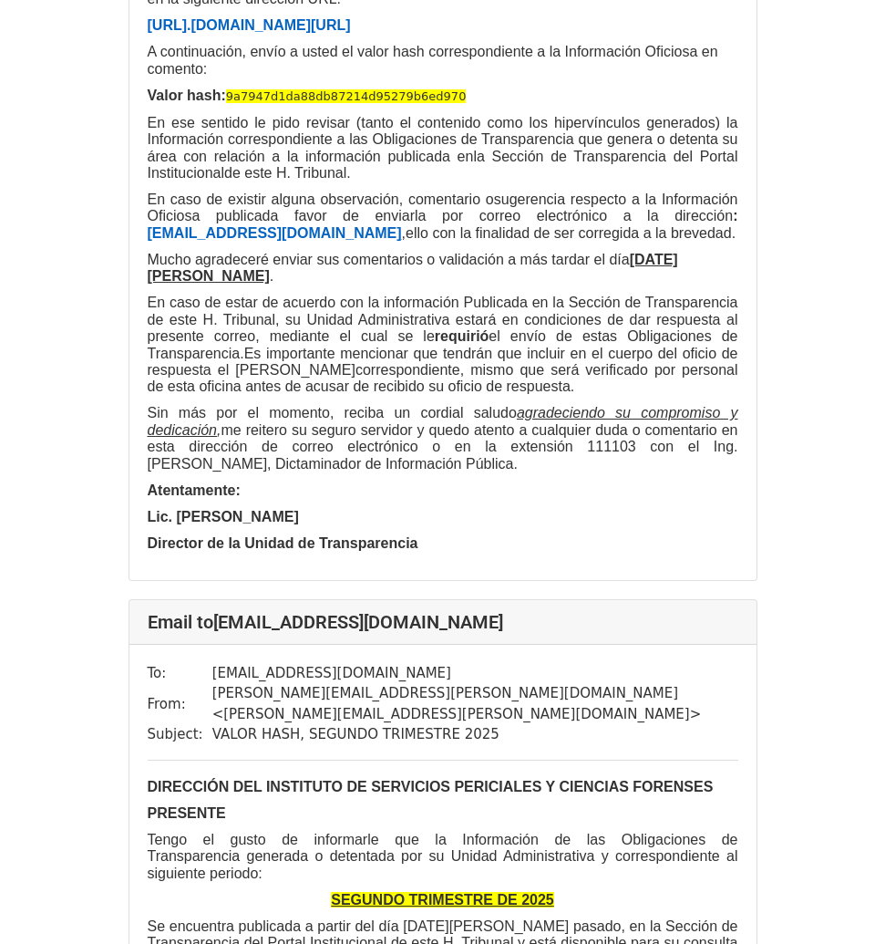
drag, startPoint x: 534, startPoint y: 60, endPoint x: 217, endPoint y: 69, distance: 317.4
drag, startPoint x: 489, startPoint y: 152, endPoint x: 210, endPoint y: 156, distance: 279.0
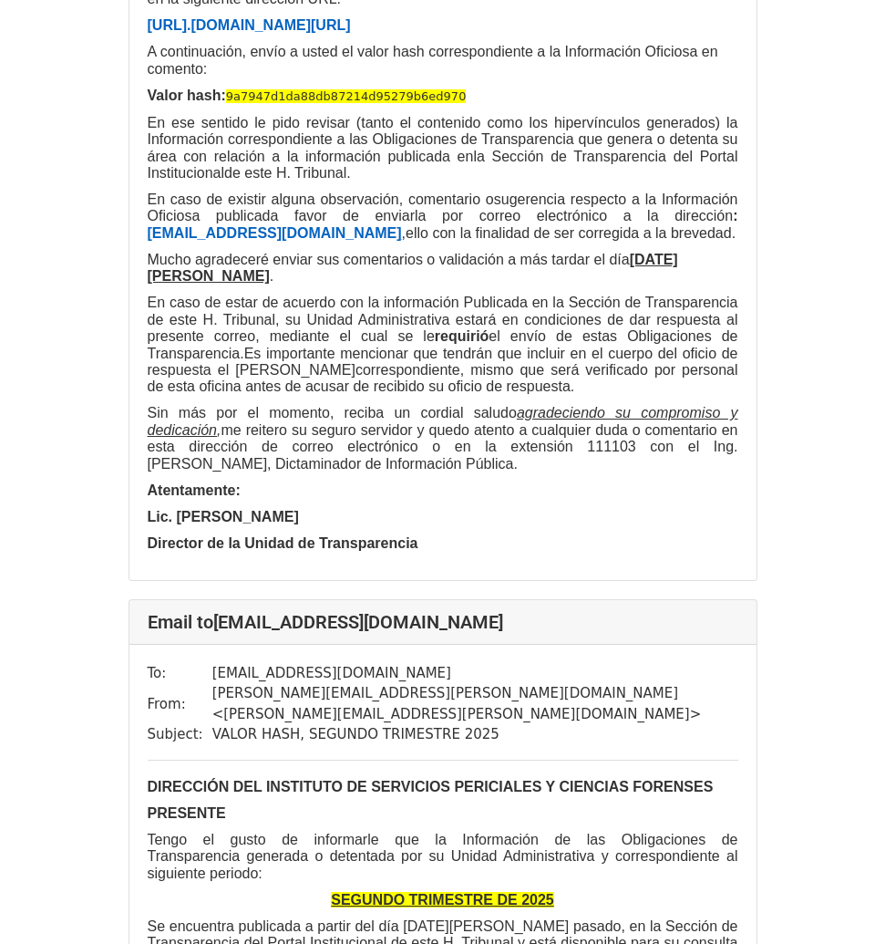
drag, startPoint x: 390, startPoint y: 852, endPoint x: 91, endPoint y: 207, distance: 710.6
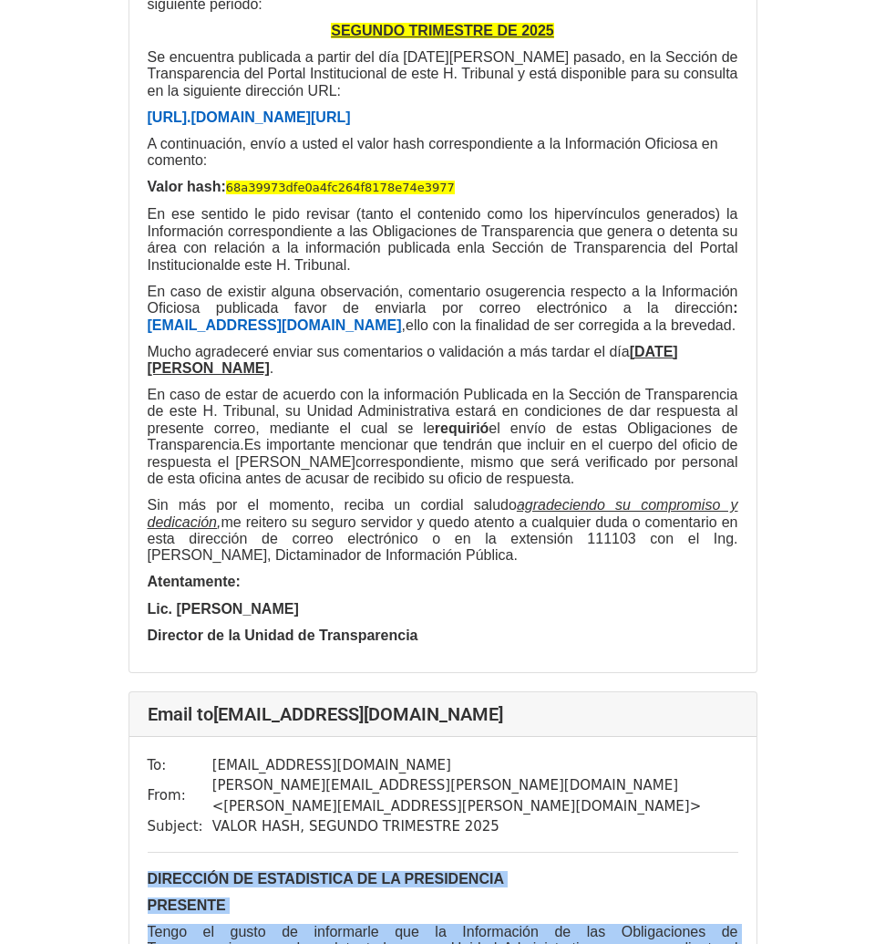
scroll to position [15807, 0]
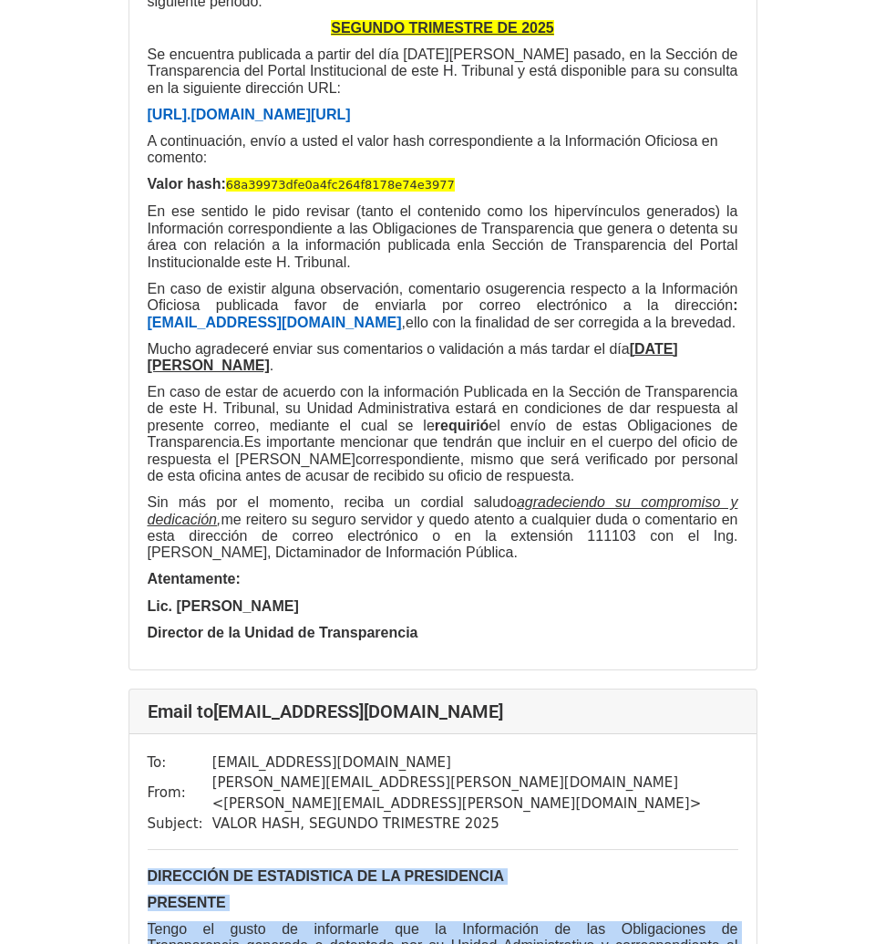
drag, startPoint x: 558, startPoint y: 58, endPoint x: 222, endPoint y: 57, distance: 336.4
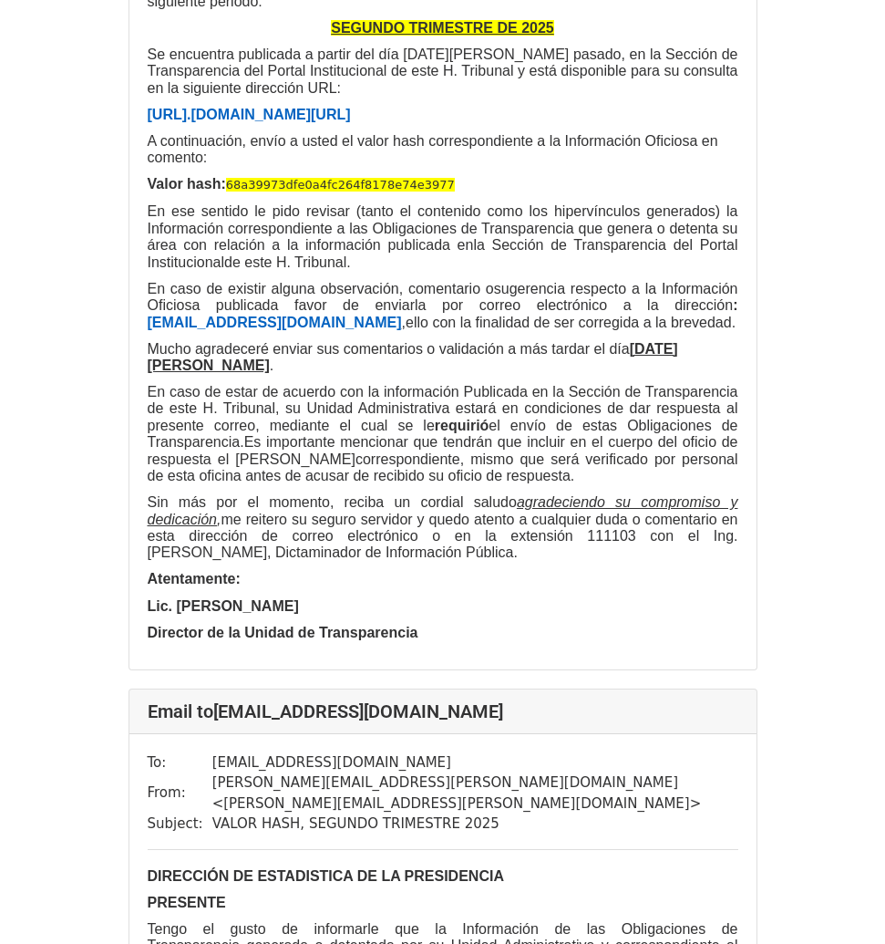
drag, startPoint x: 445, startPoint y: 60, endPoint x: 220, endPoint y: 64, distance: 225.2
drag, startPoint x: 561, startPoint y: 62, endPoint x: 218, endPoint y: 69, distance: 342.9
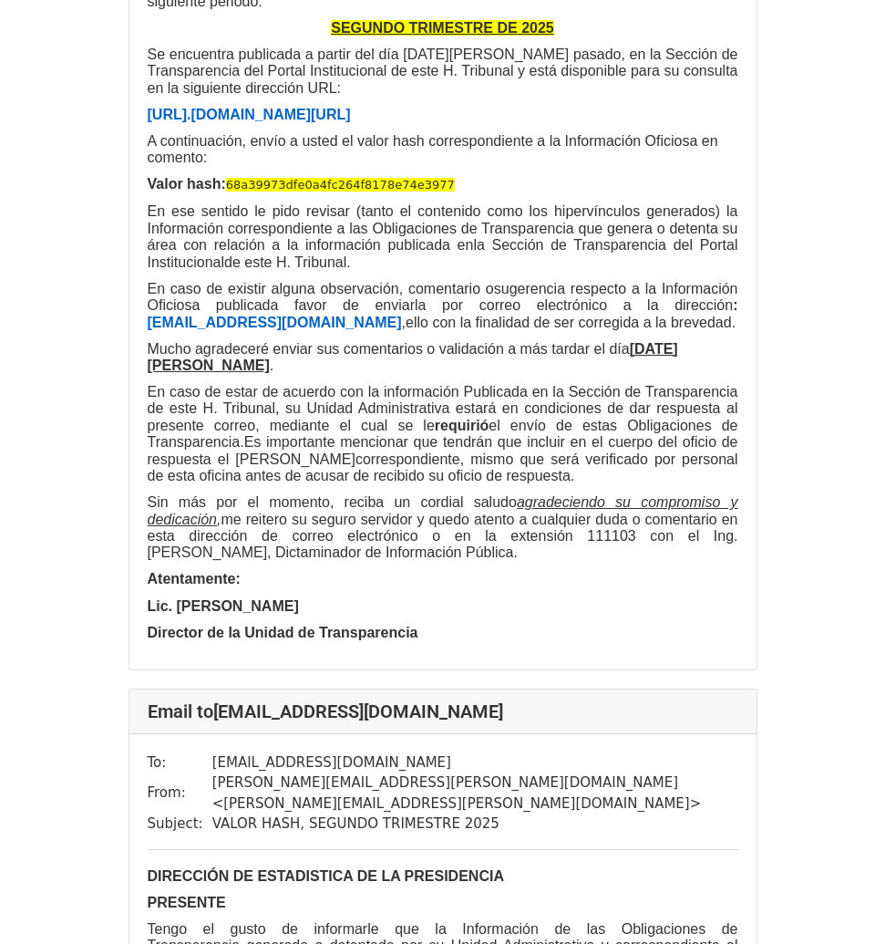
drag, startPoint x: 497, startPoint y: 153, endPoint x: 207, endPoint y: 157, distance: 289.9
drag, startPoint x: 407, startPoint y: 861, endPoint x: 149, endPoint y: 206, distance: 703.6
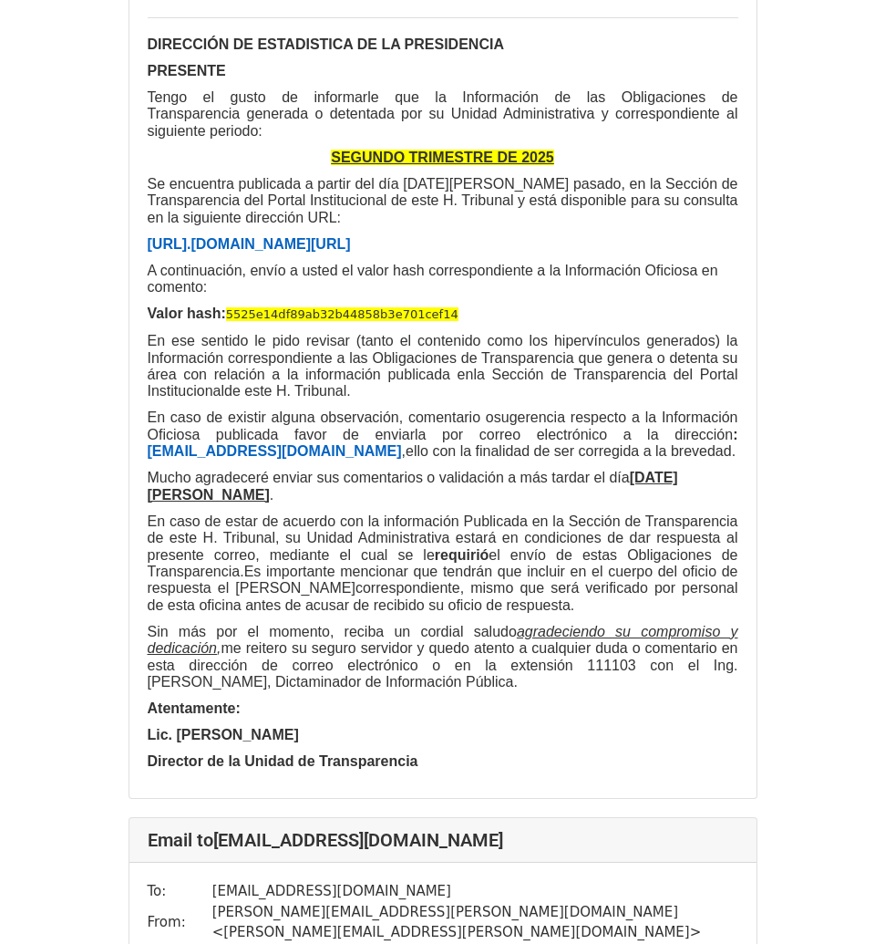
scroll to position [16643, 0]
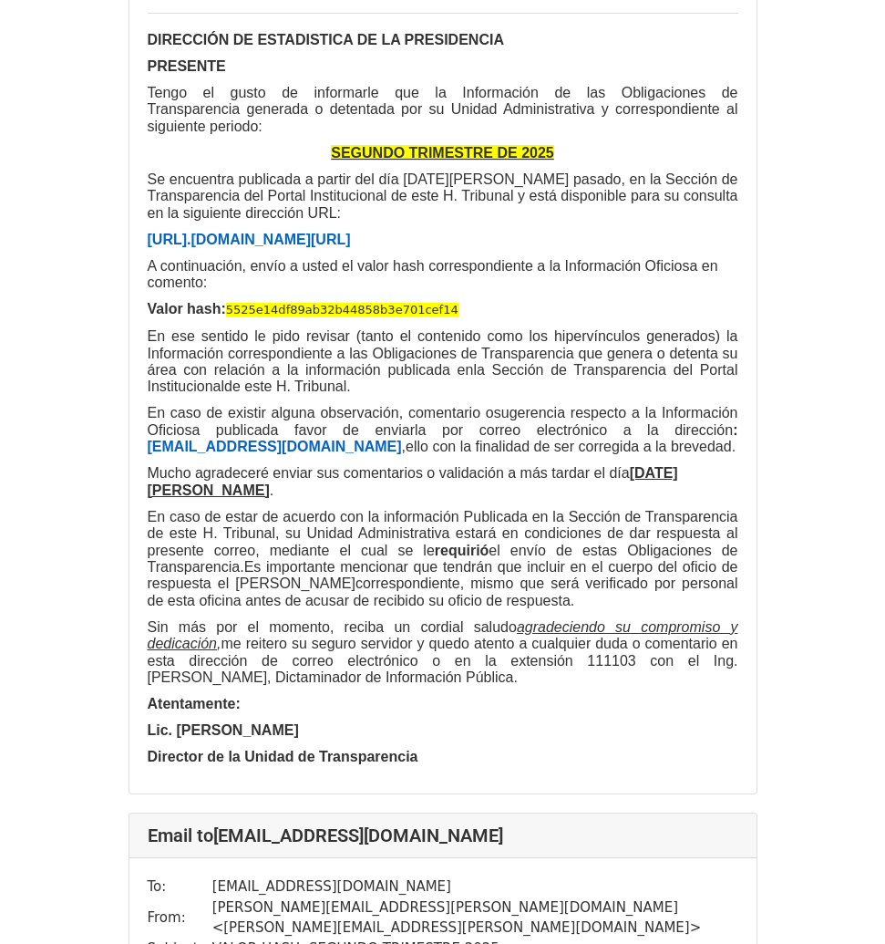
drag, startPoint x: 557, startPoint y: 97, endPoint x: 220, endPoint y: 103, distance: 337.4
drag, startPoint x: 492, startPoint y: 188, endPoint x: 212, endPoint y: 196, distance: 280.9
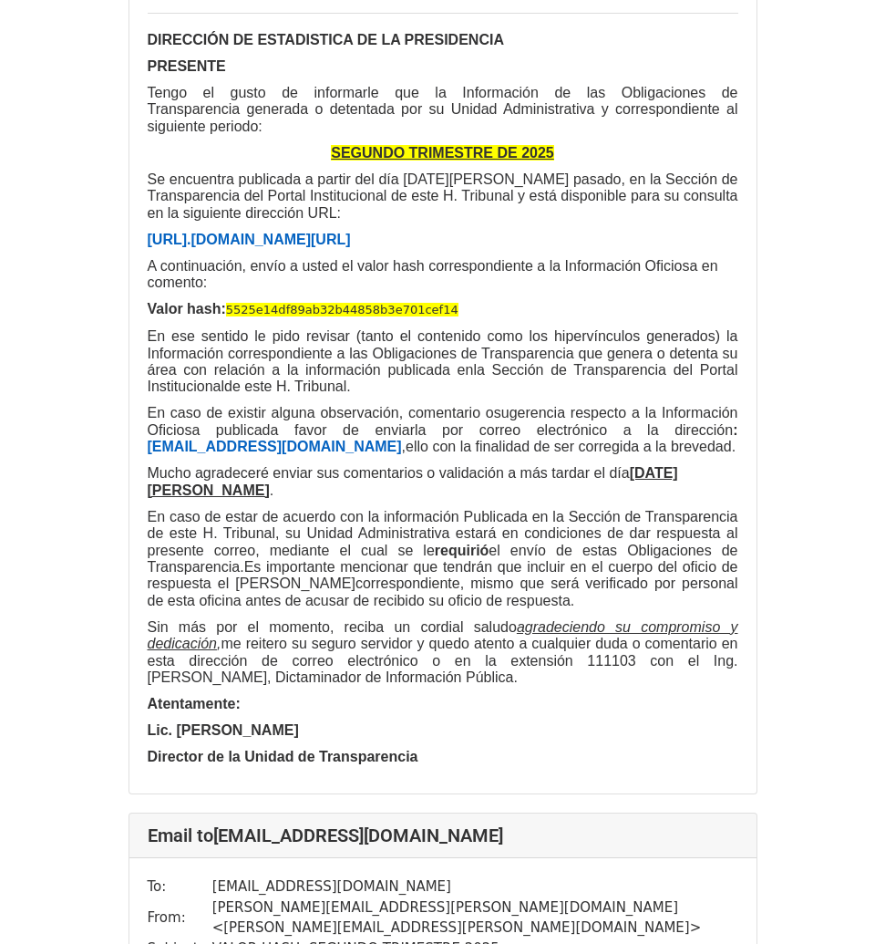
drag, startPoint x: 386, startPoint y: 891, endPoint x: 103, endPoint y: 246, distance: 703.8
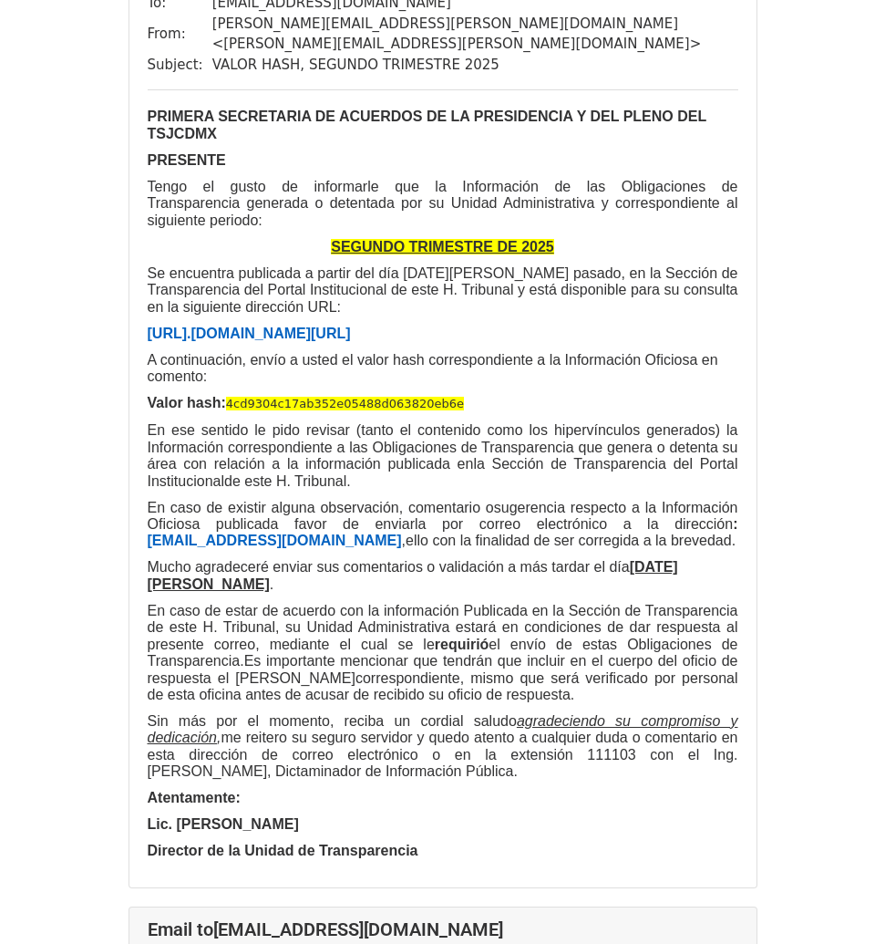
scroll to position [17530, 0]
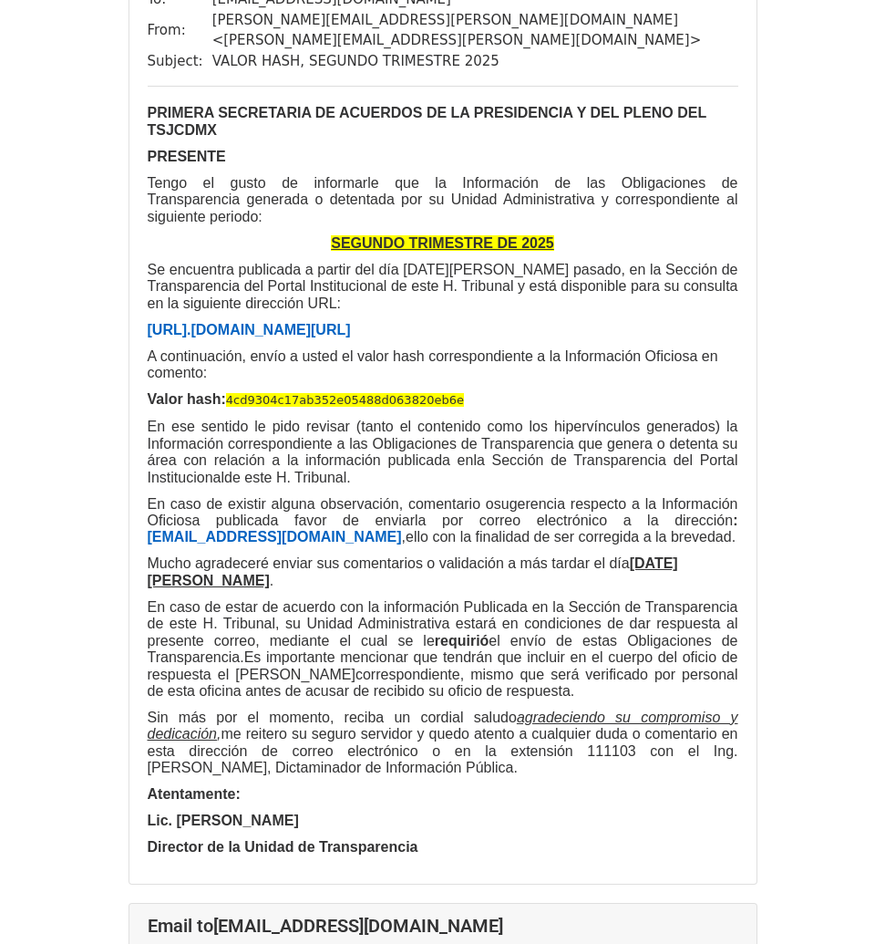
drag, startPoint x: 575, startPoint y: 78, endPoint x: 220, endPoint y: 84, distance: 355.6
drag, startPoint x: 491, startPoint y: 176, endPoint x: 211, endPoint y: 184, distance: 280.9
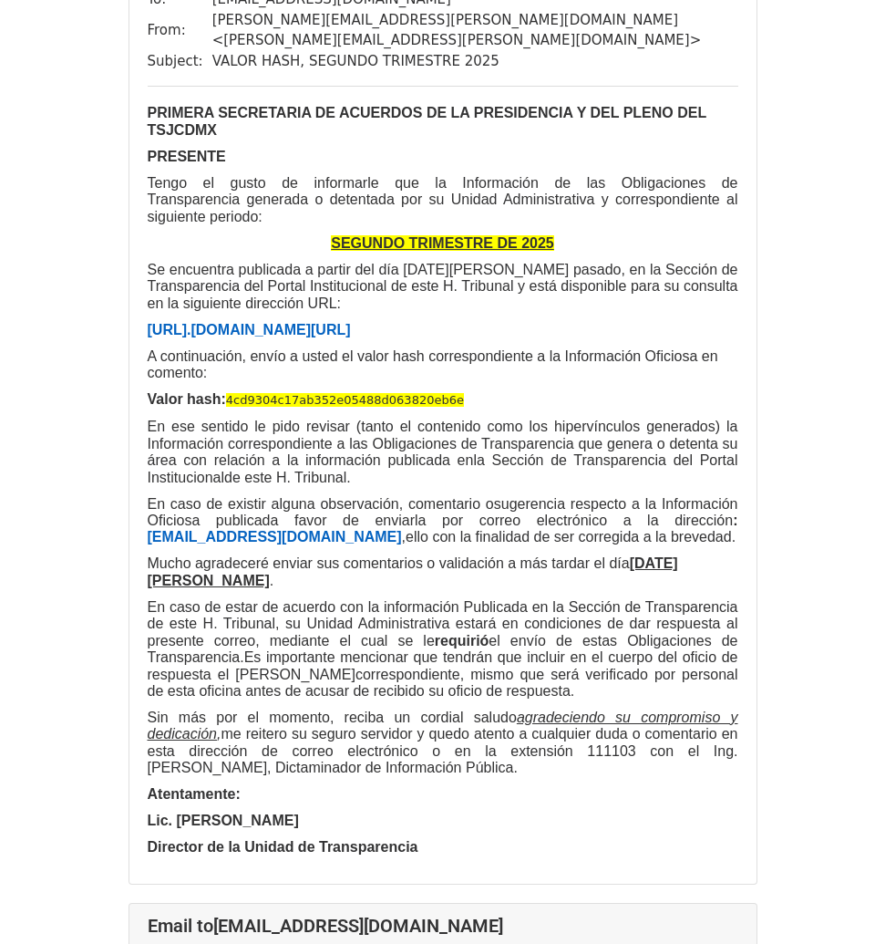
drag, startPoint x: 391, startPoint y: 881, endPoint x: 141, endPoint y: 221, distance: 705.8
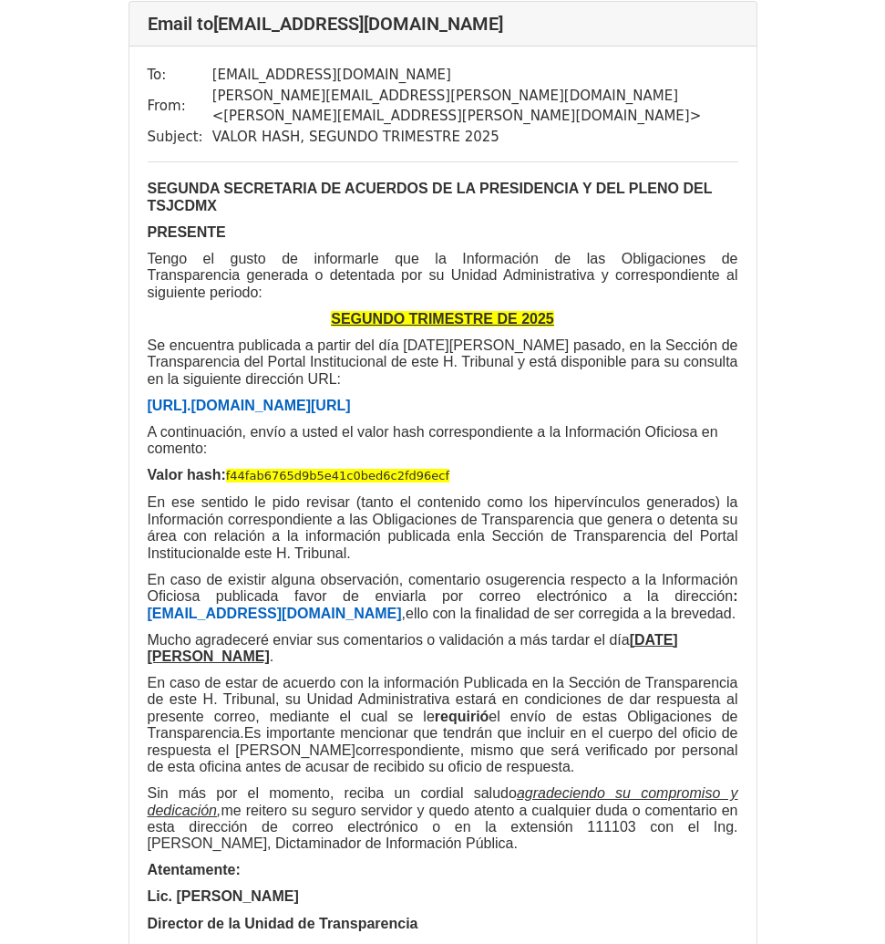
scroll to position [18431, 0]
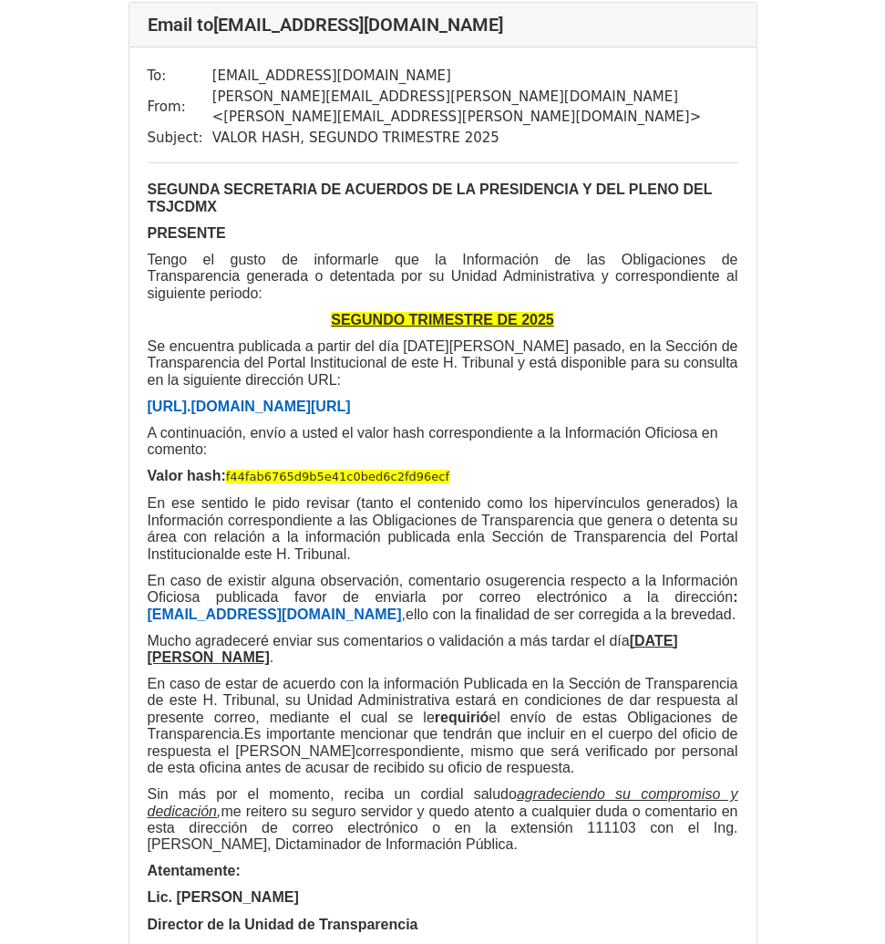
drag, startPoint x: 573, startPoint y: 54, endPoint x: 220, endPoint y: 53, distance: 352.8
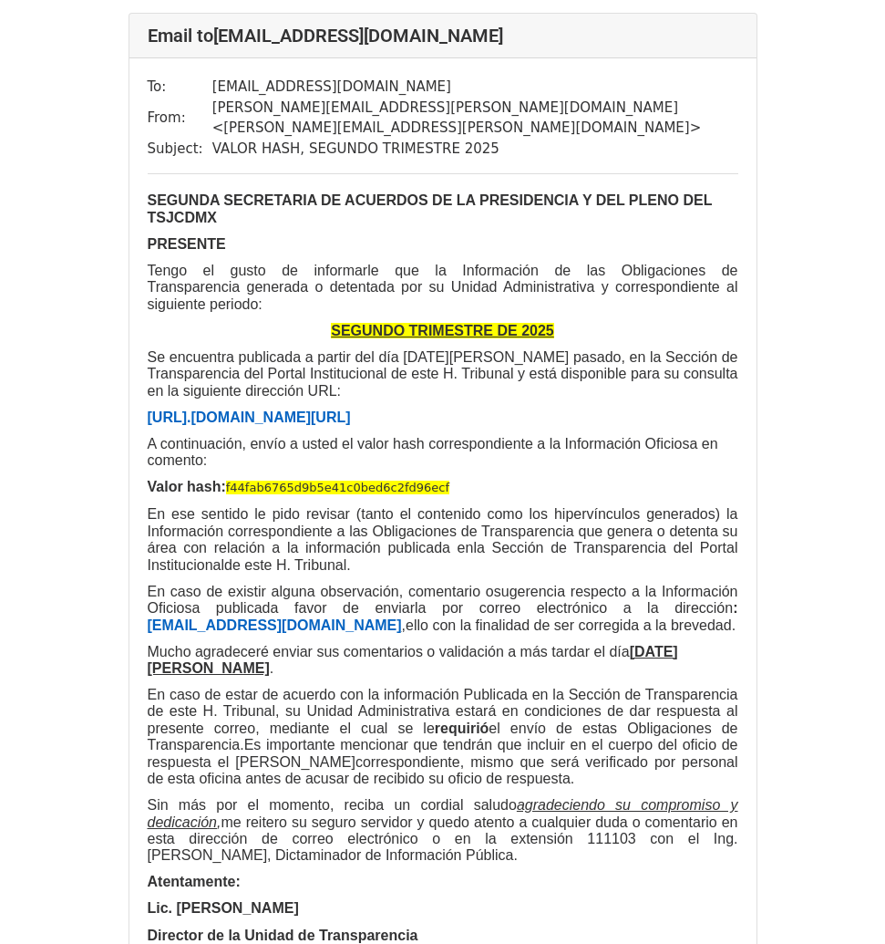
scroll to position [18417, 0]
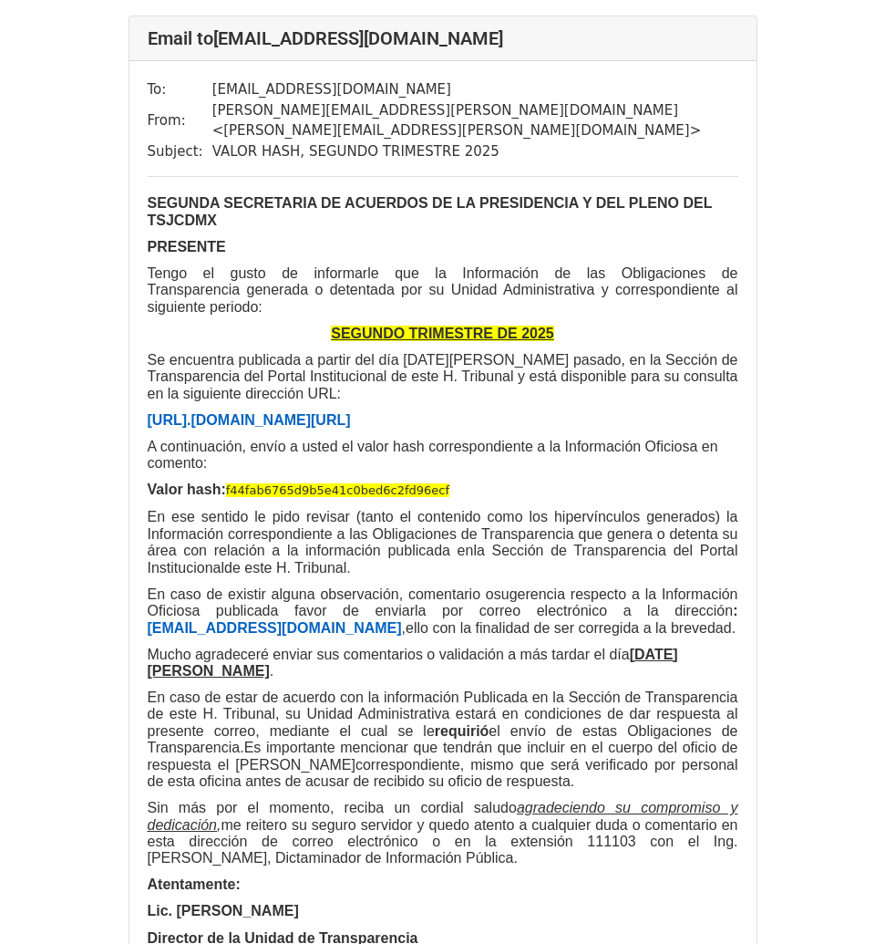
drag, startPoint x: 499, startPoint y: 164, endPoint x: 212, endPoint y: 162, distance: 287.2
drag, startPoint x: 405, startPoint y: 863, endPoint x: 149, endPoint y: 211, distance: 701.2
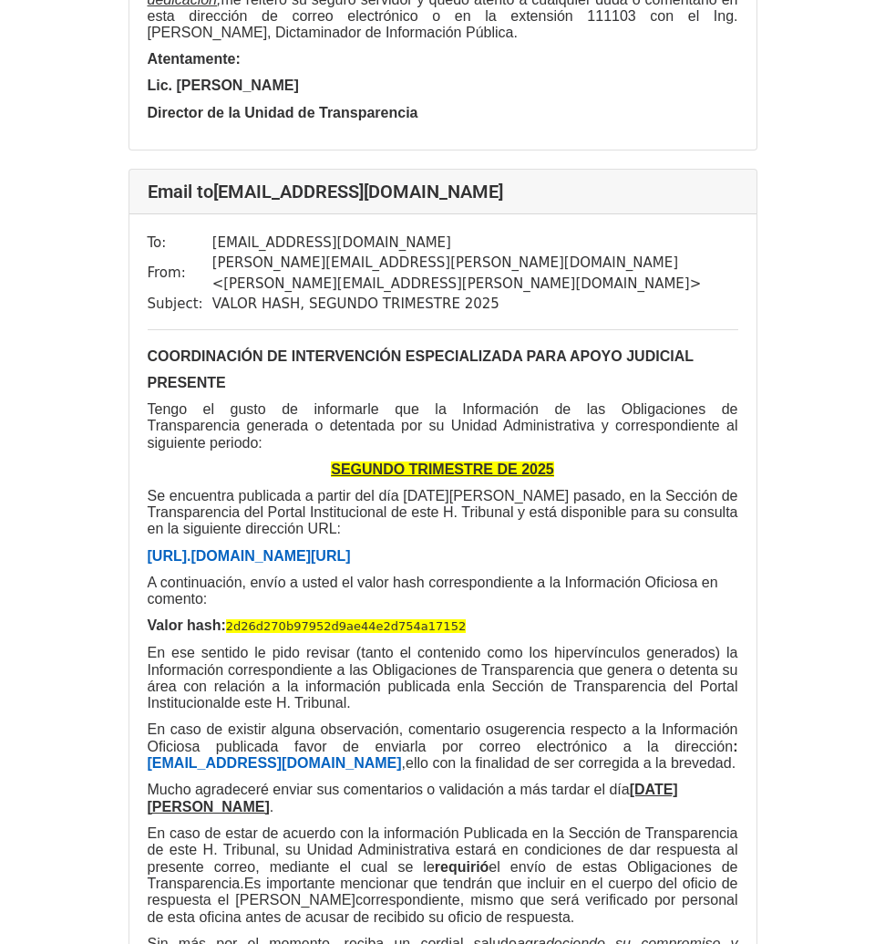
scroll to position [19271, 0]
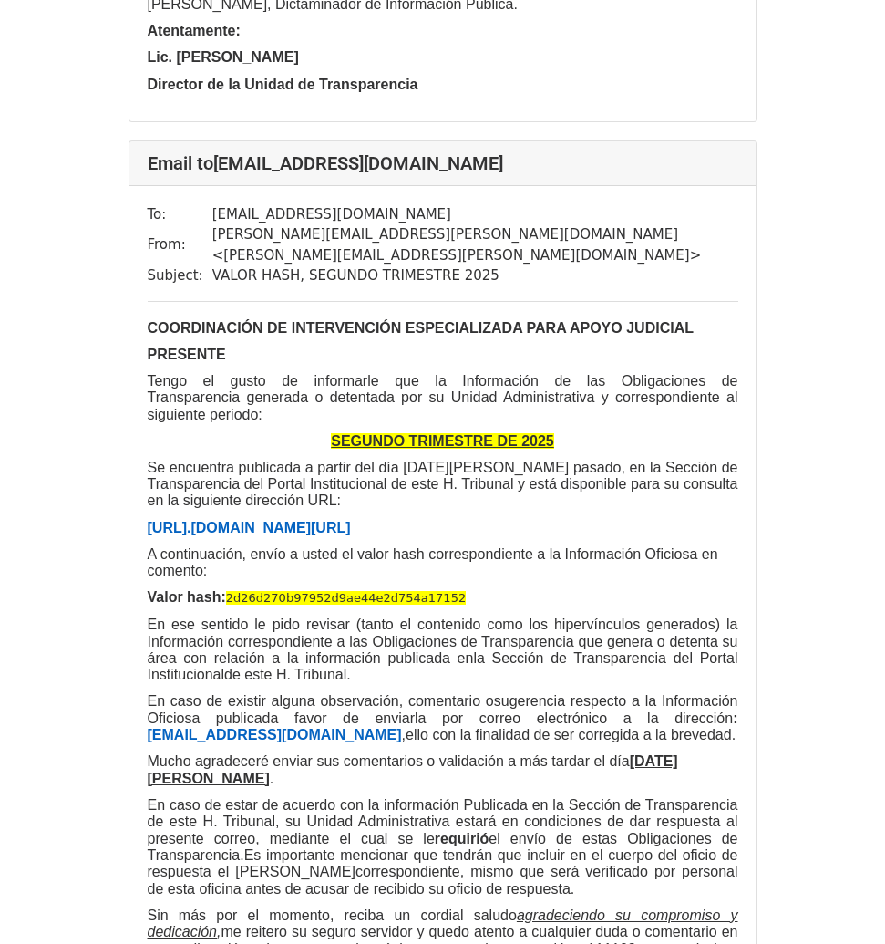
drag, startPoint x: 543, startPoint y: 90, endPoint x: 559, endPoint y: 93, distance: 15.7
drag, startPoint x: 559, startPoint y: 93, endPoint x: 222, endPoint y: 94, distance: 337.3
drag, startPoint x: 494, startPoint y: 180, endPoint x: 208, endPoint y: 190, distance: 286.4
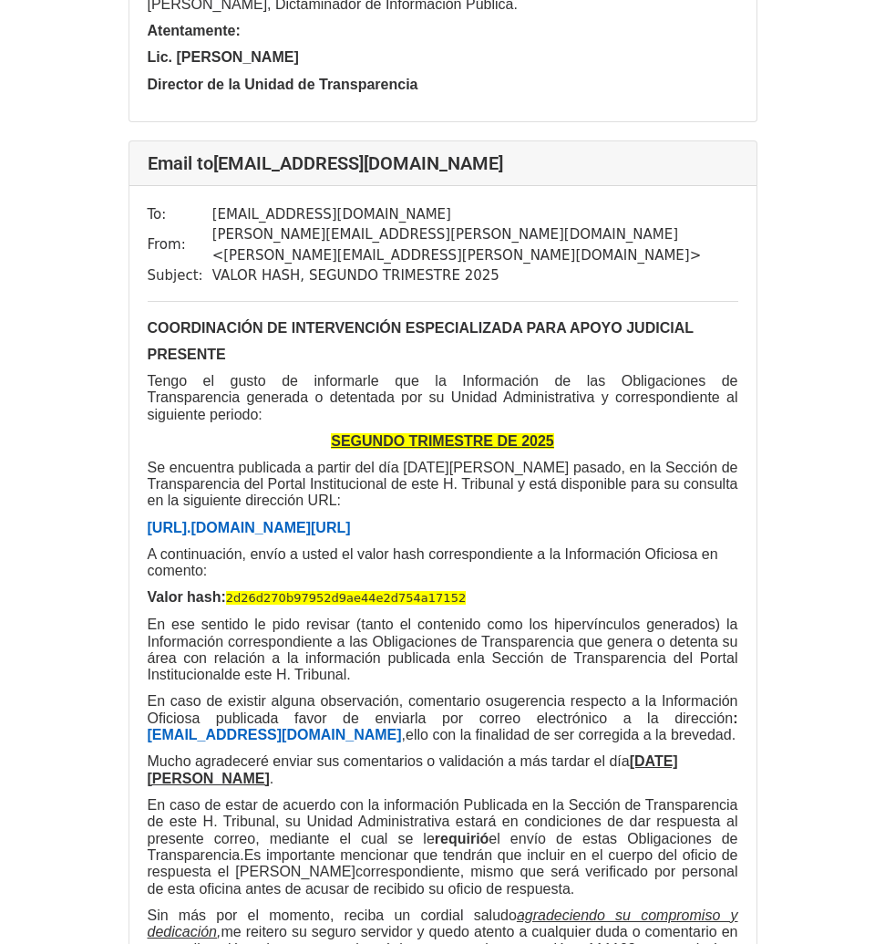
drag, startPoint x: 386, startPoint y: 884, endPoint x: 147, endPoint y: 232, distance: 694.2
